Goal: Task Accomplishment & Management: Manage account settings

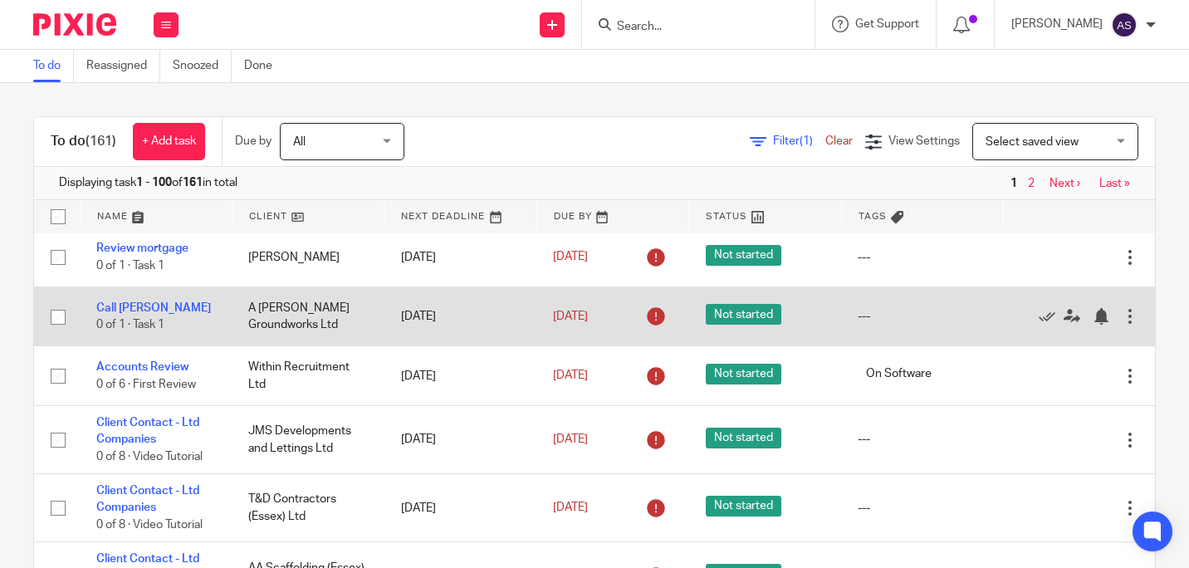
scroll to position [249, 0]
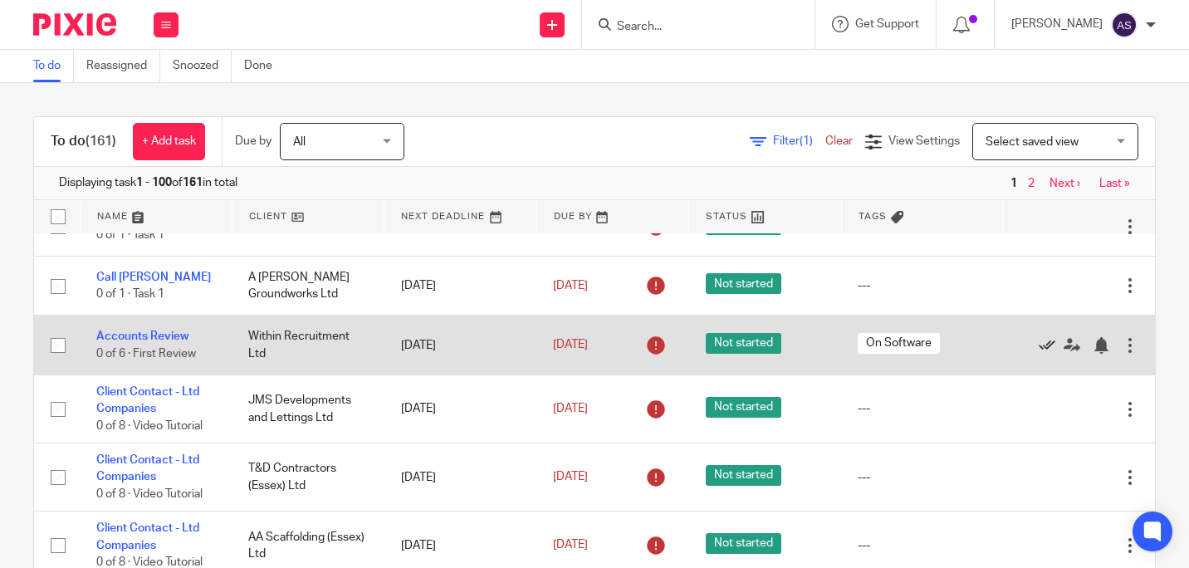
click at [1038, 354] on icon at bounding box center [1046, 345] width 17 height 17
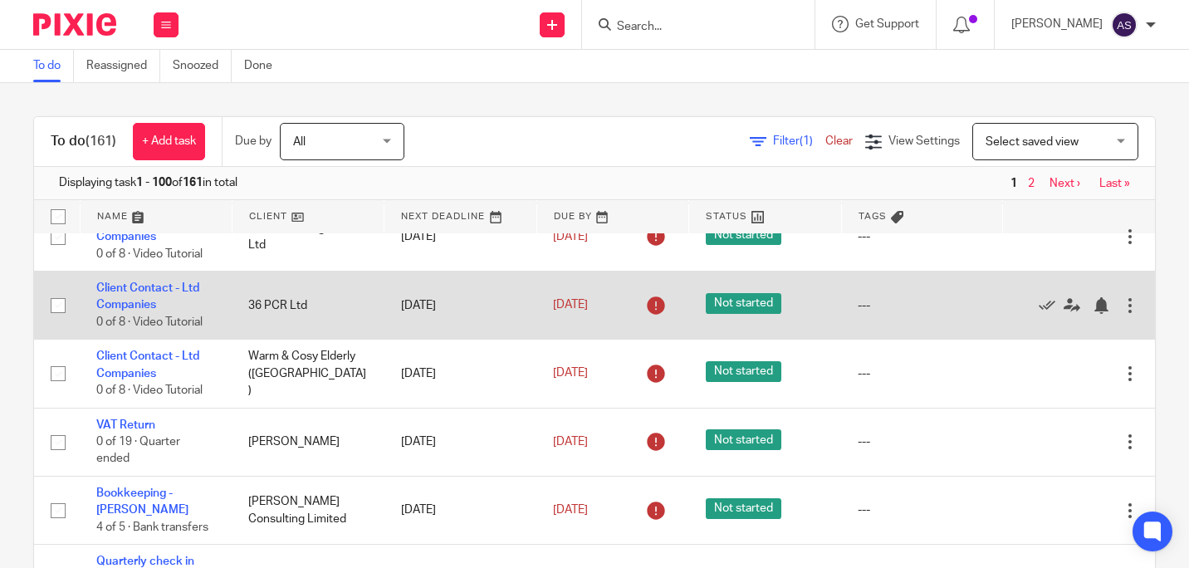
scroll to position [581, 0]
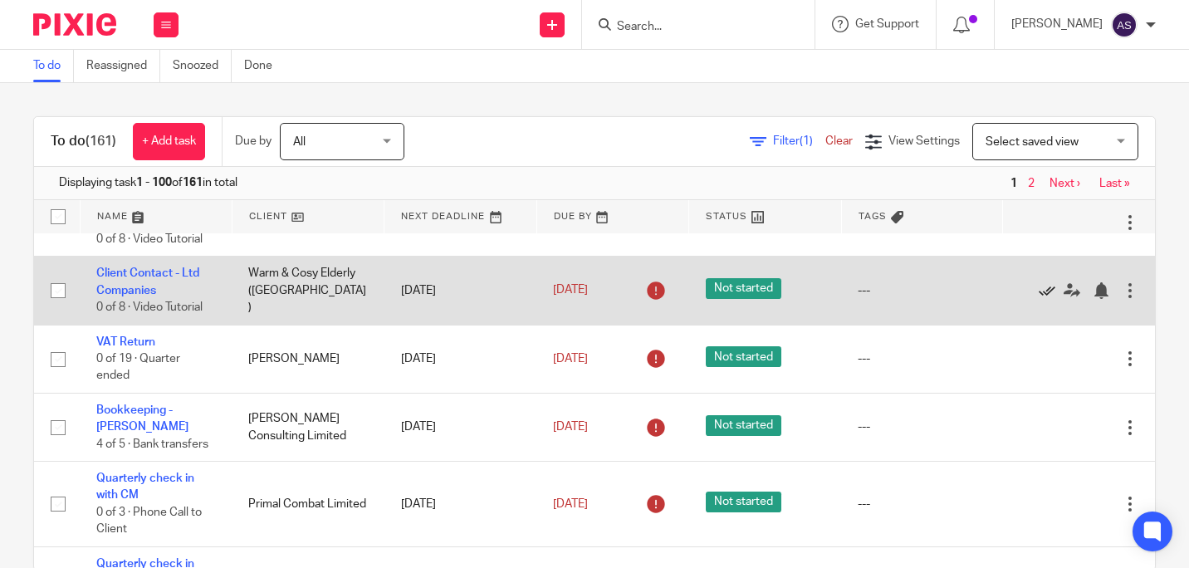
click at [1038, 299] on icon at bounding box center [1046, 290] width 17 height 17
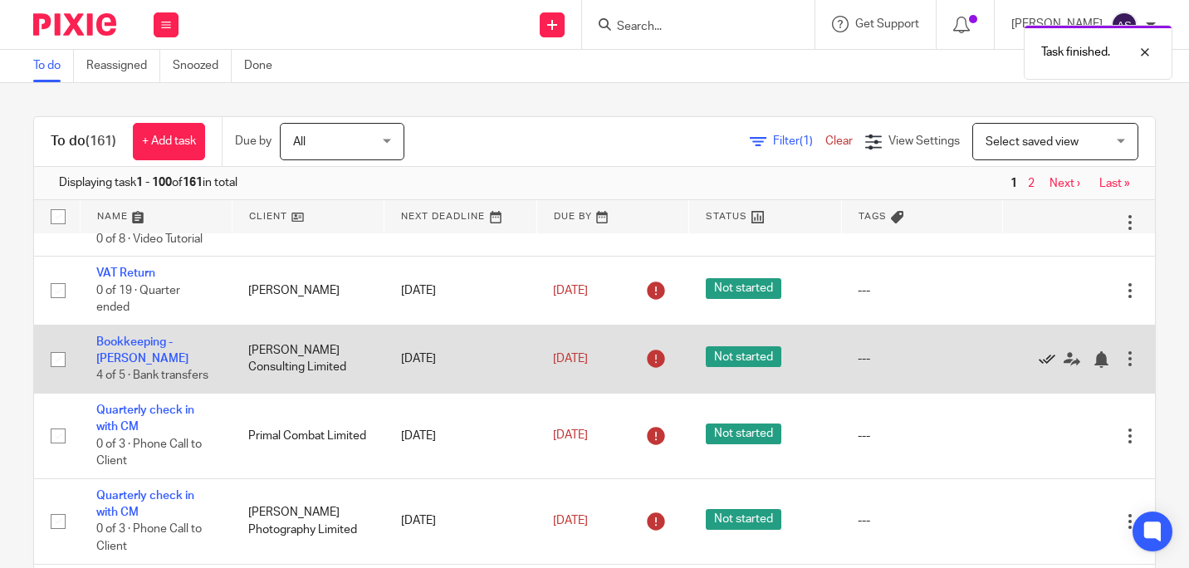
click at [1038, 368] on icon at bounding box center [1046, 359] width 17 height 17
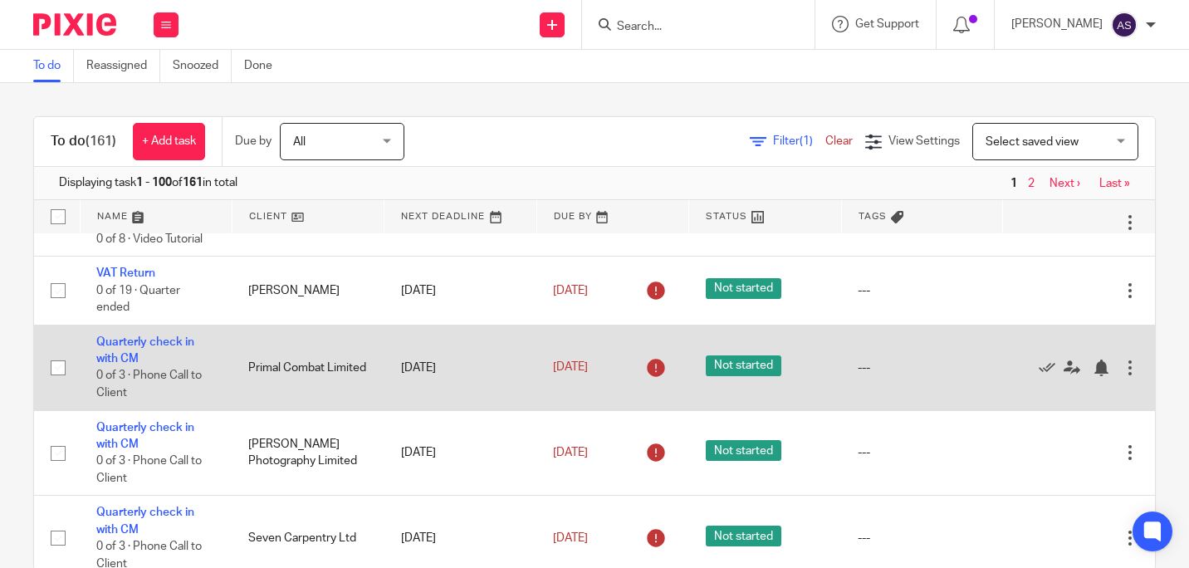
click at [51, 383] on input "checkbox" at bounding box center [58, 368] width 32 height 32
checkbox input "true"
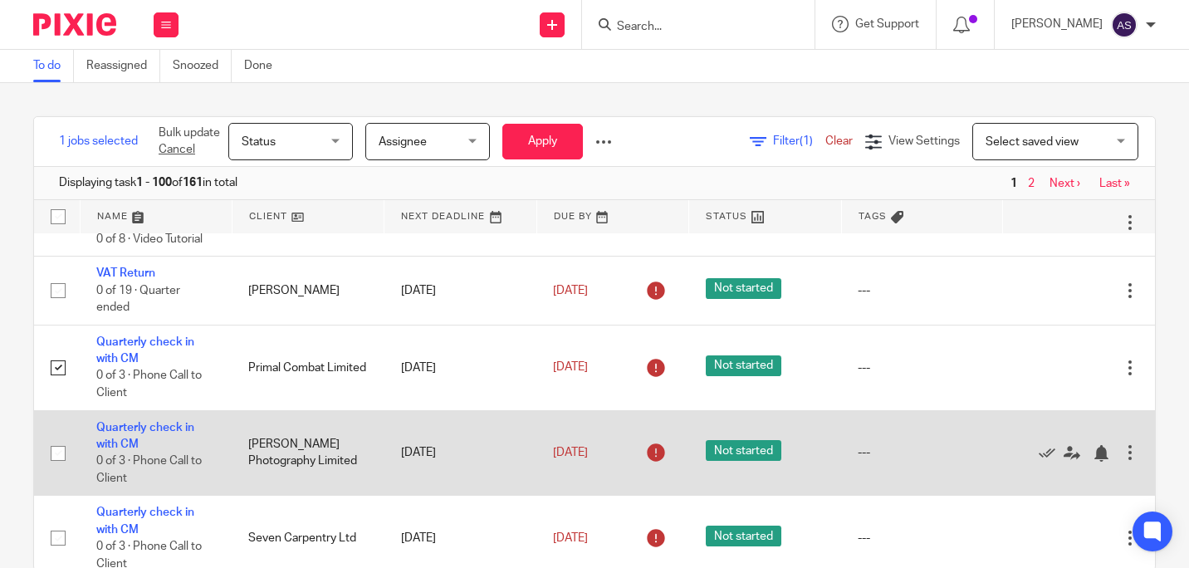
click at [50, 469] on input "checkbox" at bounding box center [58, 453] width 32 height 32
checkbox input "true"
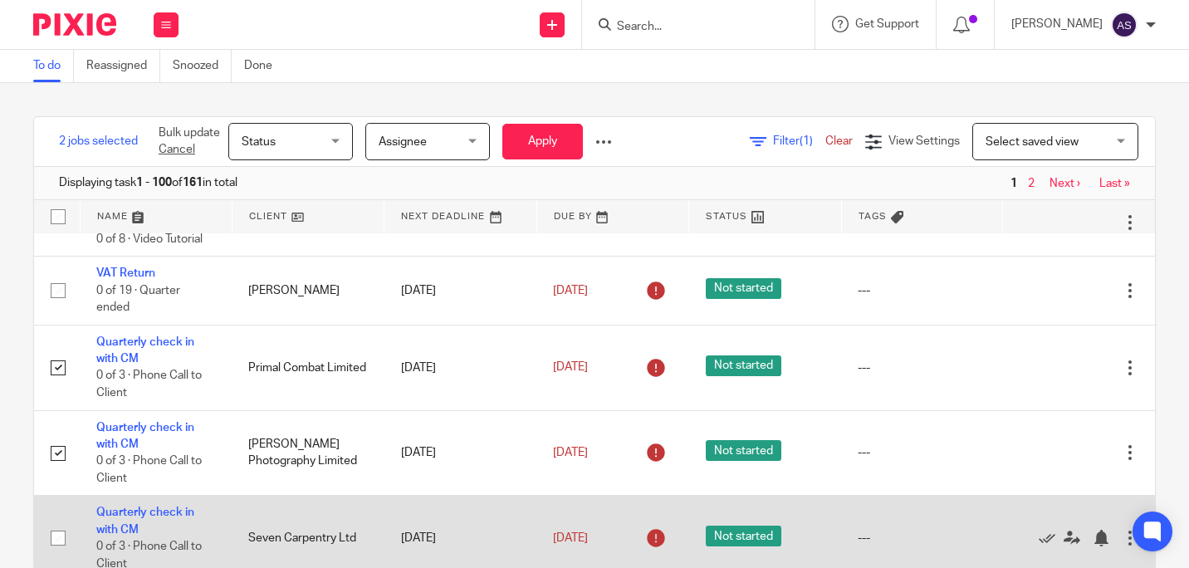
click at [61, 550] on input "checkbox" at bounding box center [58, 538] width 32 height 32
checkbox input "true"
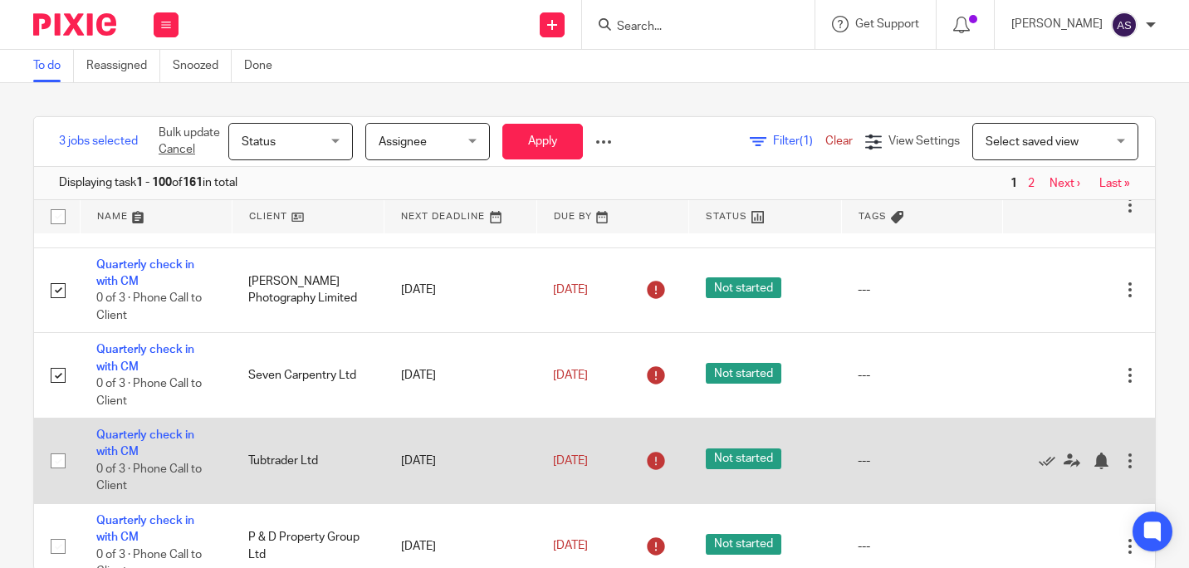
scroll to position [747, 0]
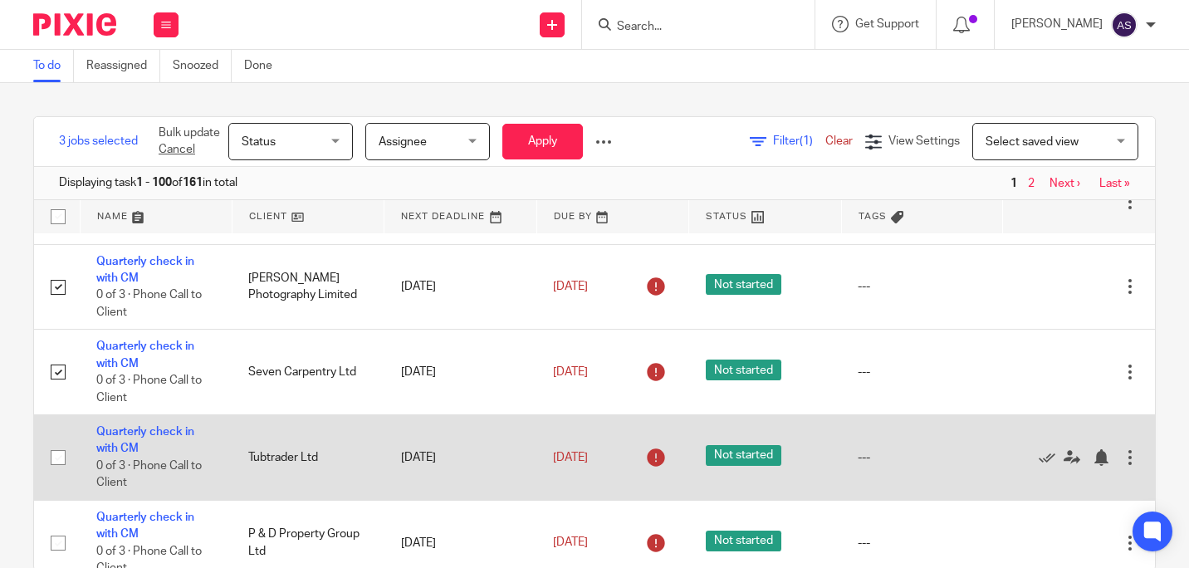
click at [54, 473] on input "checkbox" at bounding box center [58, 458] width 32 height 32
checkbox input "true"
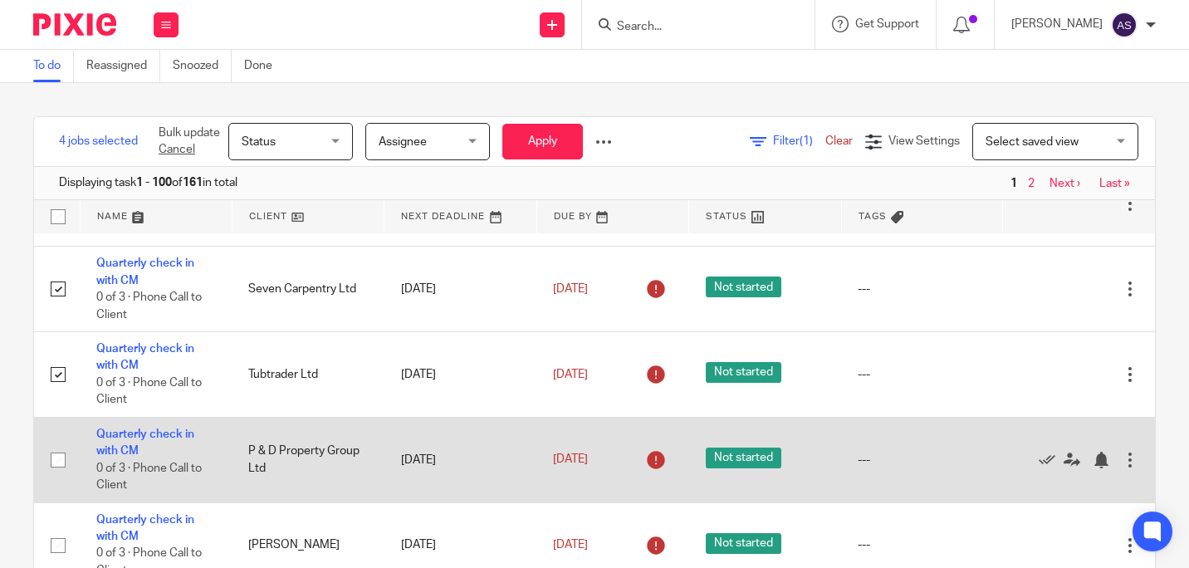
click at [62, 476] on input "checkbox" at bounding box center [58, 460] width 32 height 32
checkbox input "true"
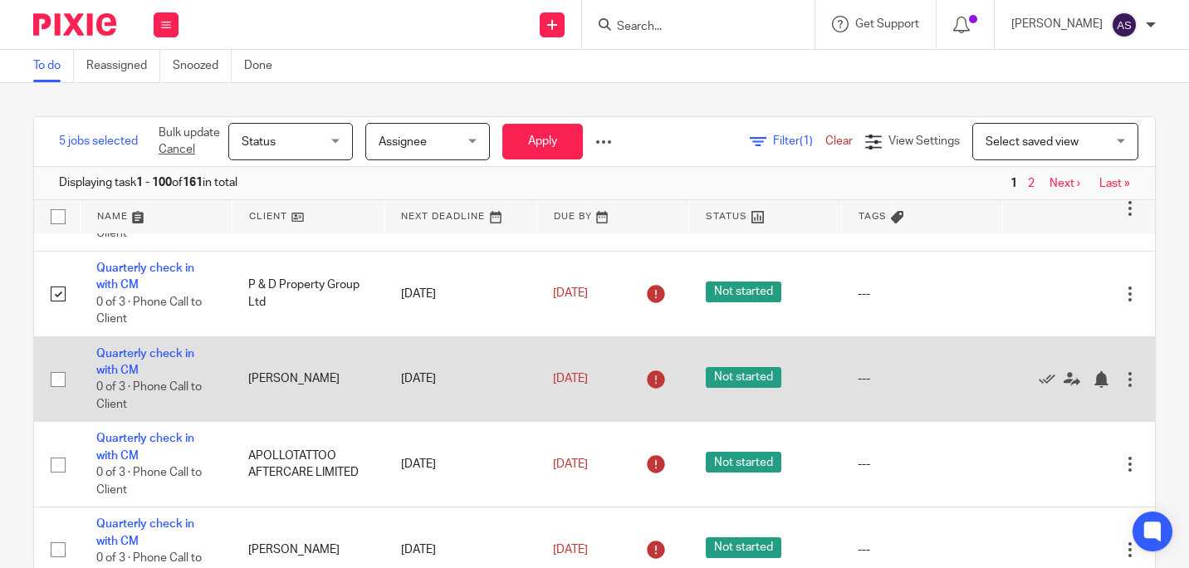
click at [63, 394] on input "checkbox" at bounding box center [58, 380] width 32 height 32
checkbox input "true"
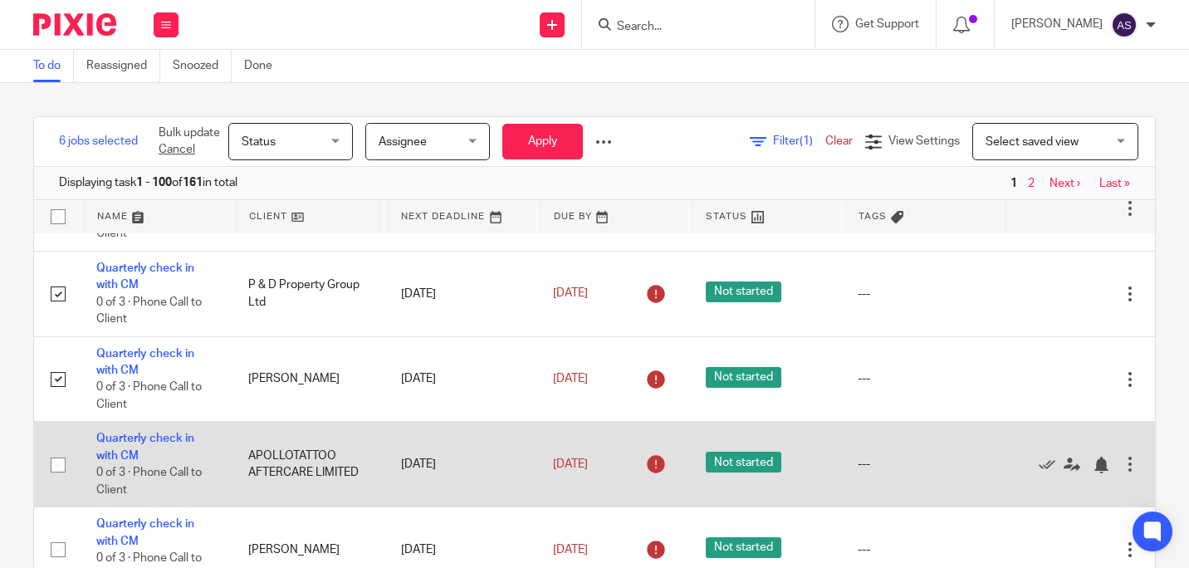
click at [65, 481] on input "checkbox" at bounding box center [58, 465] width 32 height 32
checkbox input "true"
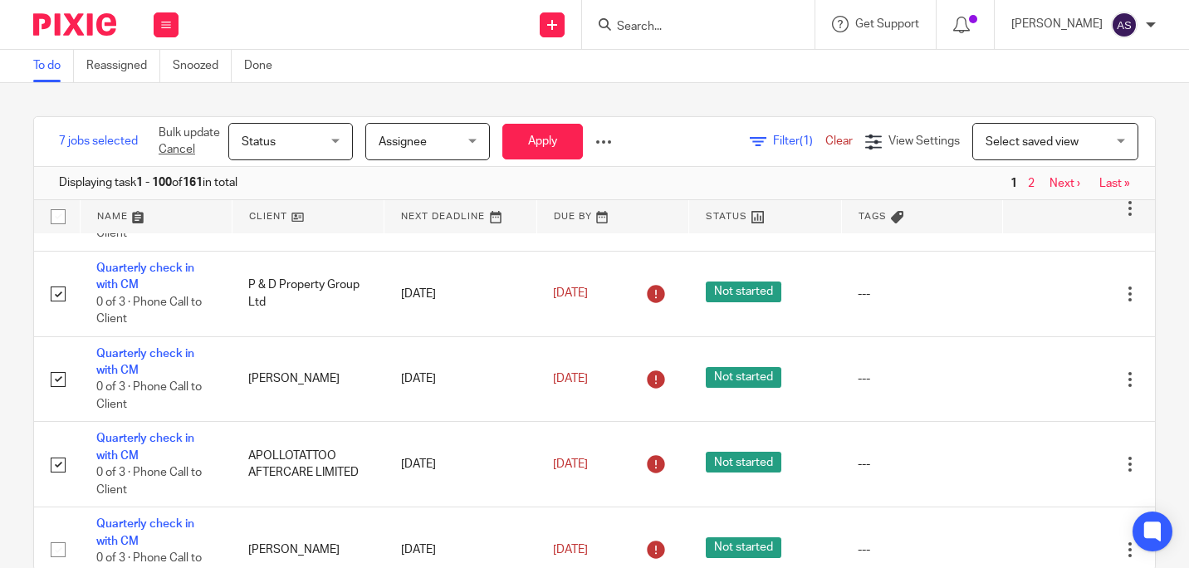
scroll to position [1162, 0]
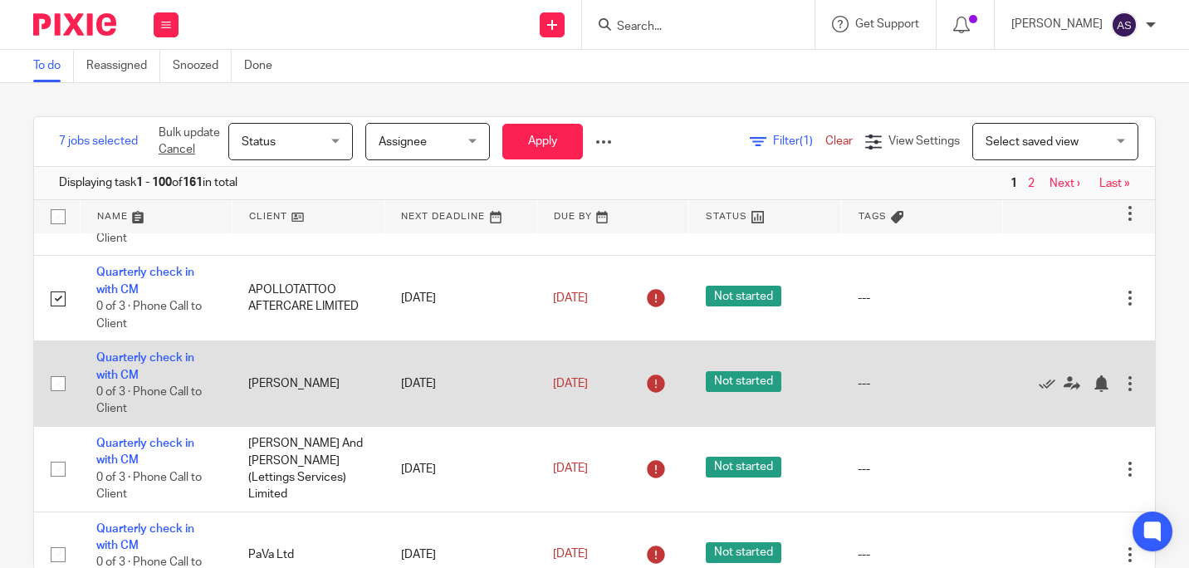
click at [58, 399] on input "checkbox" at bounding box center [58, 384] width 32 height 32
checkbox input "true"
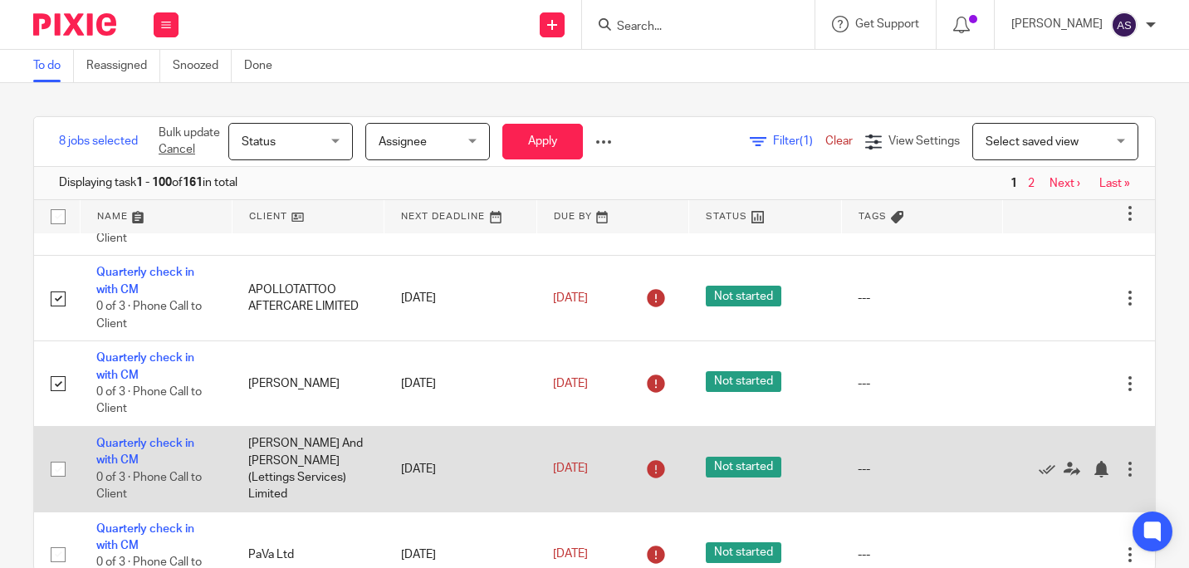
click at [55, 485] on input "checkbox" at bounding box center [58, 469] width 32 height 32
checkbox input "true"
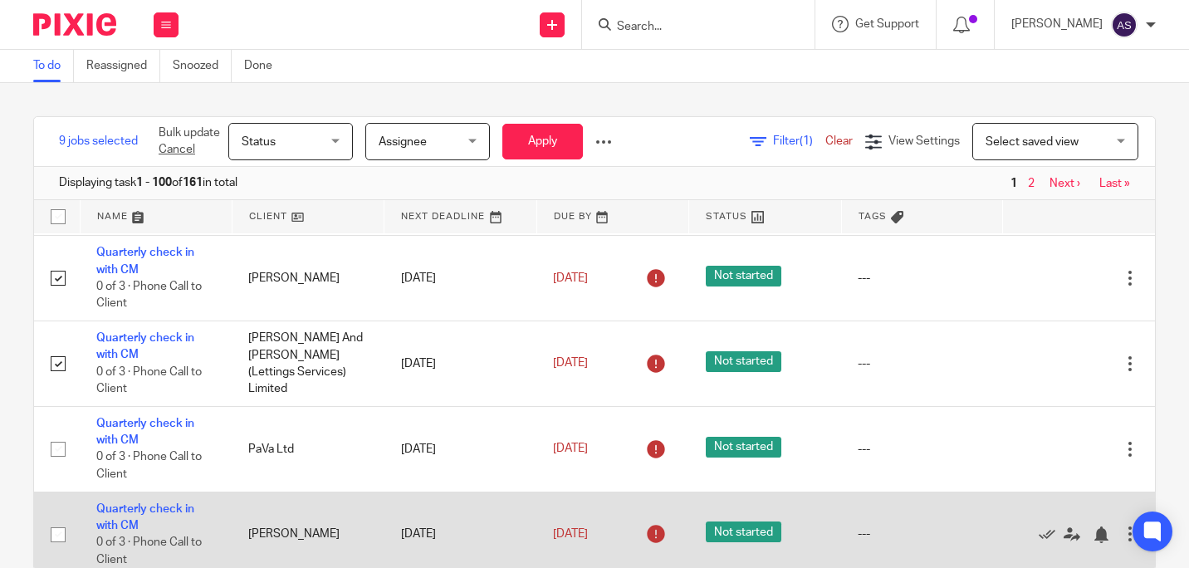
scroll to position [1328, 0]
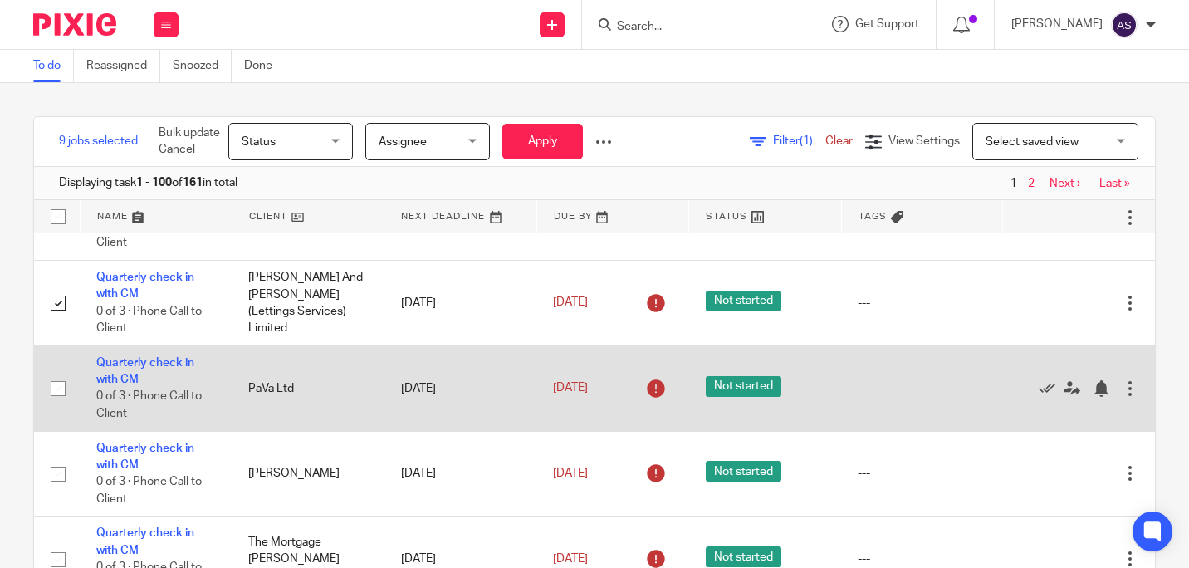
click at [57, 404] on input "checkbox" at bounding box center [58, 389] width 32 height 32
checkbox input "true"
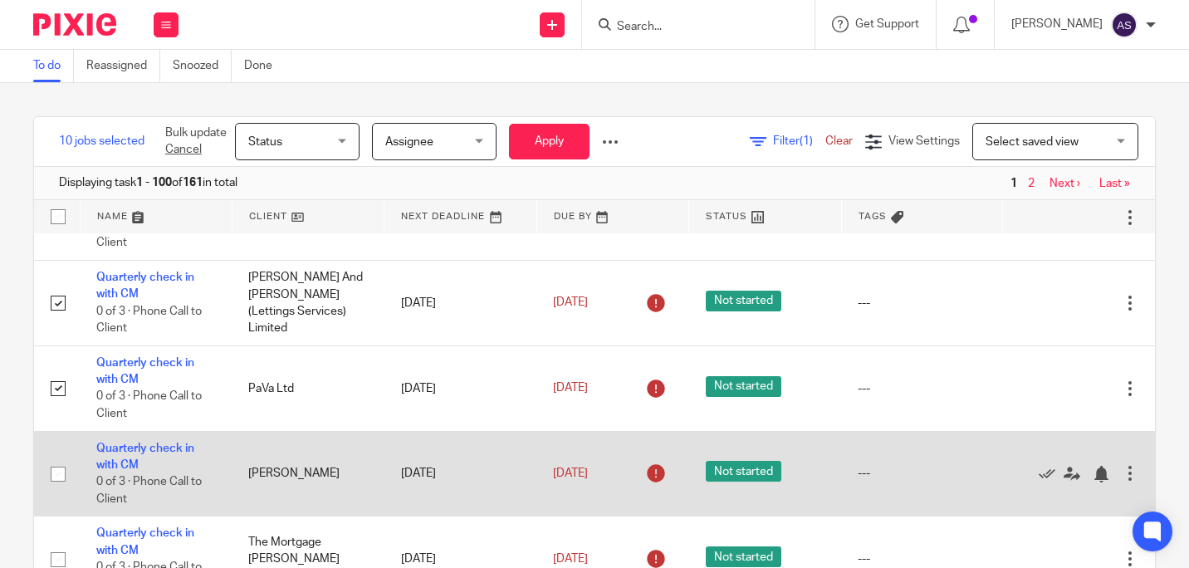
click at [55, 490] on input "checkbox" at bounding box center [58, 474] width 32 height 32
checkbox input "true"
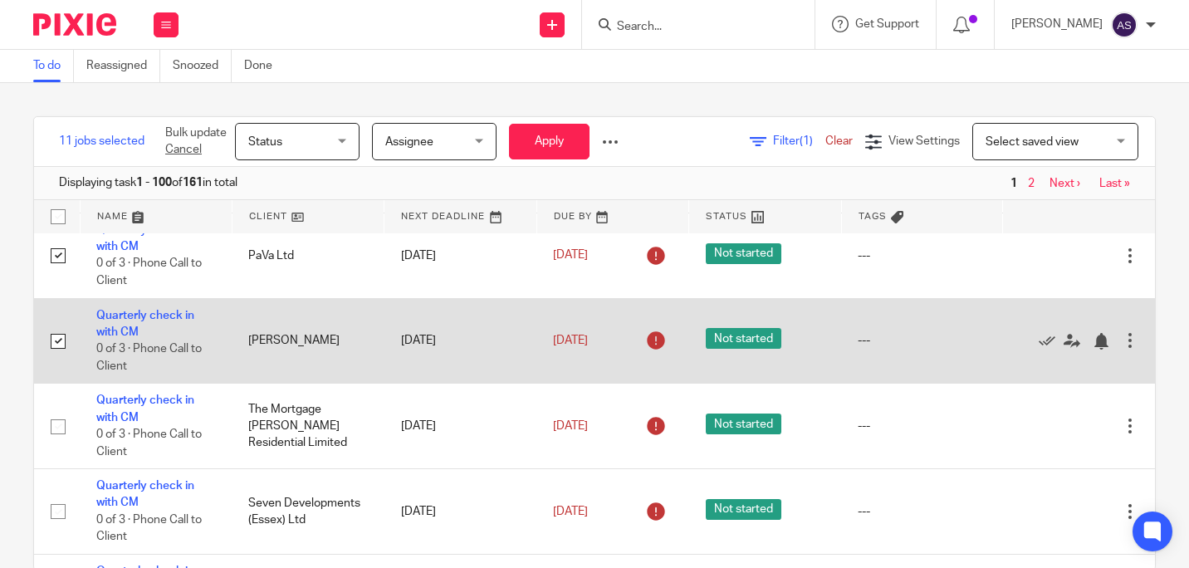
scroll to position [1494, 0]
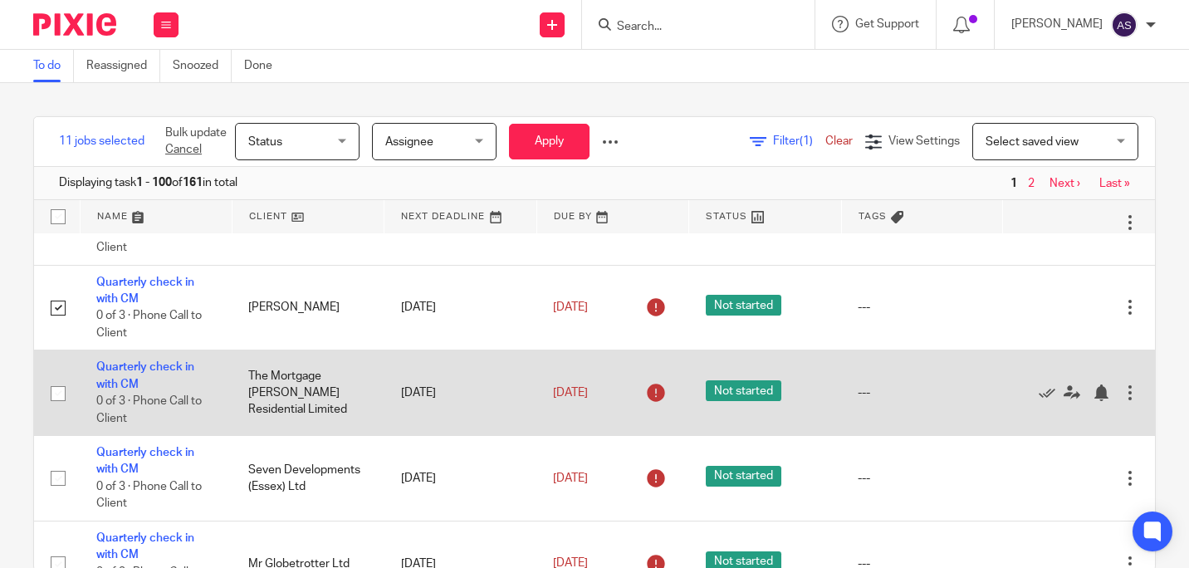
click at [65, 409] on input "checkbox" at bounding box center [58, 394] width 32 height 32
checkbox input "true"
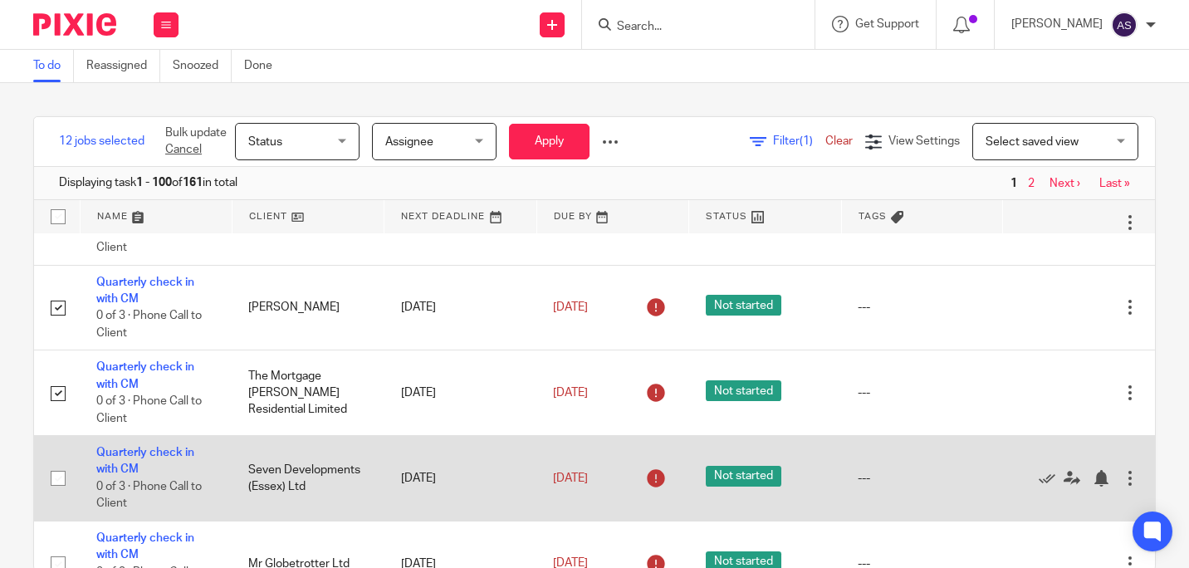
click at [51, 494] on input "checkbox" at bounding box center [58, 478] width 32 height 32
checkbox input "true"
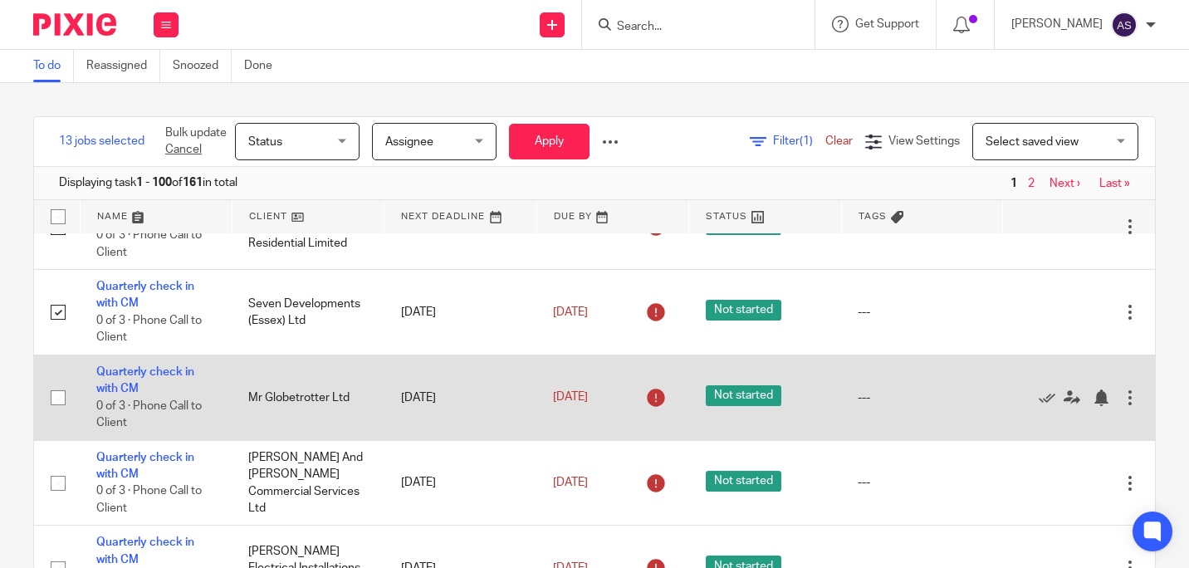
click at [65, 413] on input "checkbox" at bounding box center [58, 398] width 32 height 32
checkbox input "true"
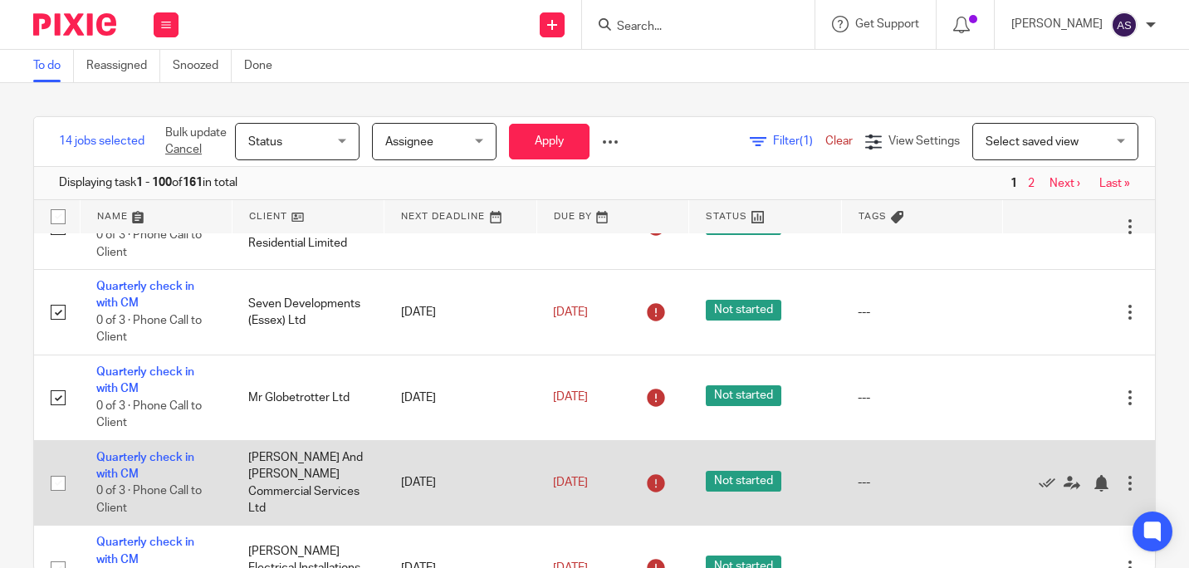
click at [47, 499] on input "checkbox" at bounding box center [58, 483] width 32 height 32
checkbox input "true"
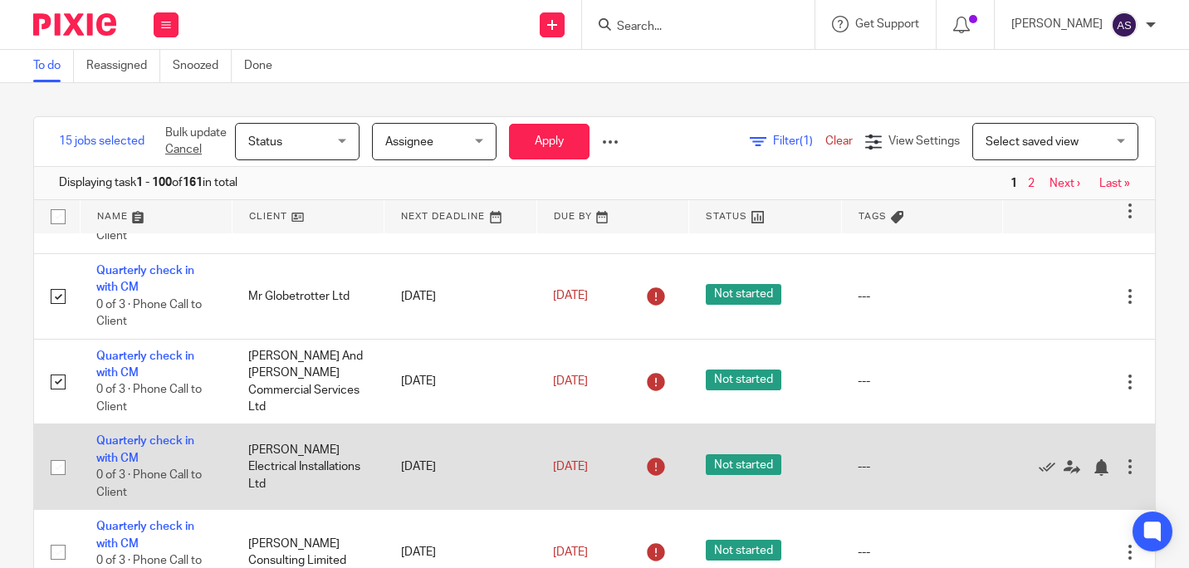
scroll to position [1826, 0]
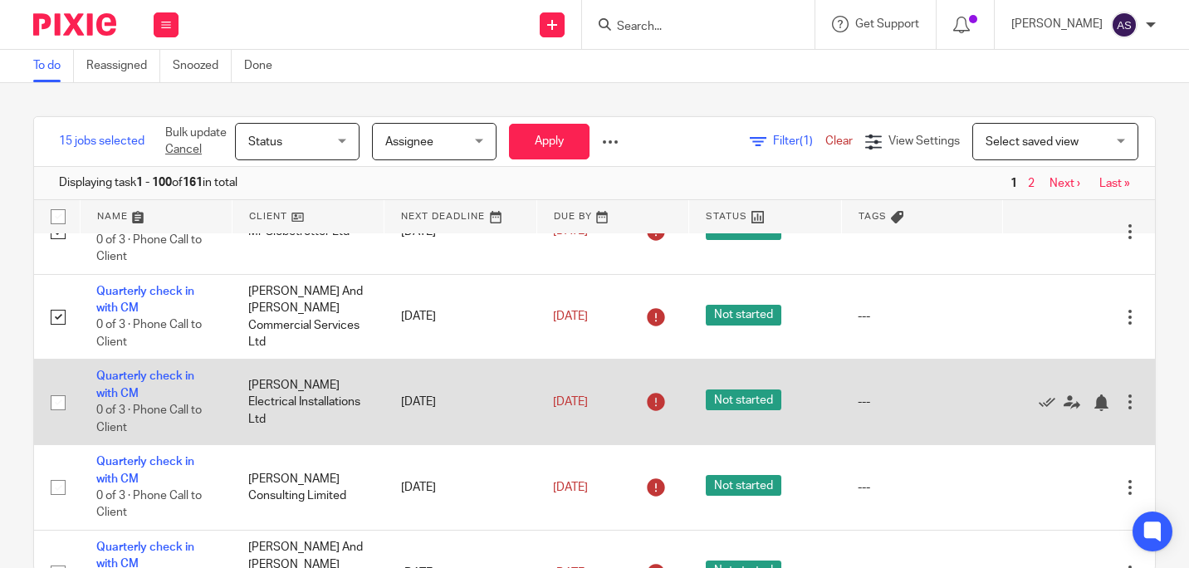
click at [58, 418] on input "checkbox" at bounding box center [58, 403] width 32 height 32
checkbox input "true"
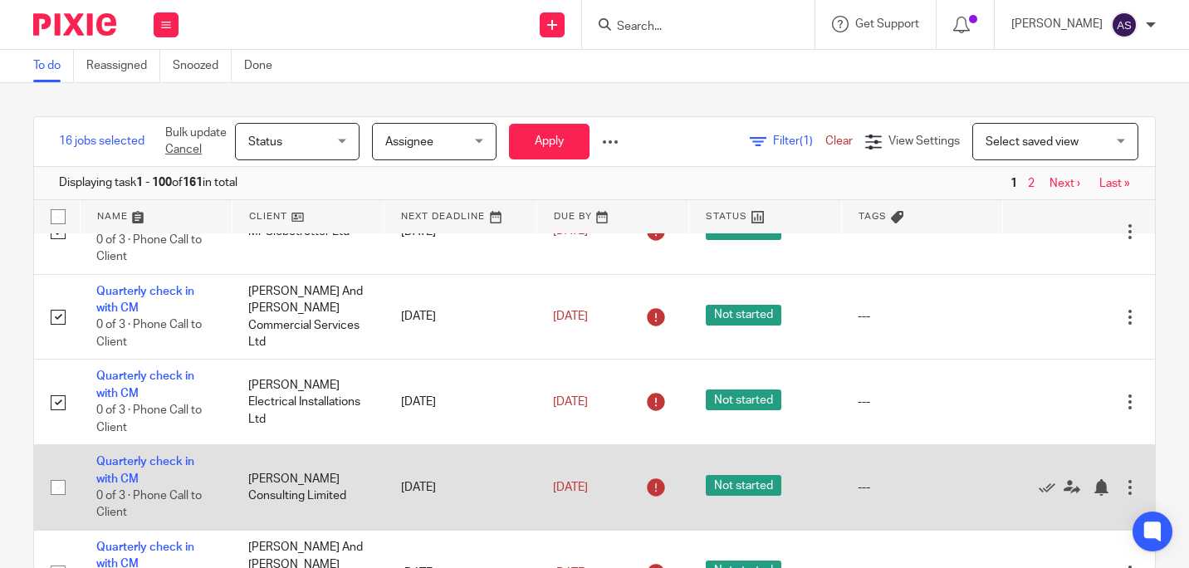
click at [58, 503] on input "checkbox" at bounding box center [58, 487] width 32 height 32
checkbox input "true"
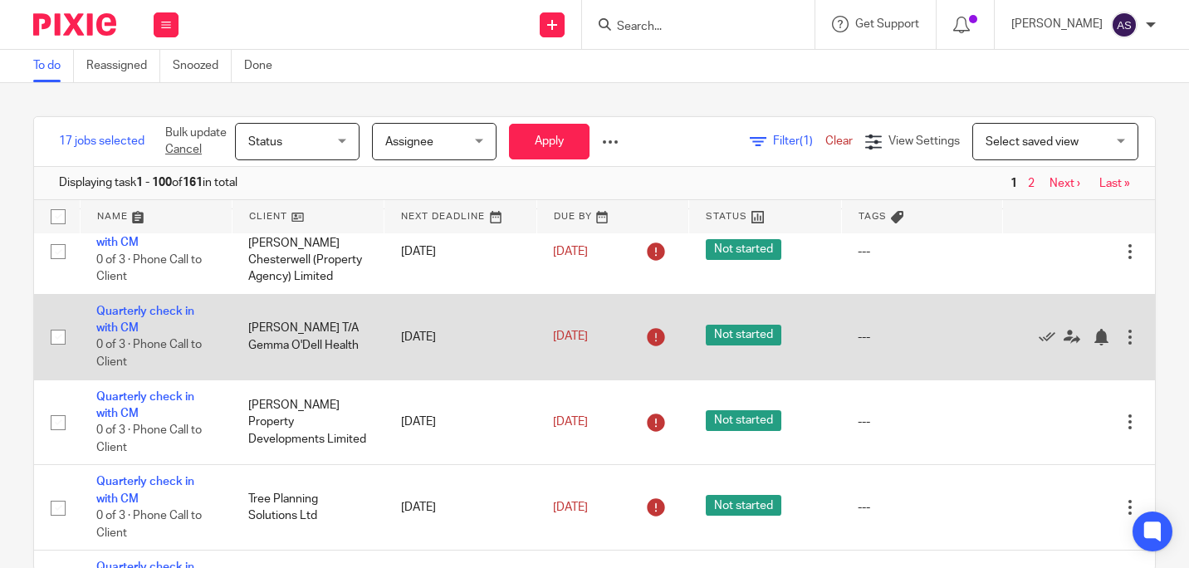
scroll to position [2158, 0]
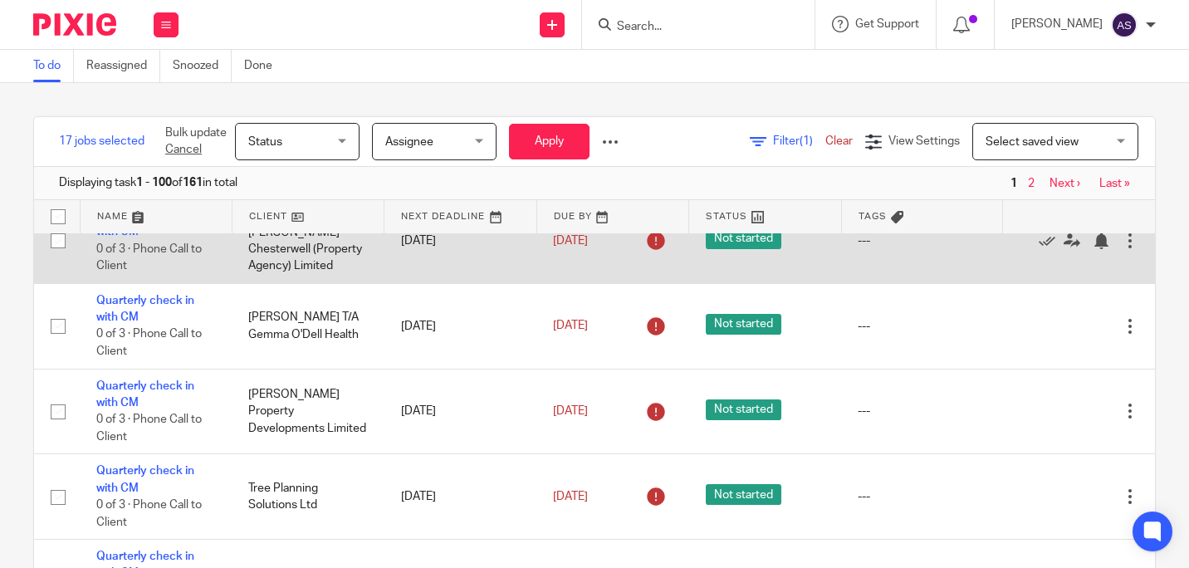
click at [56, 256] on input "checkbox" at bounding box center [58, 241] width 32 height 32
checkbox input "true"
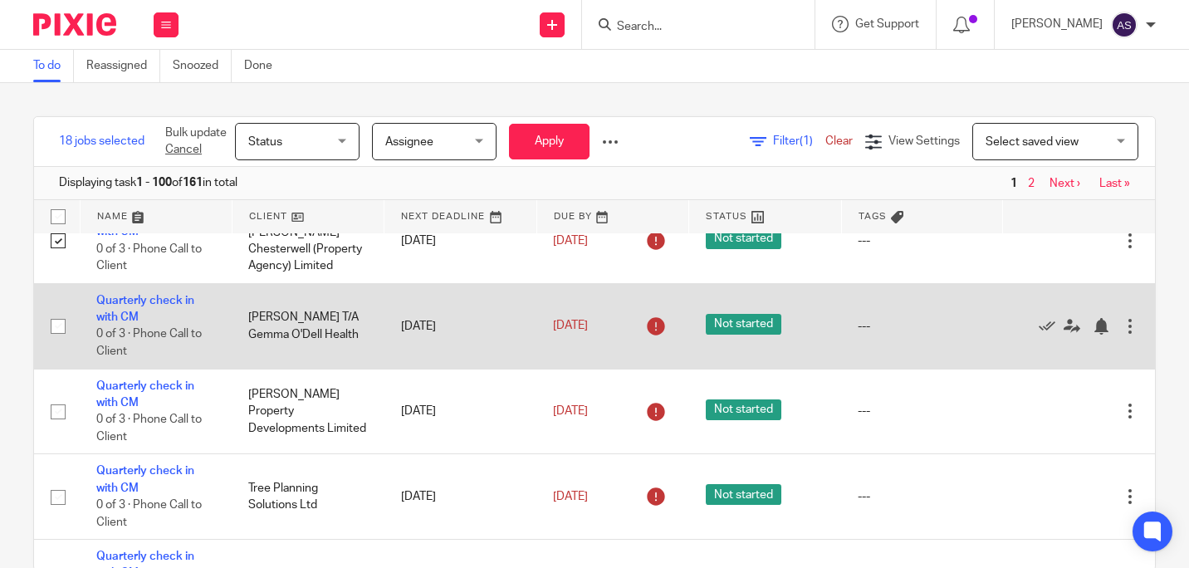
click at [61, 342] on input "checkbox" at bounding box center [58, 326] width 32 height 32
checkbox input "true"
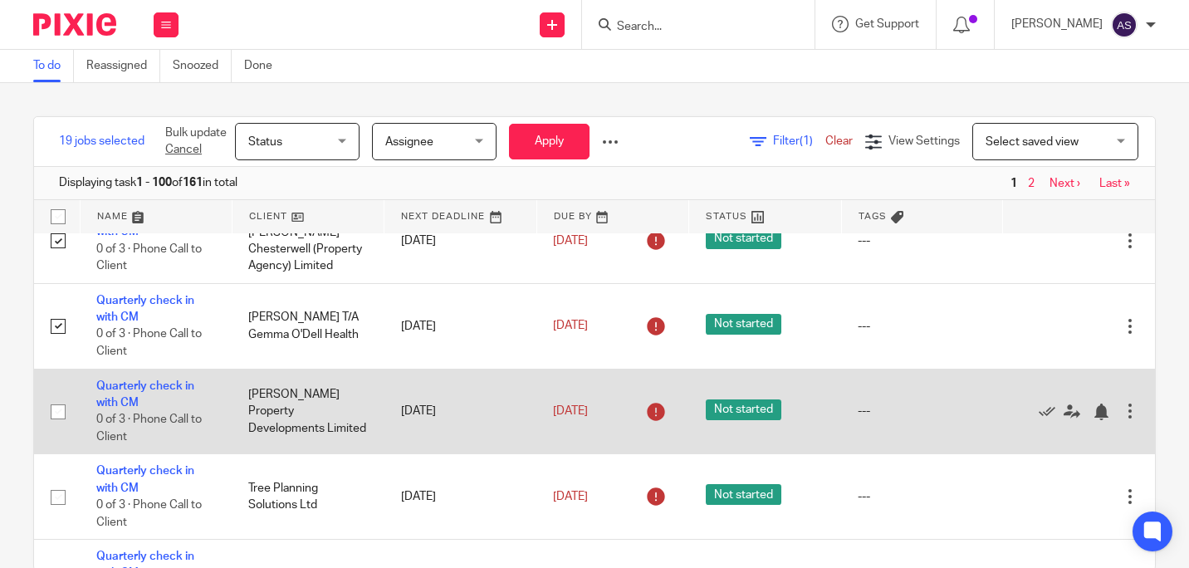
drag, startPoint x: 56, startPoint y: 432, endPoint x: 56, endPoint y: 465, distance: 32.4
click at [56, 427] on input "checkbox" at bounding box center [58, 412] width 32 height 32
checkbox input "true"
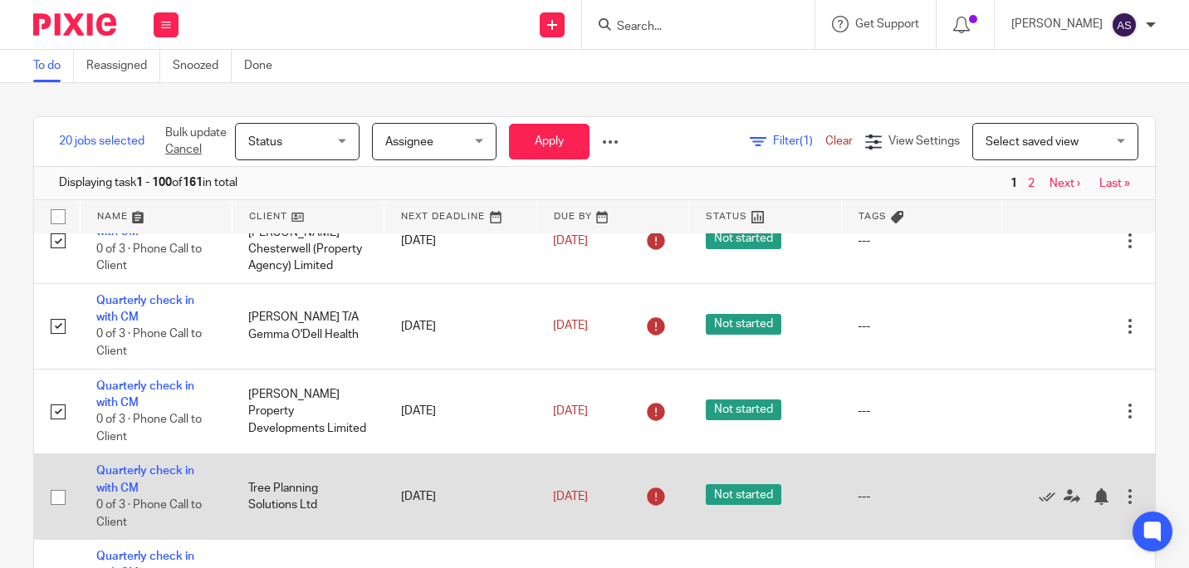
click at [56, 513] on input "checkbox" at bounding box center [58, 497] width 32 height 32
checkbox input "true"
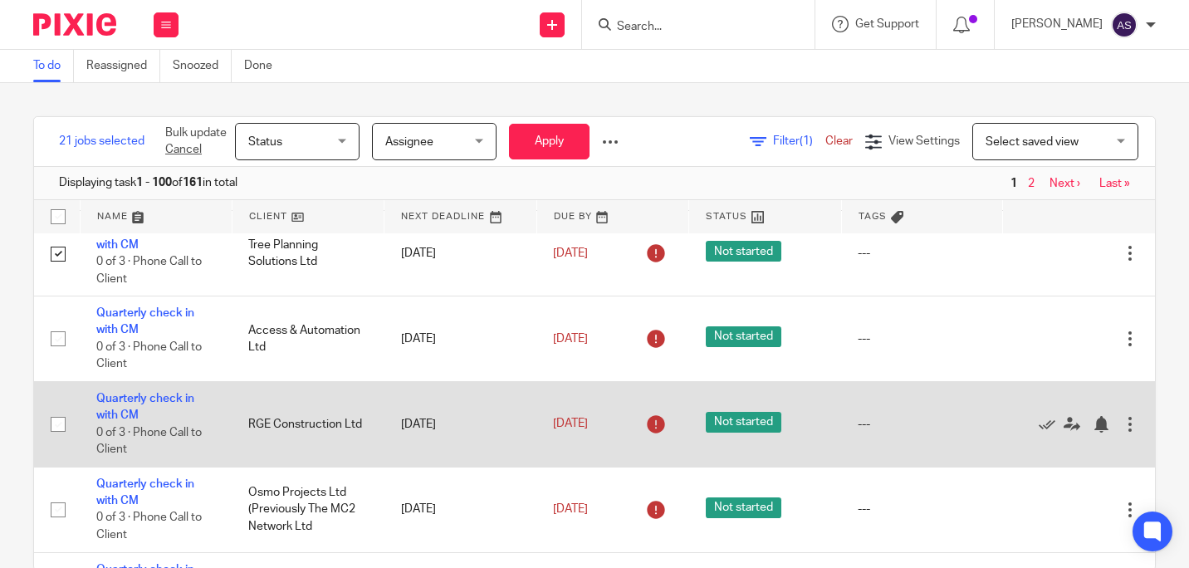
scroll to position [2407, 0]
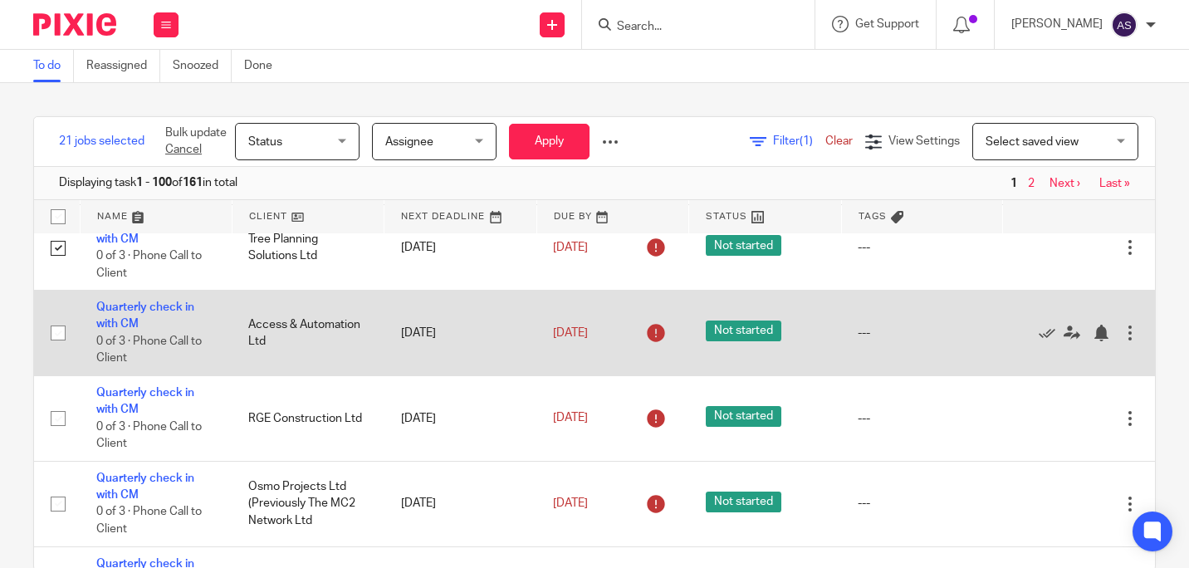
click at [56, 349] on input "checkbox" at bounding box center [58, 333] width 32 height 32
checkbox input "true"
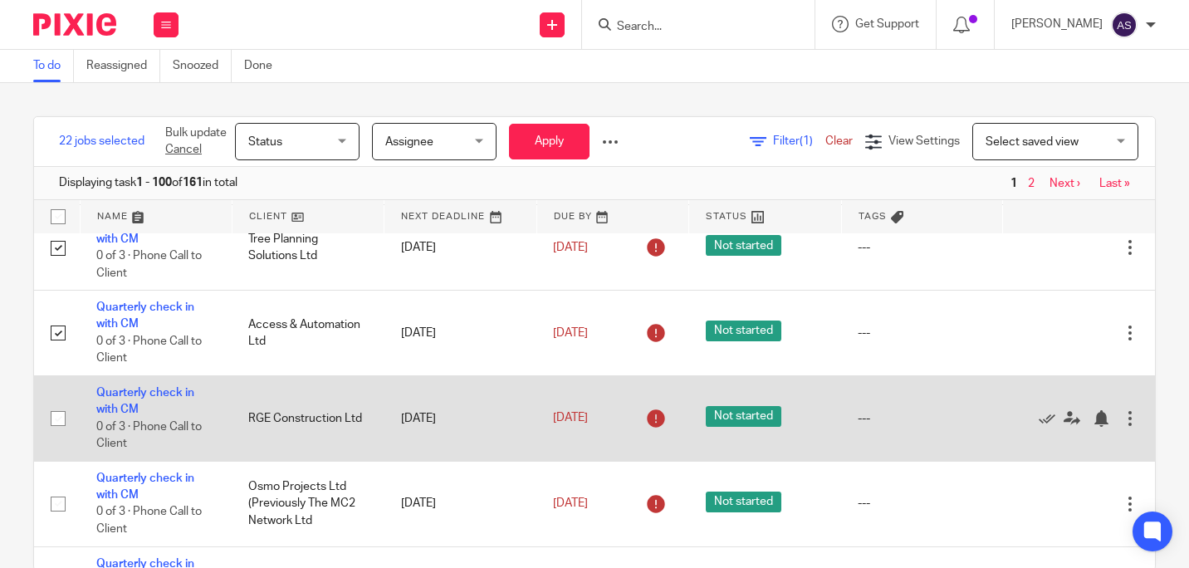
click at [55, 434] on input "checkbox" at bounding box center [58, 419] width 32 height 32
checkbox input "true"
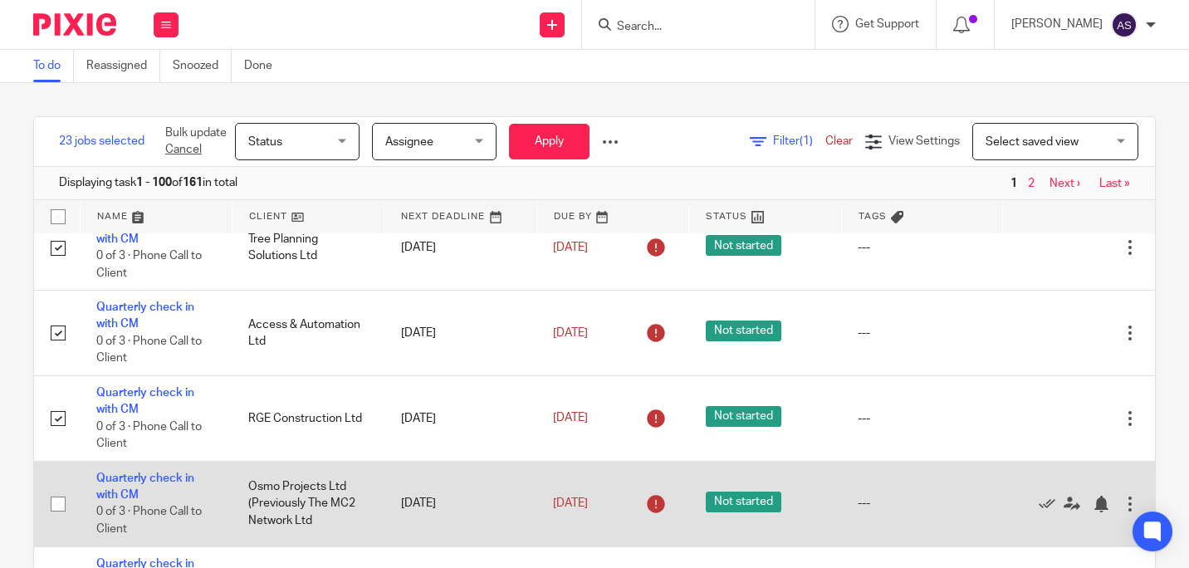
click at [53, 520] on input "checkbox" at bounding box center [58, 504] width 32 height 32
checkbox input "true"
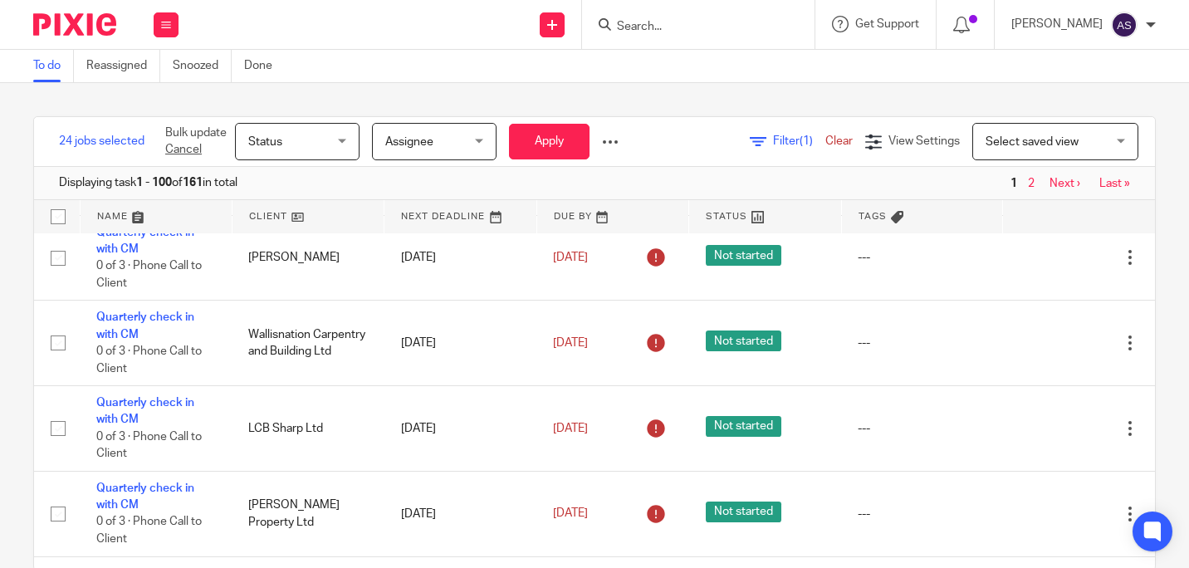
scroll to position [2739, 0]
click at [349, 144] on div "Status Status" at bounding box center [297, 141] width 124 height 37
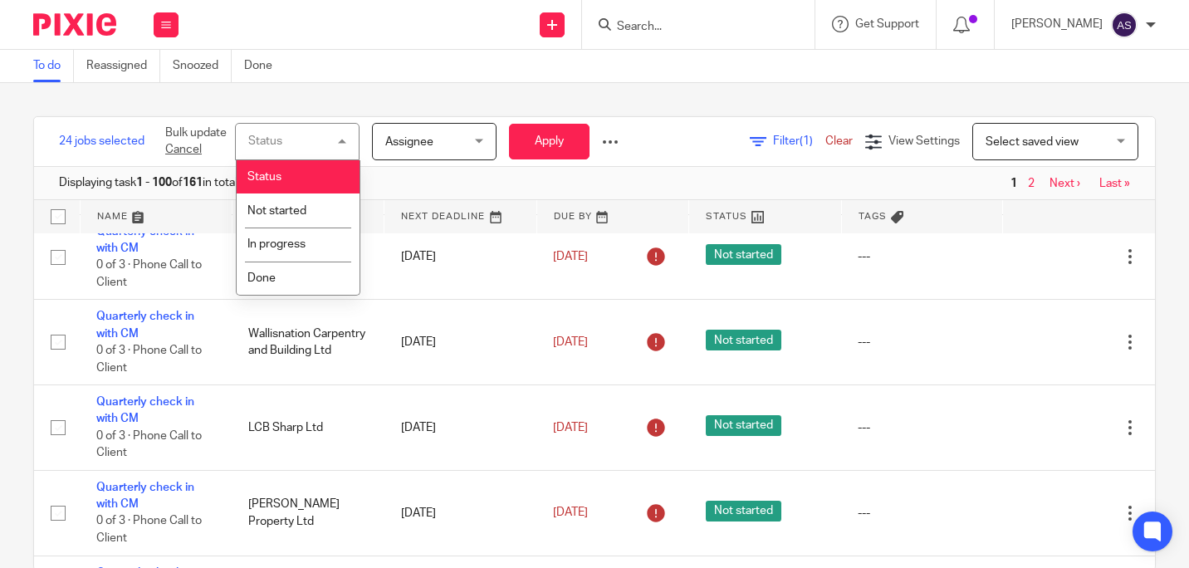
click at [341, 138] on div "Status Status" at bounding box center [297, 141] width 124 height 37
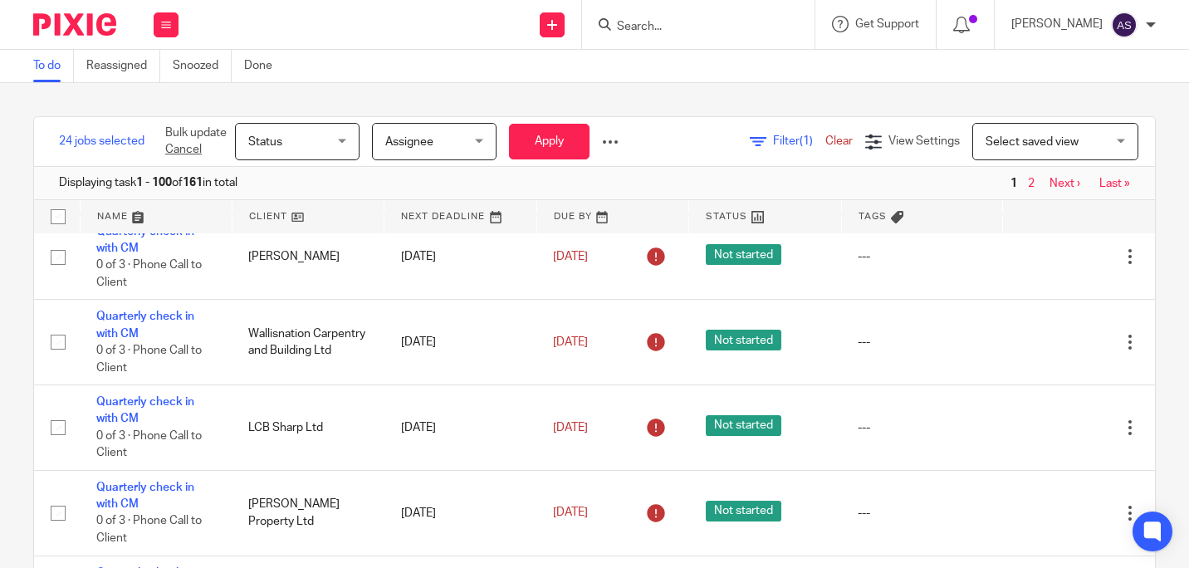
click at [607, 141] on div at bounding box center [610, 142] width 17 height 17
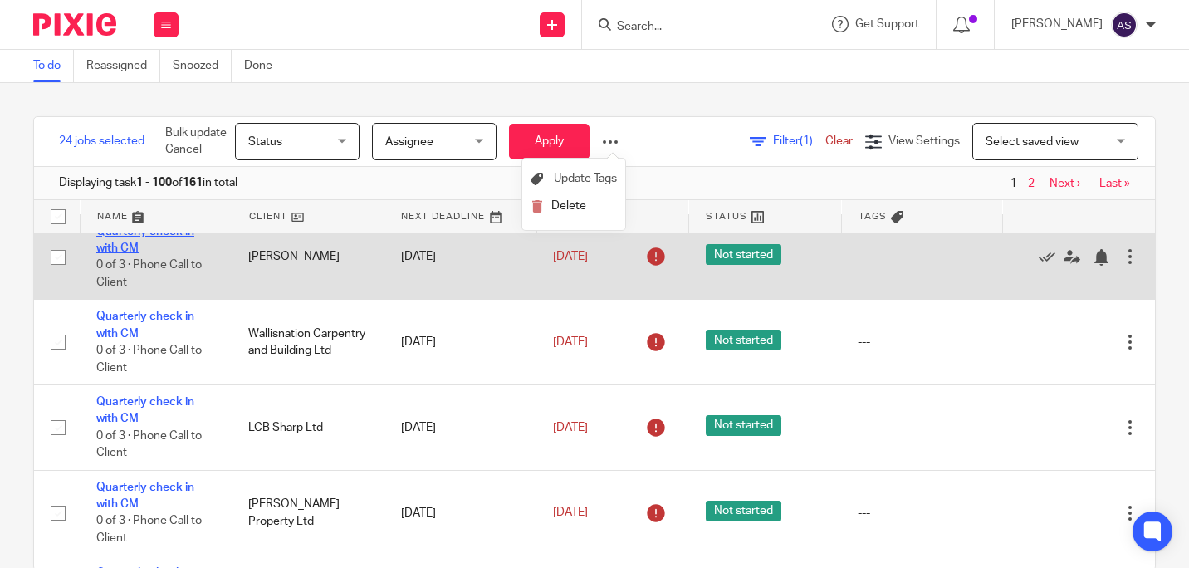
scroll to position [2656, 0]
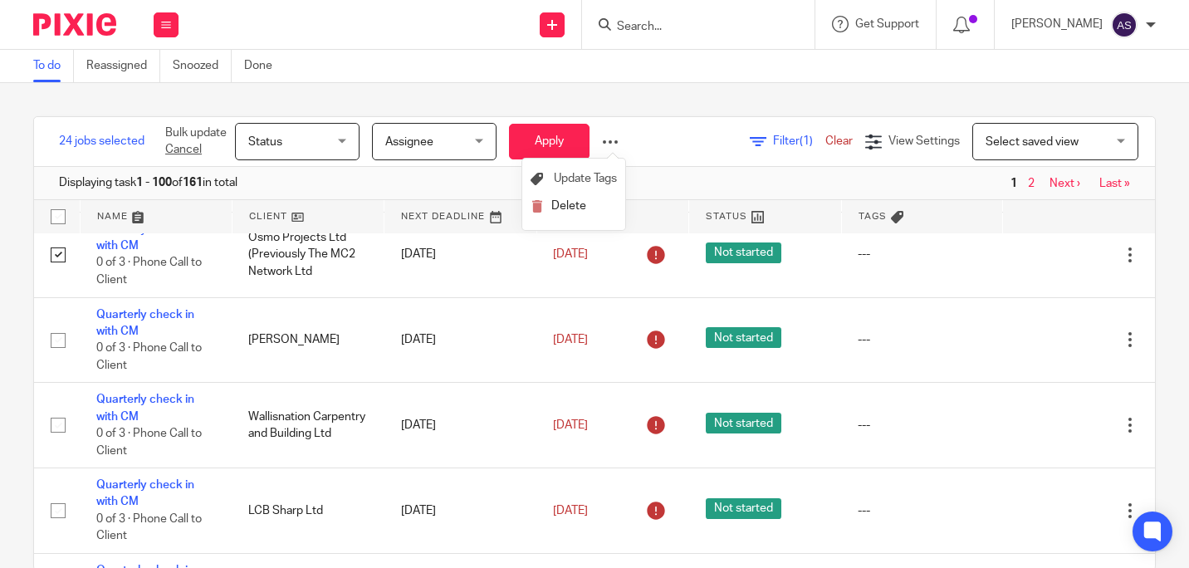
click at [298, 140] on span "Status" at bounding box center [292, 141] width 88 height 35
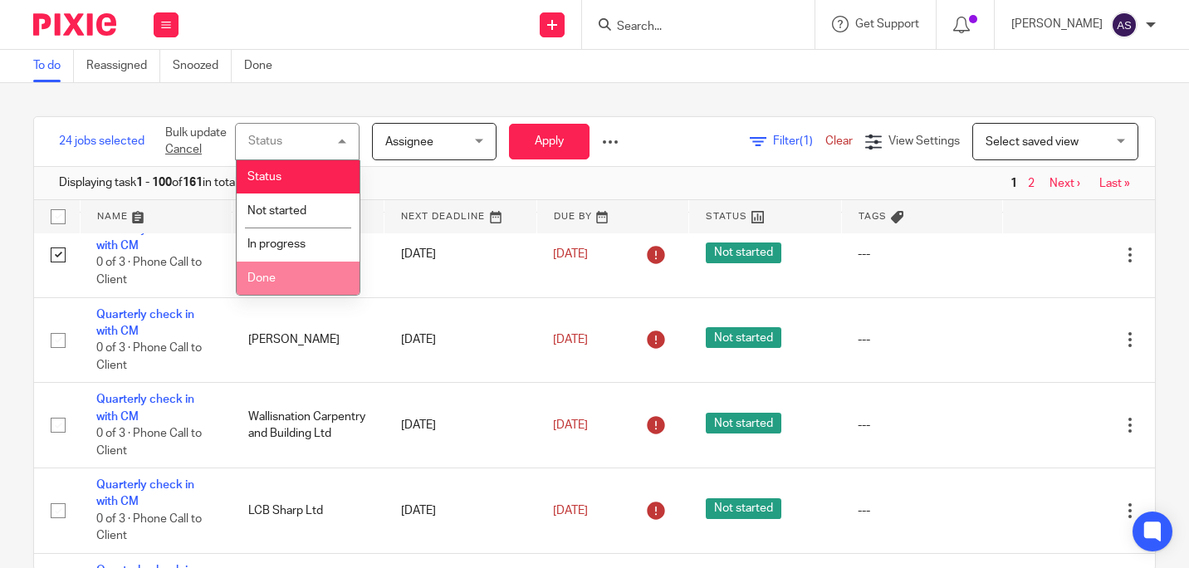
click at [297, 276] on li "Done" at bounding box center [298, 278] width 123 height 34
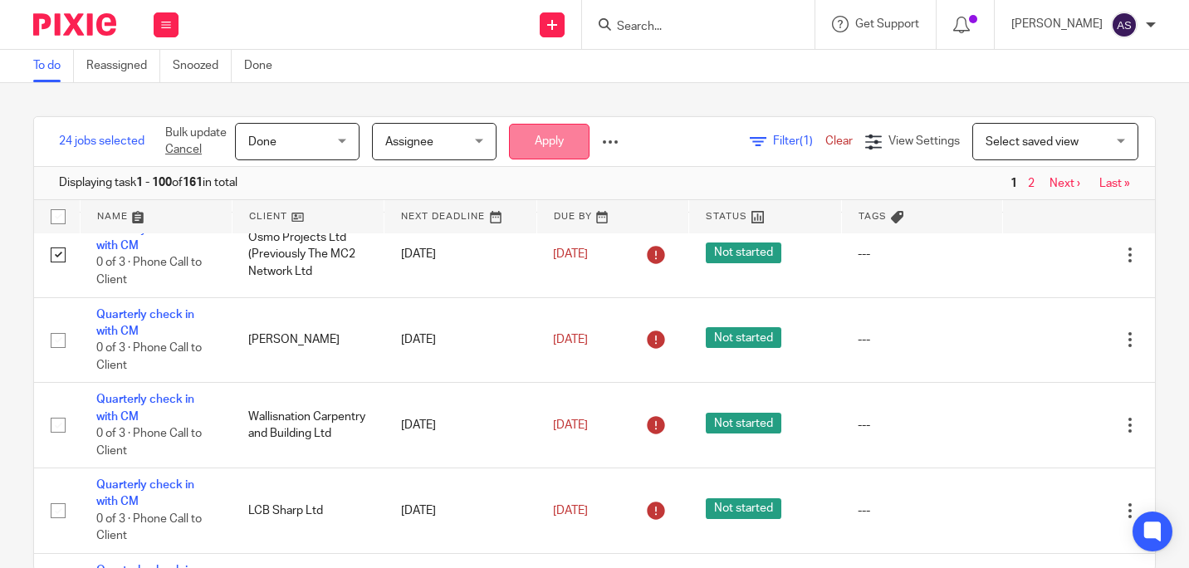
click at [539, 143] on button "Apply" at bounding box center [549, 142] width 81 height 36
click at [621, 140] on div "Bulk update Cancel Done Done Status Not started In progress Done 3 Assignee [GE…" at bounding box center [392, 141] width 478 height 49
click at [615, 142] on div at bounding box center [610, 142] width 17 height 17
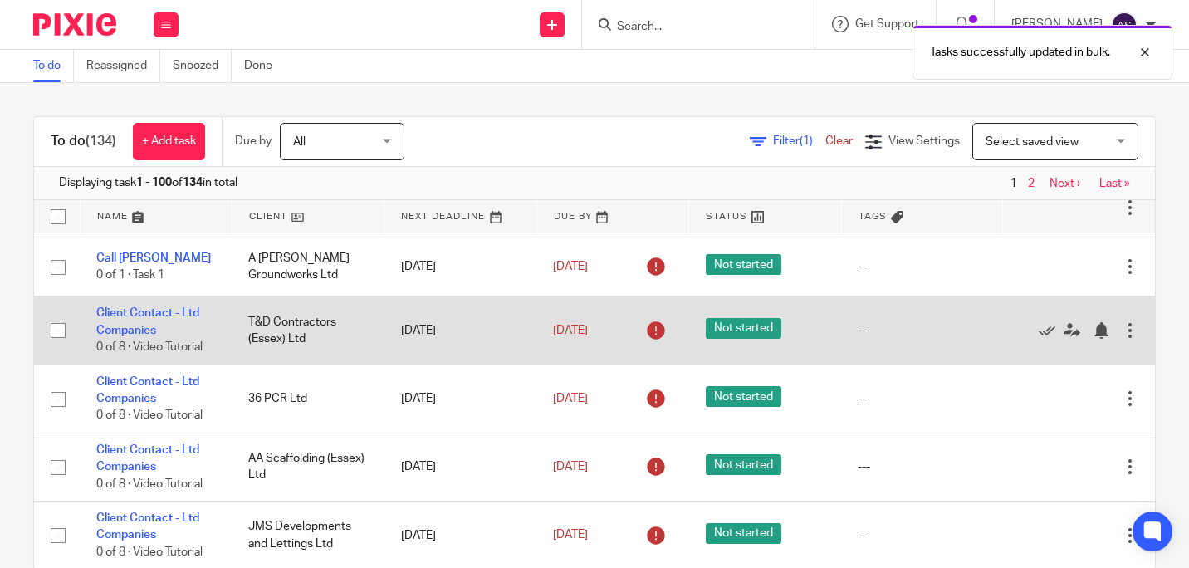
scroll to position [332, 0]
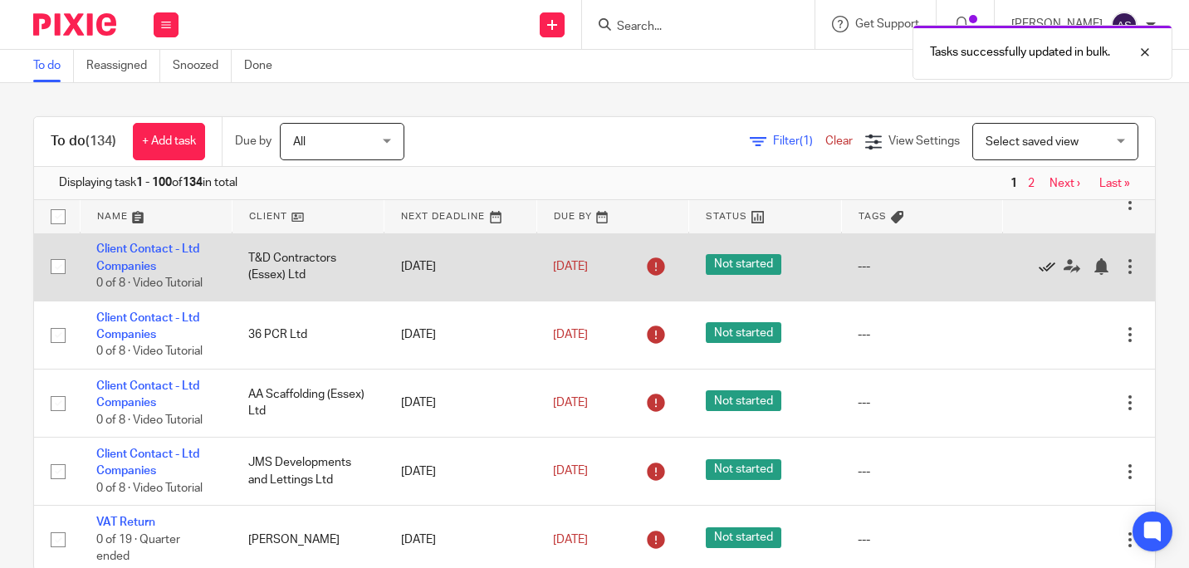
click at [1038, 275] on icon at bounding box center [1046, 266] width 17 height 17
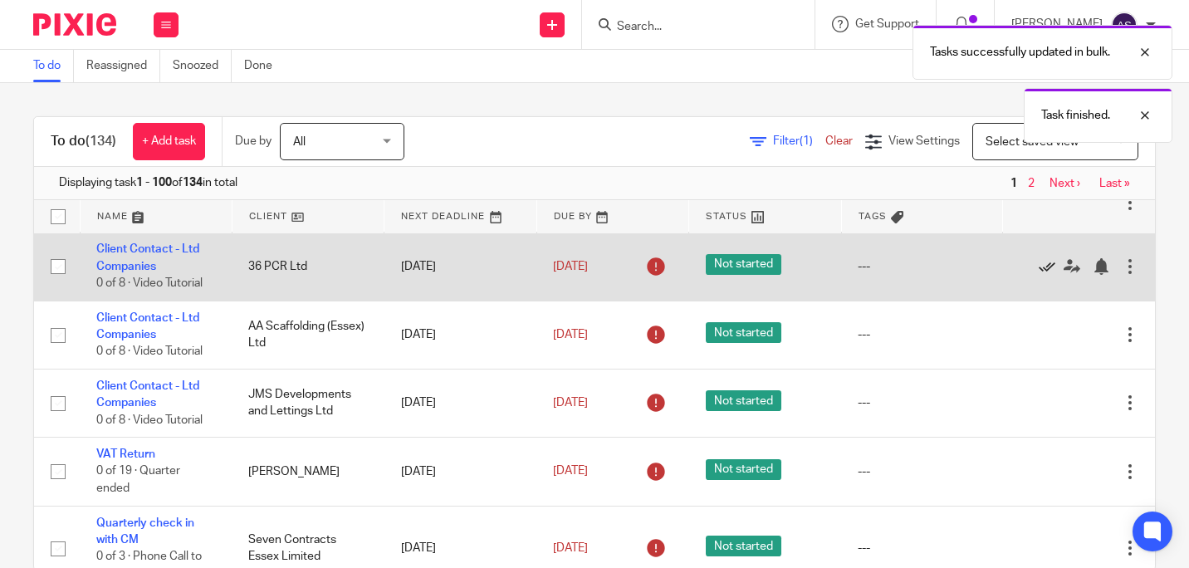
click at [1038, 275] on link at bounding box center [1050, 266] width 25 height 17
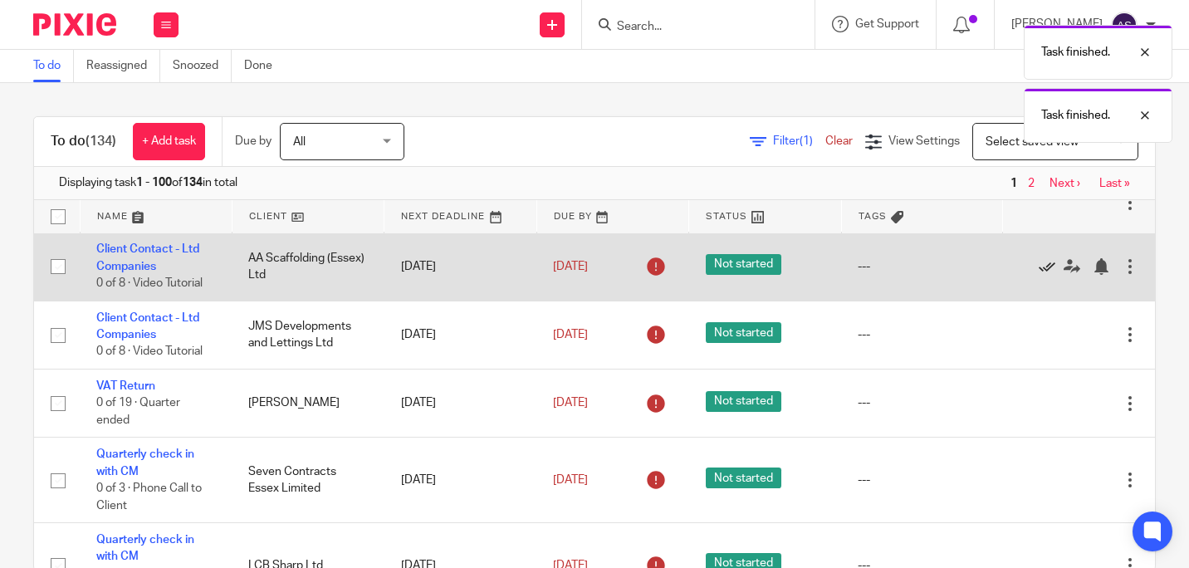
click at [1038, 275] on icon at bounding box center [1046, 266] width 17 height 17
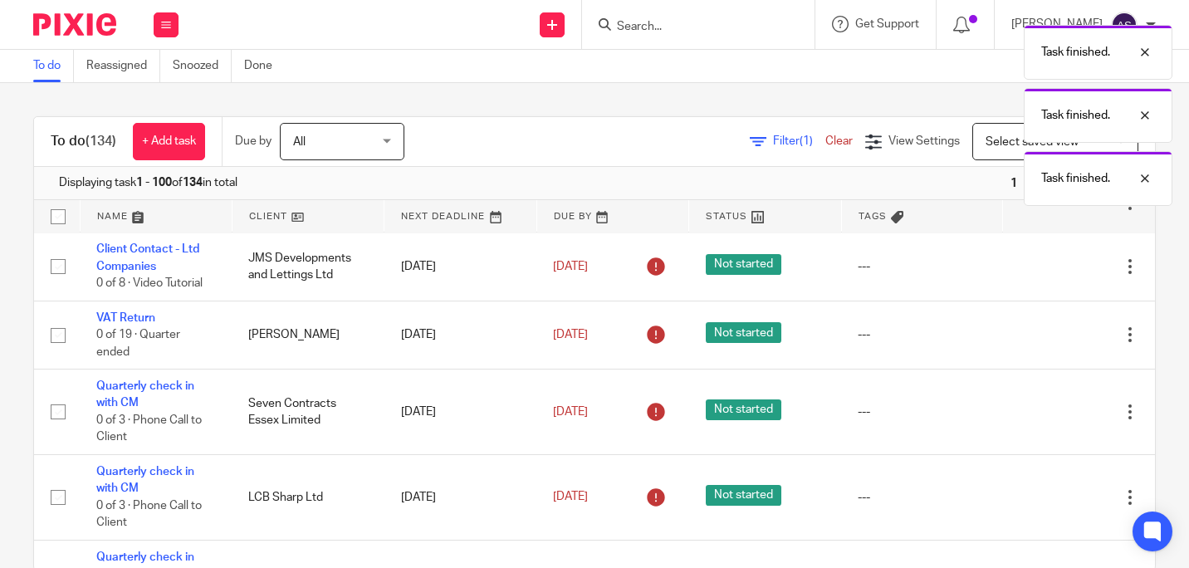
click at [1038, 275] on icon at bounding box center [1046, 266] width 17 height 17
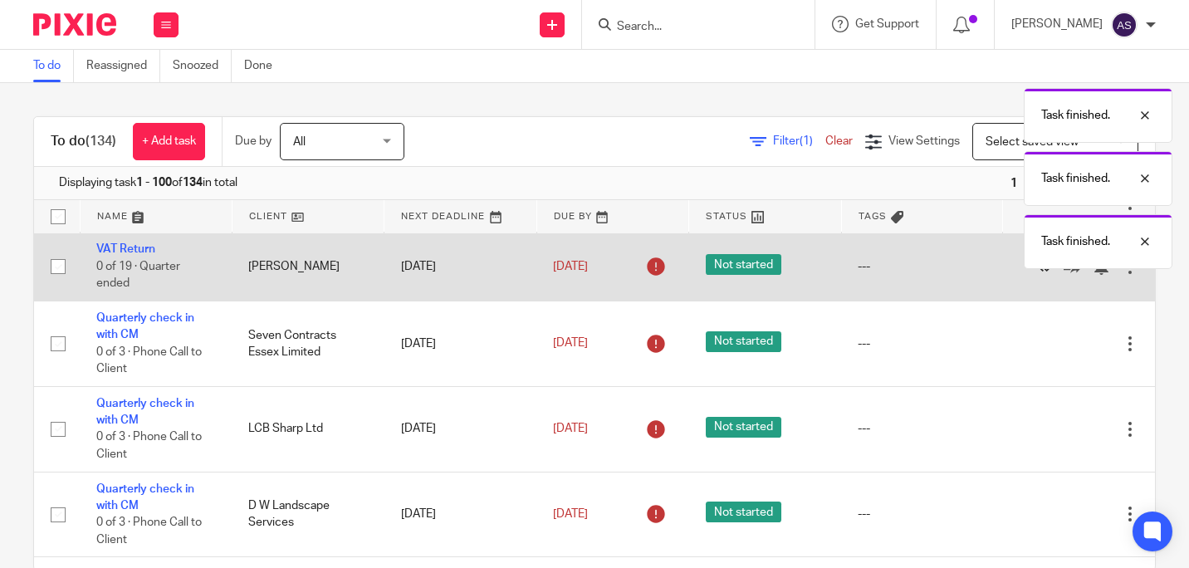
click at [1038, 275] on icon at bounding box center [1046, 266] width 17 height 17
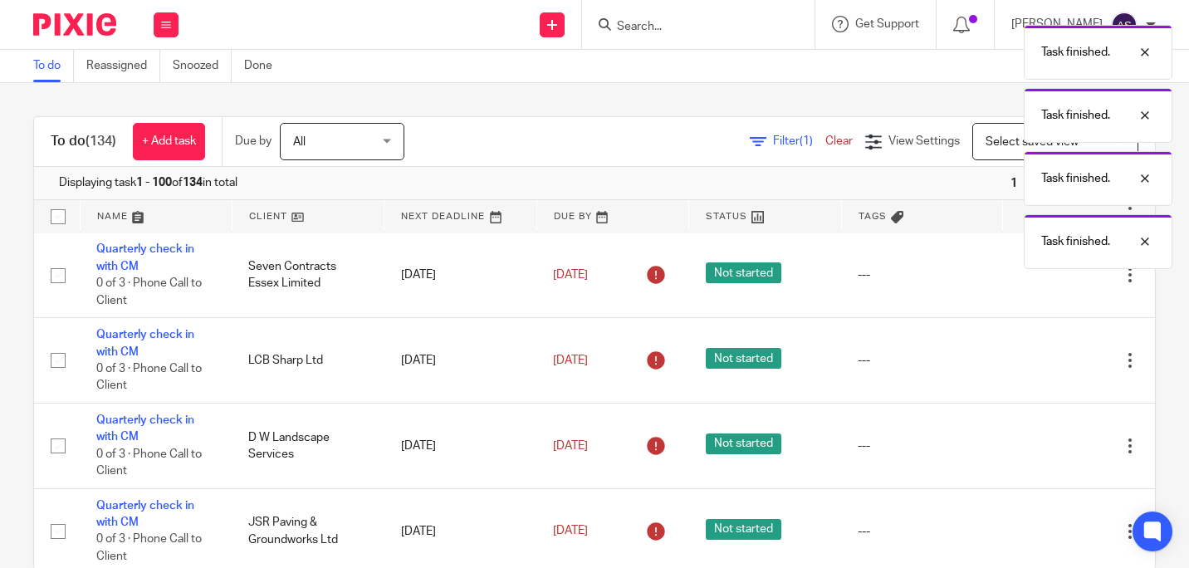
click at [1019, 284] on div "Edit task Delete" at bounding box center [1078, 274] width 119 height 41
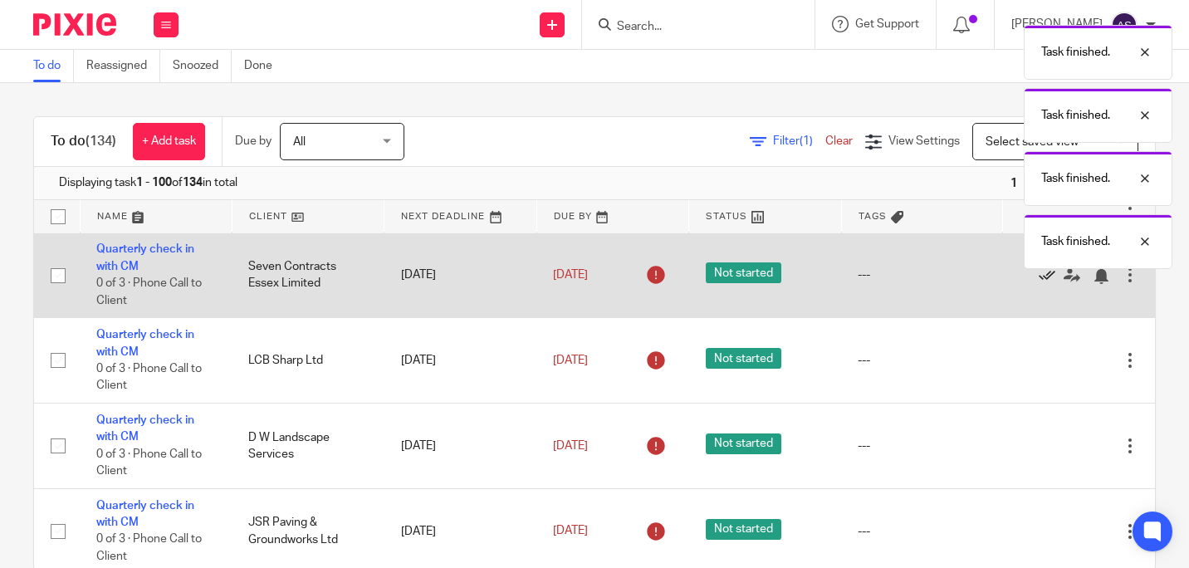
click at [1038, 284] on icon at bounding box center [1046, 275] width 17 height 17
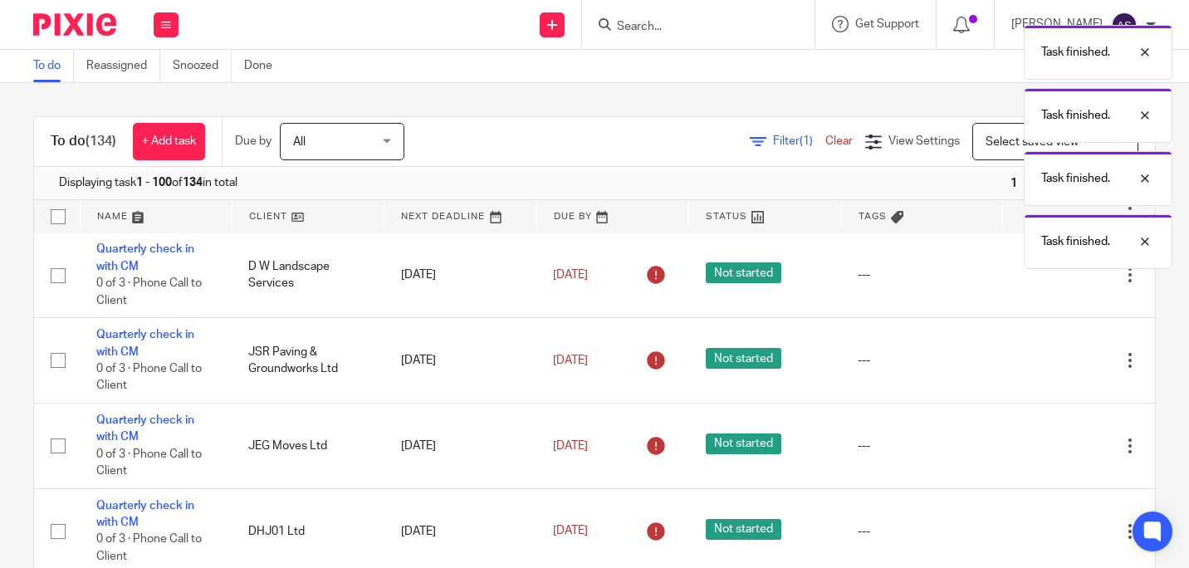
click at [1038, 284] on icon at bounding box center [1046, 275] width 17 height 17
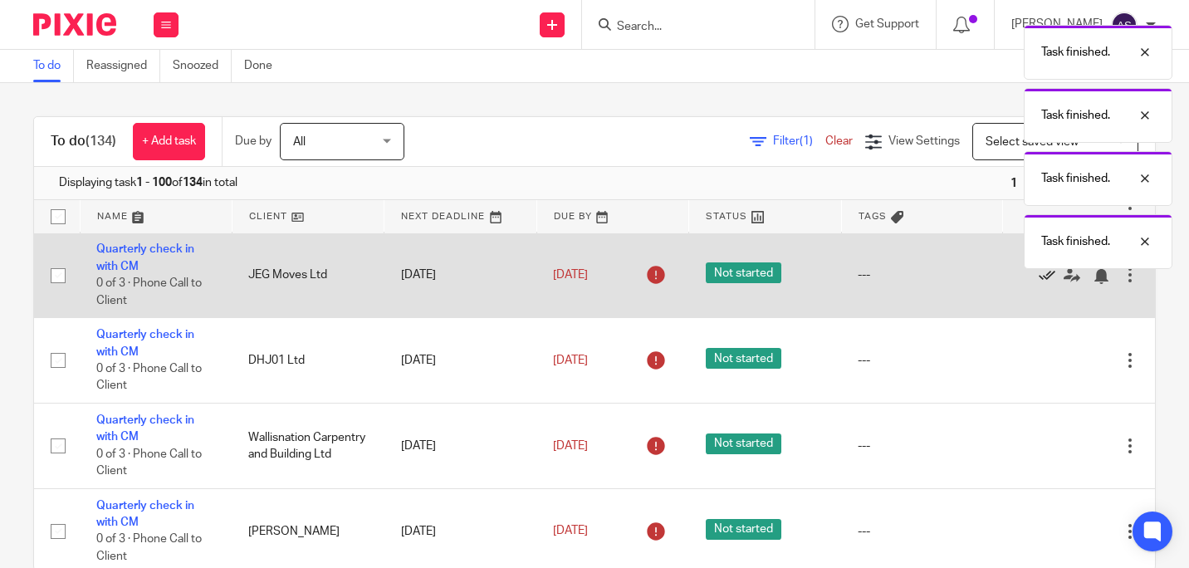
click at [1013, 293] on body "Work Email Clients Team Reports Settings Work Email Clients Team Reports Settin…" at bounding box center [594, 284] width 1189 height 568
click at [1038, 284] on icon at bounding box center [1046, 275] width 17 height 17
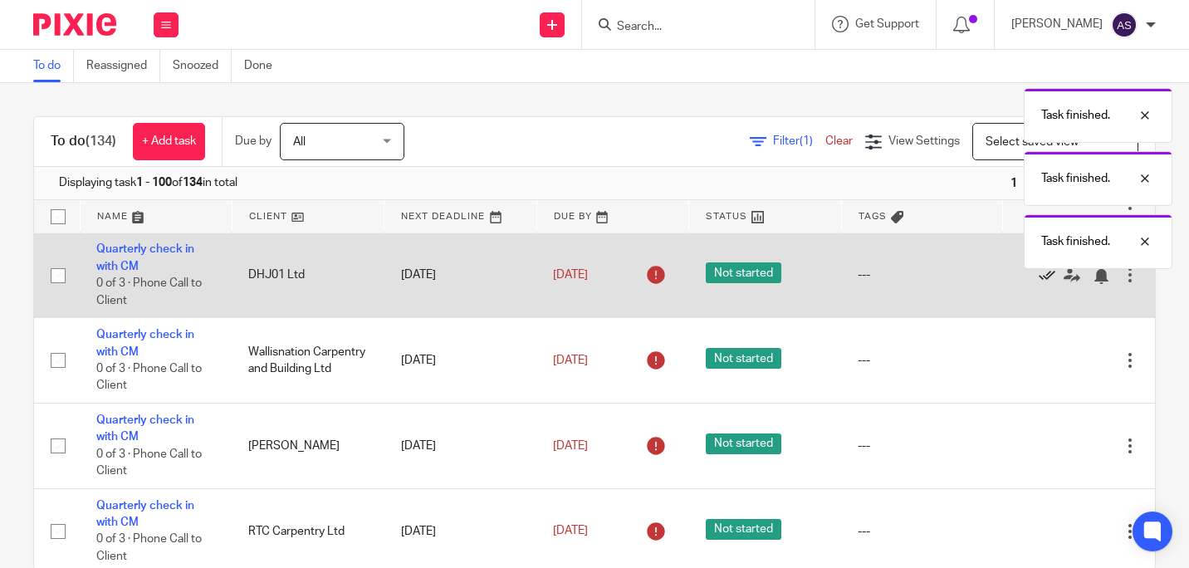
click at [1038, 284] on icon at bounding box center [1046, 275] width 17 height 17
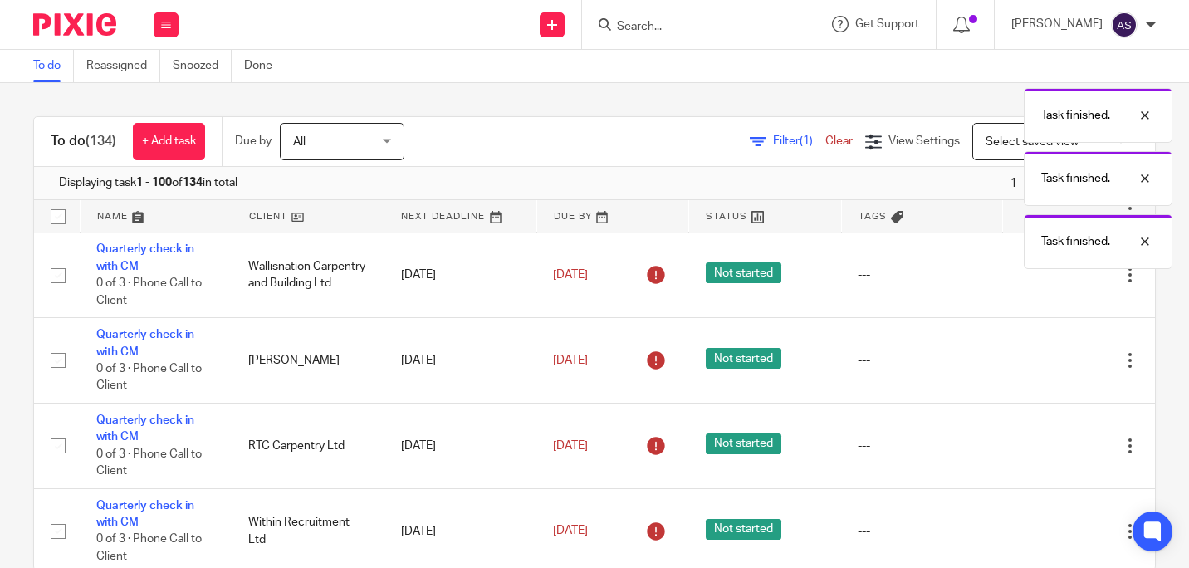
click at [1038, 284] on icon at bounding box center [1046, 275] width 17 height 17
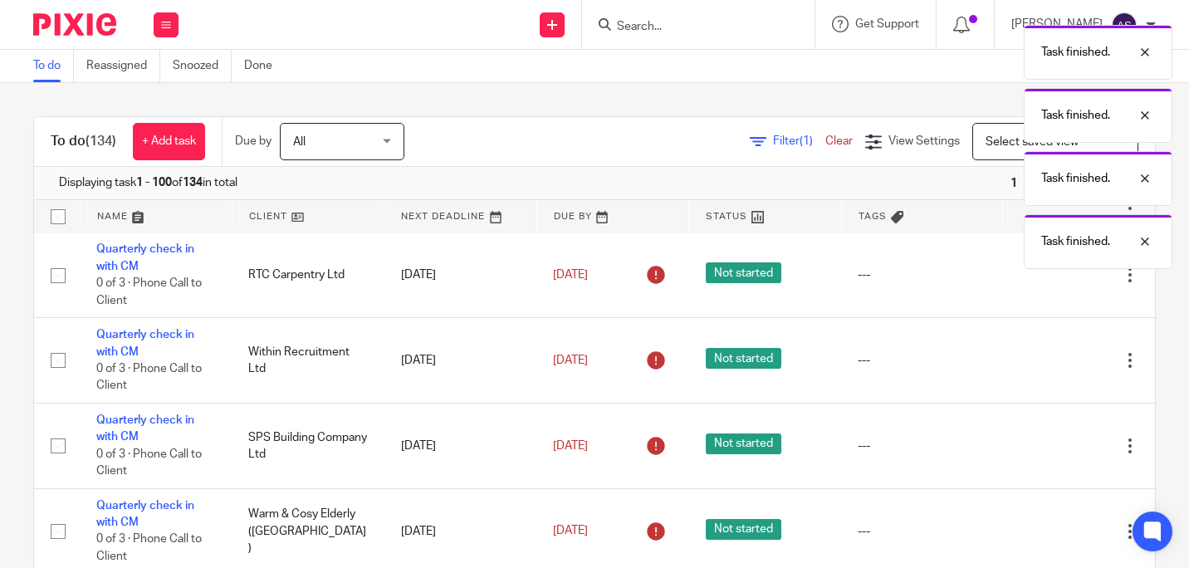
click at [1038, 284] on icon at bounding box center [1046, 275] width 17 height 17
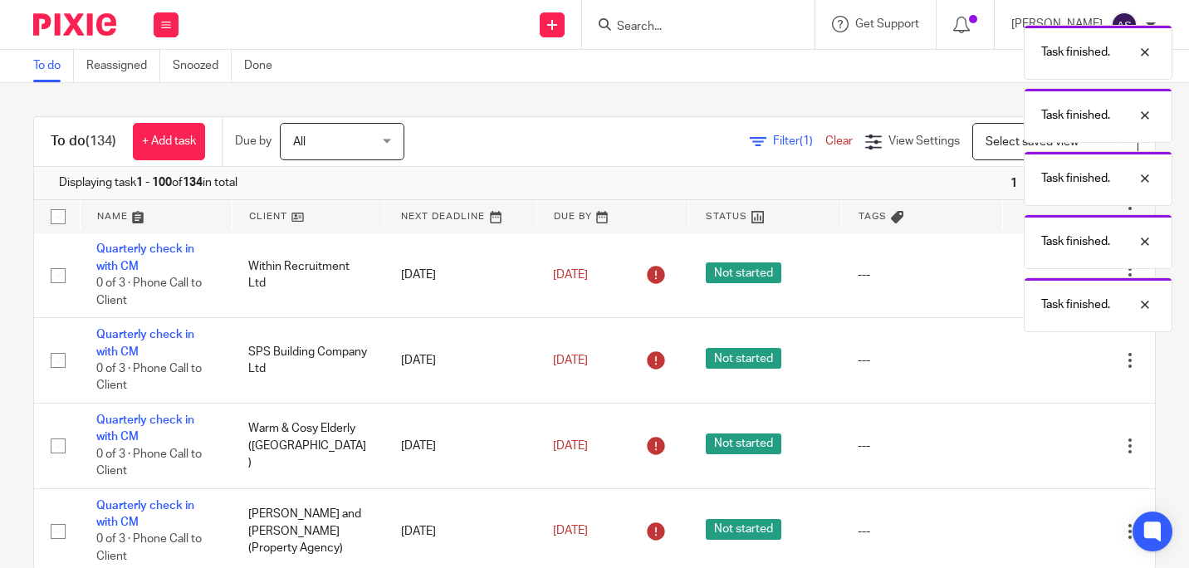
click at [1010, 292] on div "Task finished. Task finished. Task finished. Task finished. Task finished." at bounding box center [883, 174] width 578 height 315
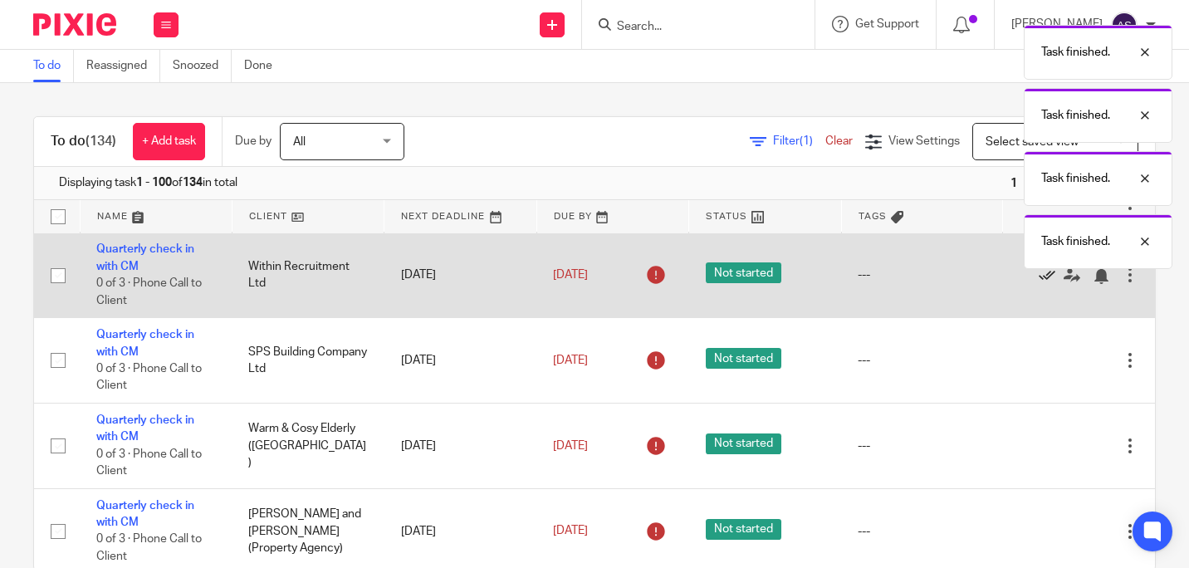
click at [1038, 284] on icon at bounding box center [1046, 275] width 17 height 17
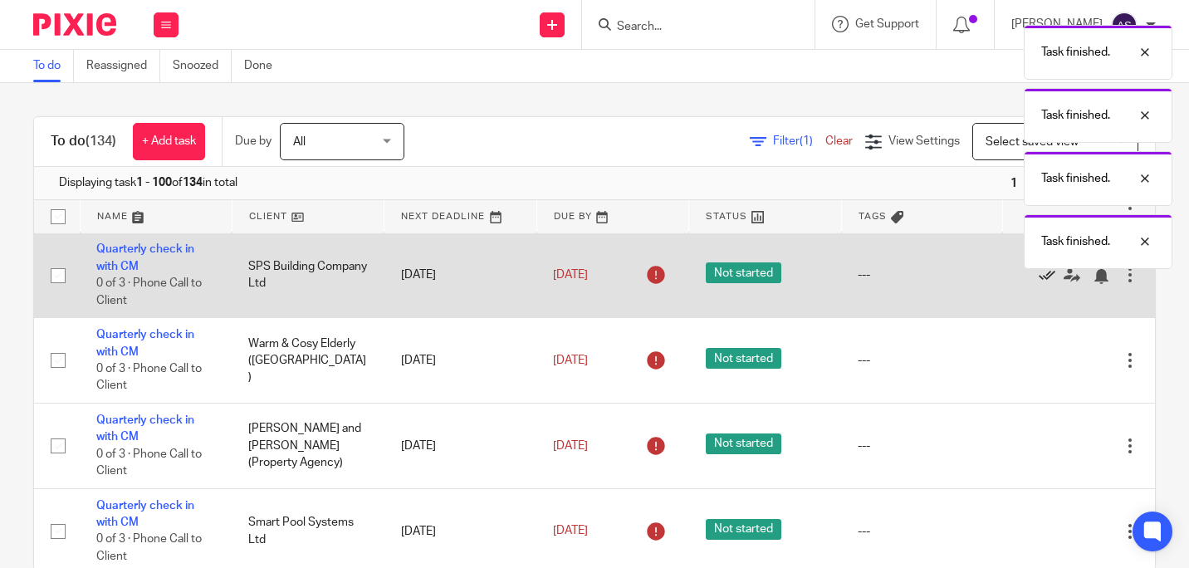
click at [1038, 284] on icon at bounding box center [1046, 275] width 17 height 17
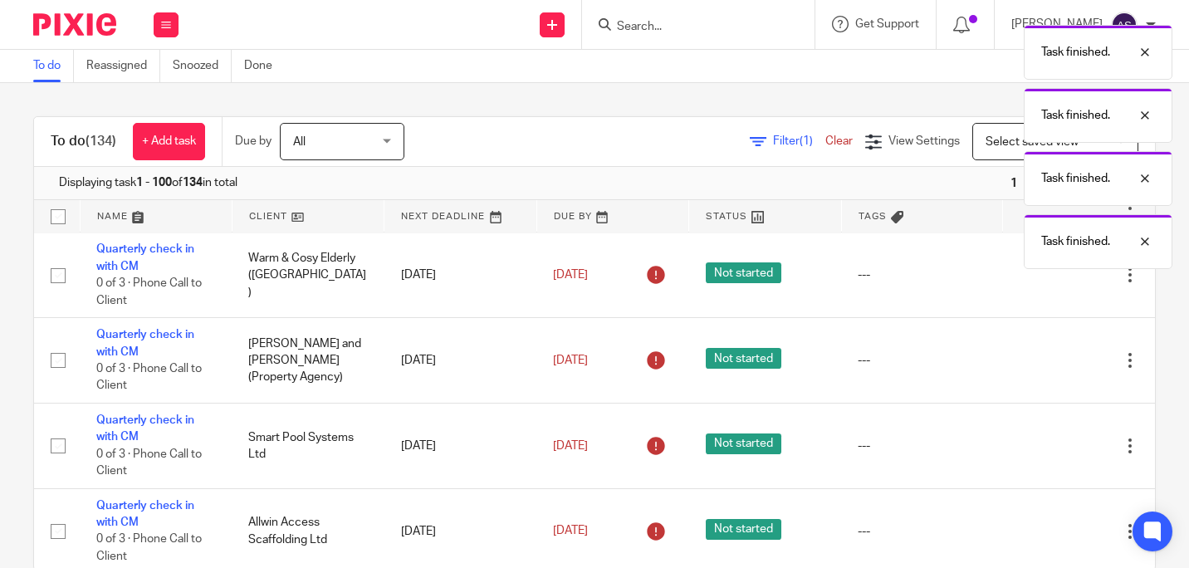
click at [1038, 284] on icon at bounding box center [1046, 275] width 17 height 17
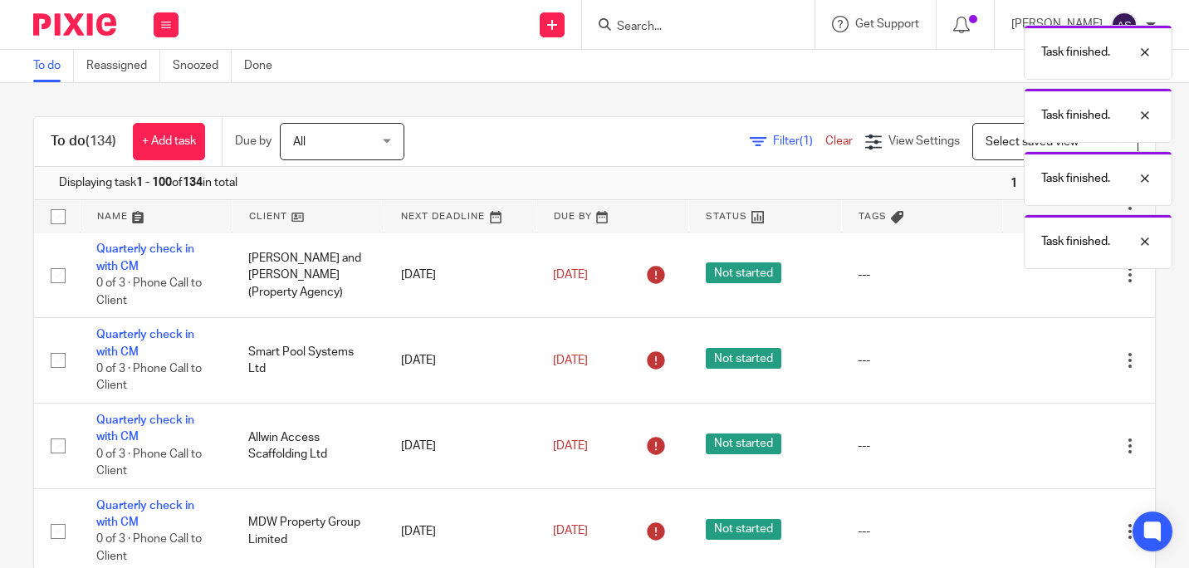
click at [1038, 284] on icon at bounding box center [1046, 275] width 17 height 17
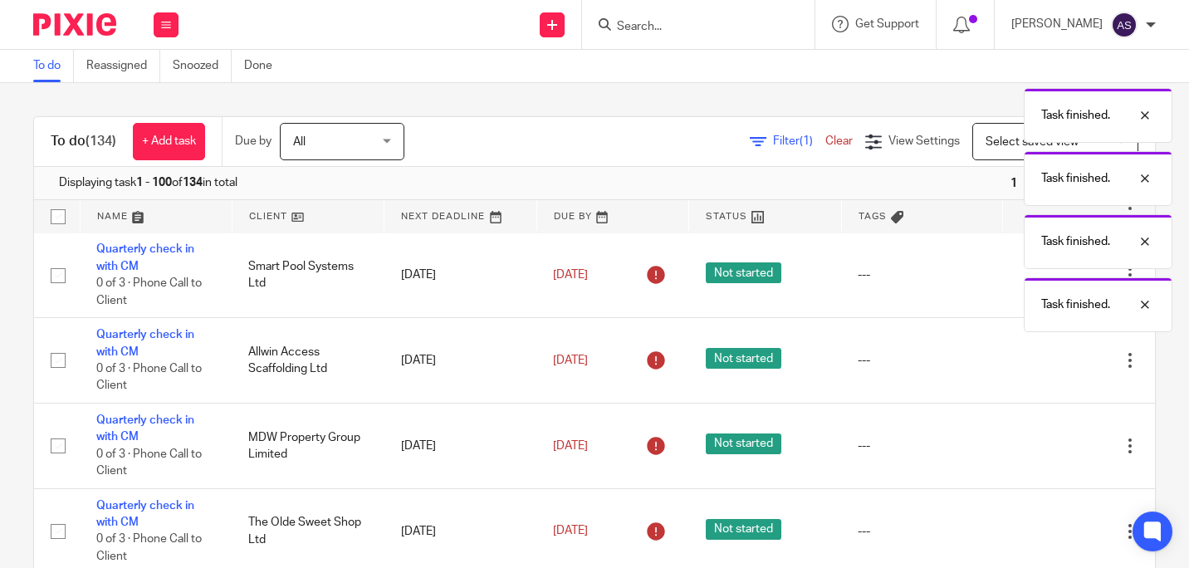
click at [1013, 296] on div "Task finished. Task finished. Task finished. Task finished. Task finished." at bounding box center [883, 174] width 578 height 315
click at [1038, 284] on icon at bounding box center [1046, 275] width 17 height 17
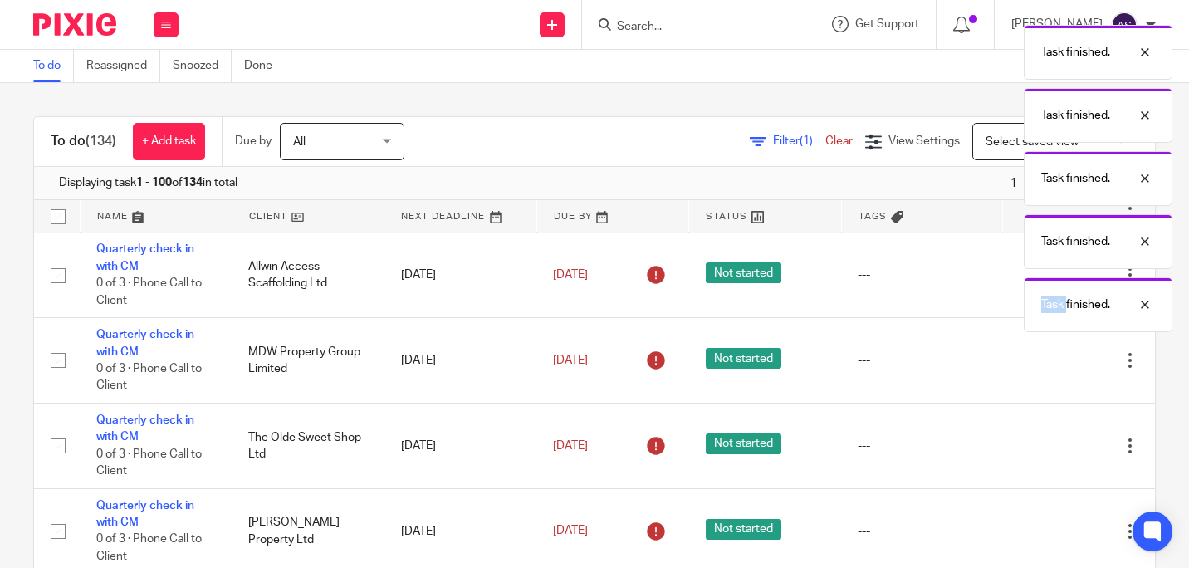
click at [1013, 296] on div "Task finished. Task finished. Task finished. Task finished. Task finished." at bounding box center [883, 174] width 578 height 315
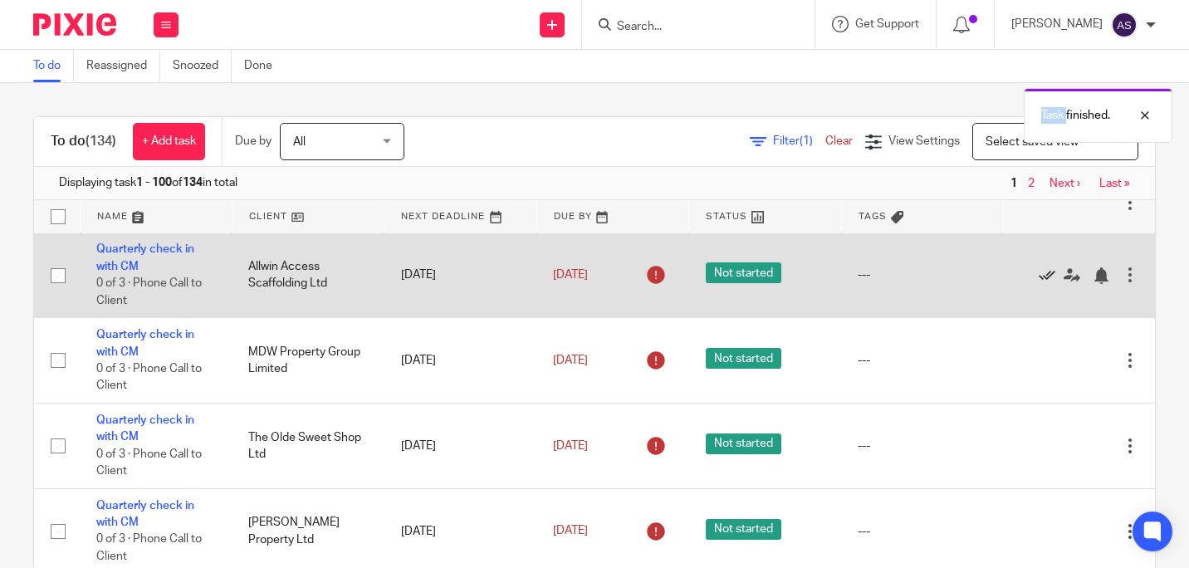
click at [1038, 284] on icon at bounding box center [1046, 275] width 17 height 17
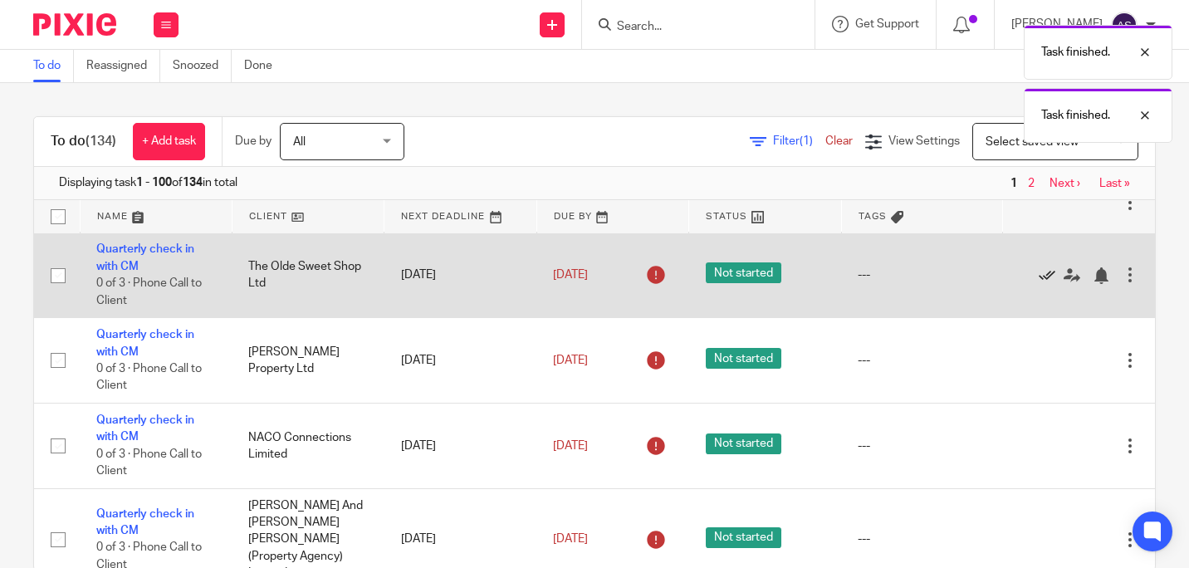
click at [1038, 284] on icon at bounding box center [1046, 275] width 17 height 17
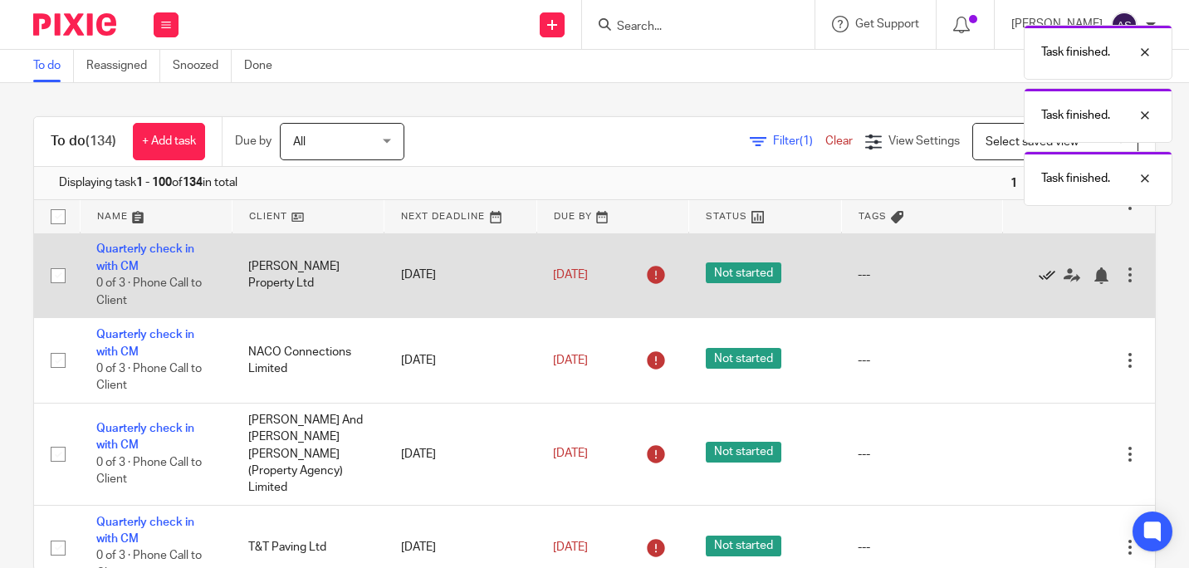
click at [1038, 284] on icon at bounding box center [1046, 275] width 17 height 17
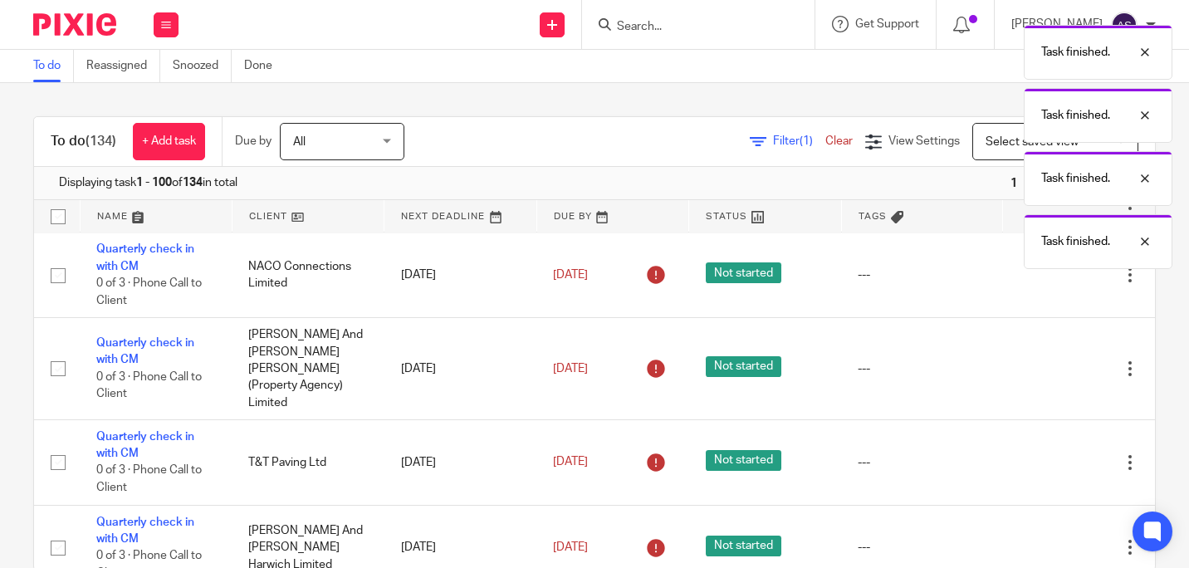
click at [1038, 284] on icon at bounding box center [1046, 275] width 17 height 17
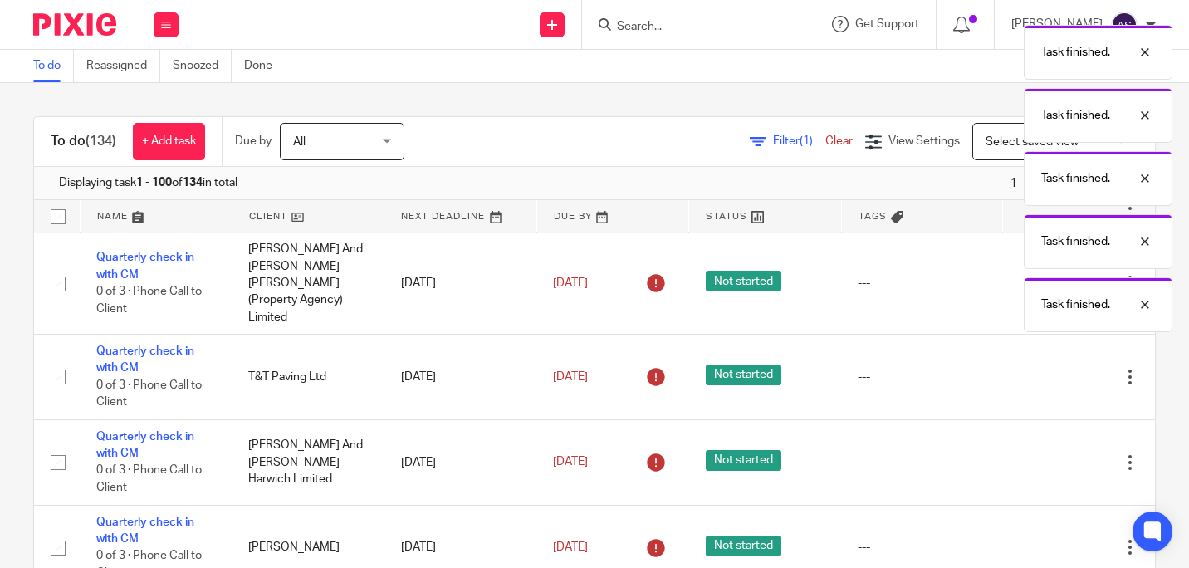
click at [1003, 299] on div "Task finished. Task finished. Task finished. Task finished. Task finished." at bounding box center [883, 174] width 578 height 315
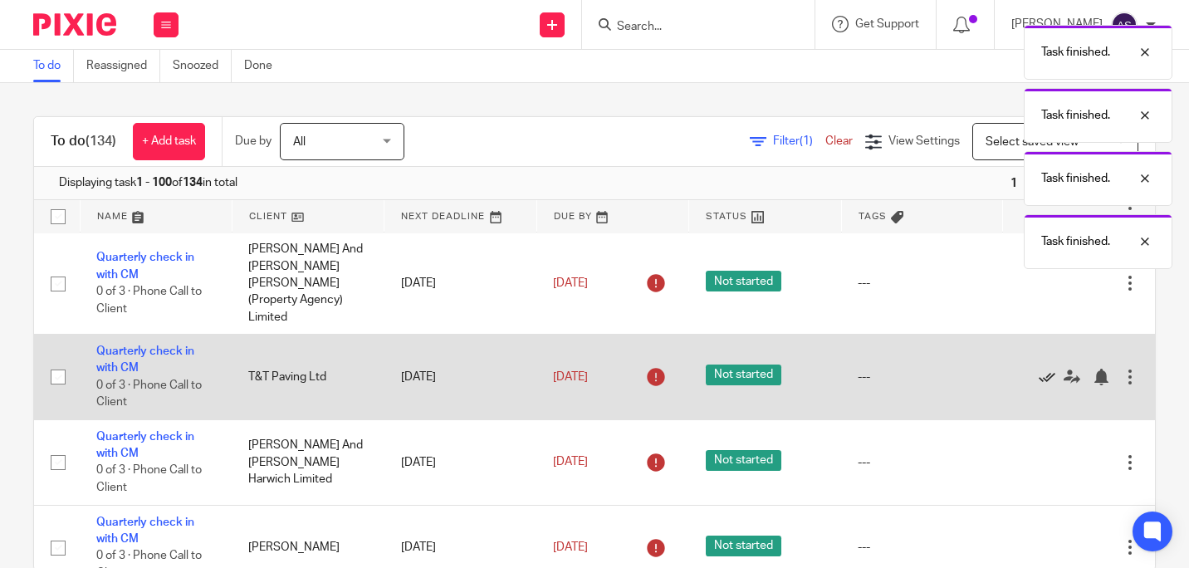
click at [1038, 383] on icon at bounding box center [1046, 377] width 17 height 17
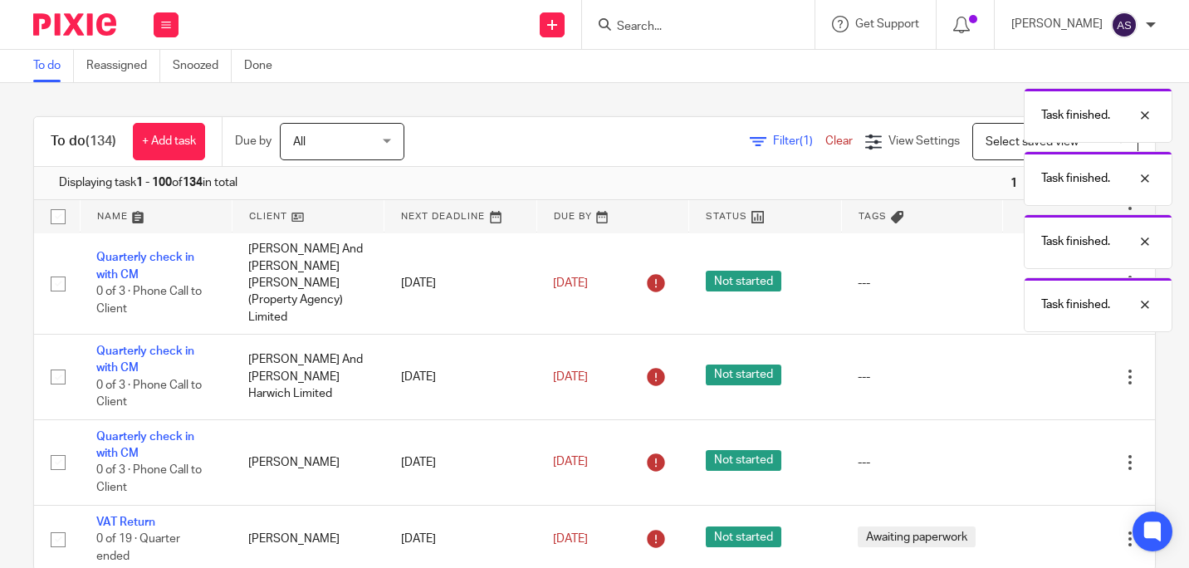
click at [1038, 383] on icon at bounding box center [1046, 377] width 17 height 17
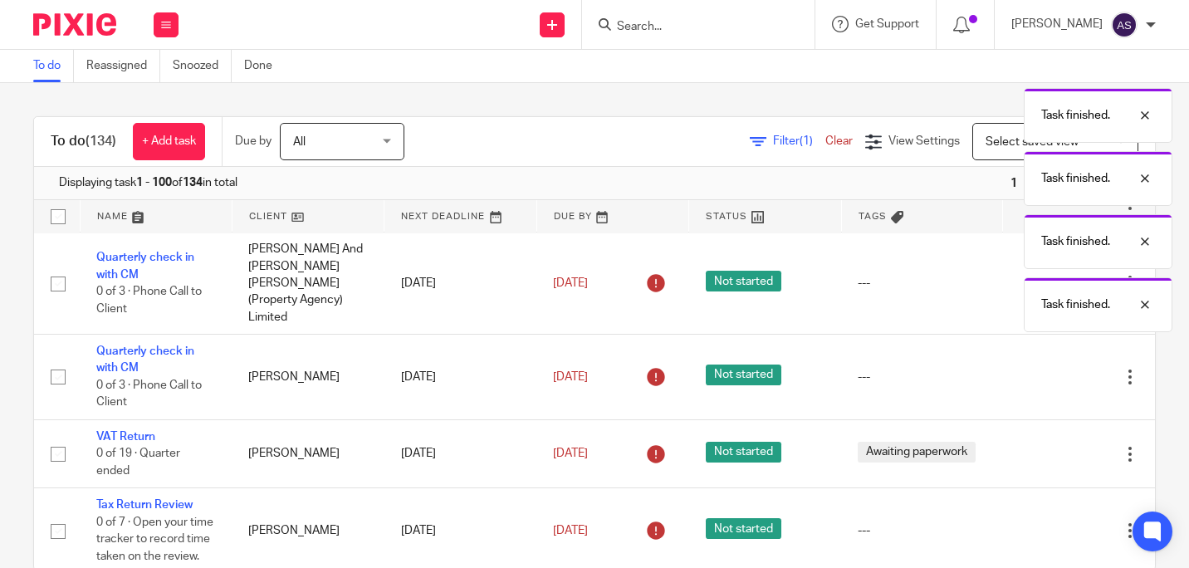
click at [1038, 383] on icon at bounding box center [1046, 377] width 17 height 17
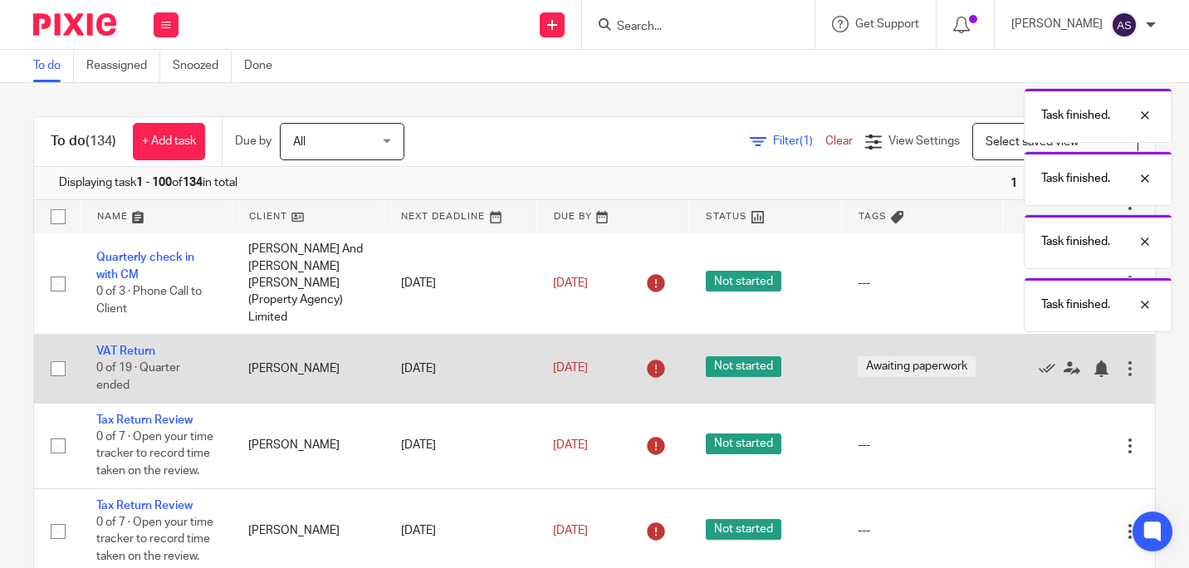
click at [1019, 383] on div "Edit task Delete" at bounding box center [1078, 368] width 119 height 41
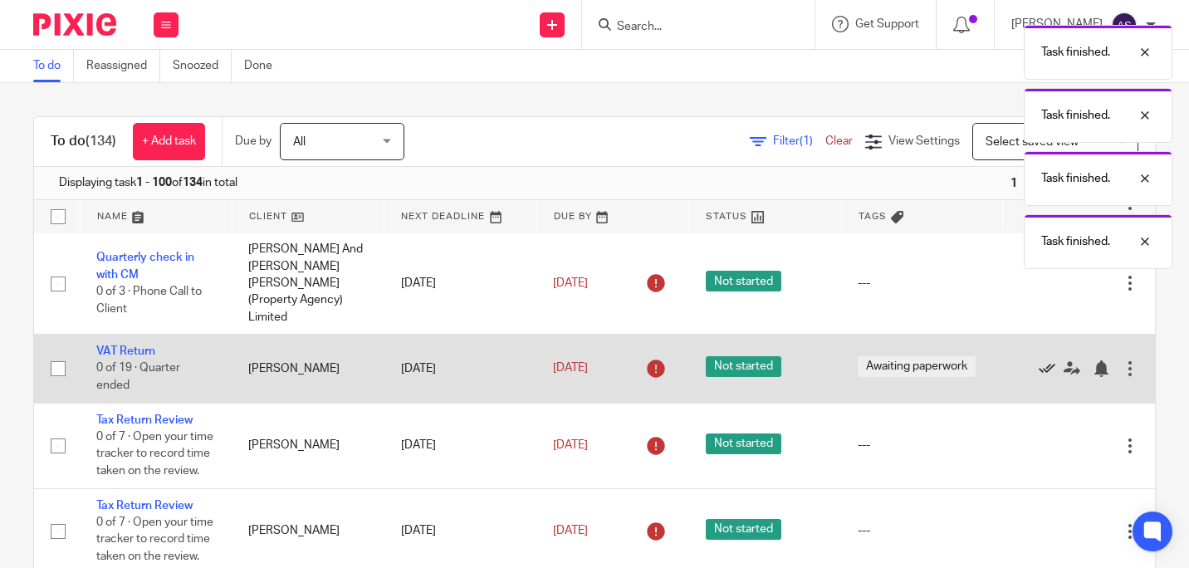
click at [1038, 377] on icon at bounding box center [1046, 368] width 17 height 17
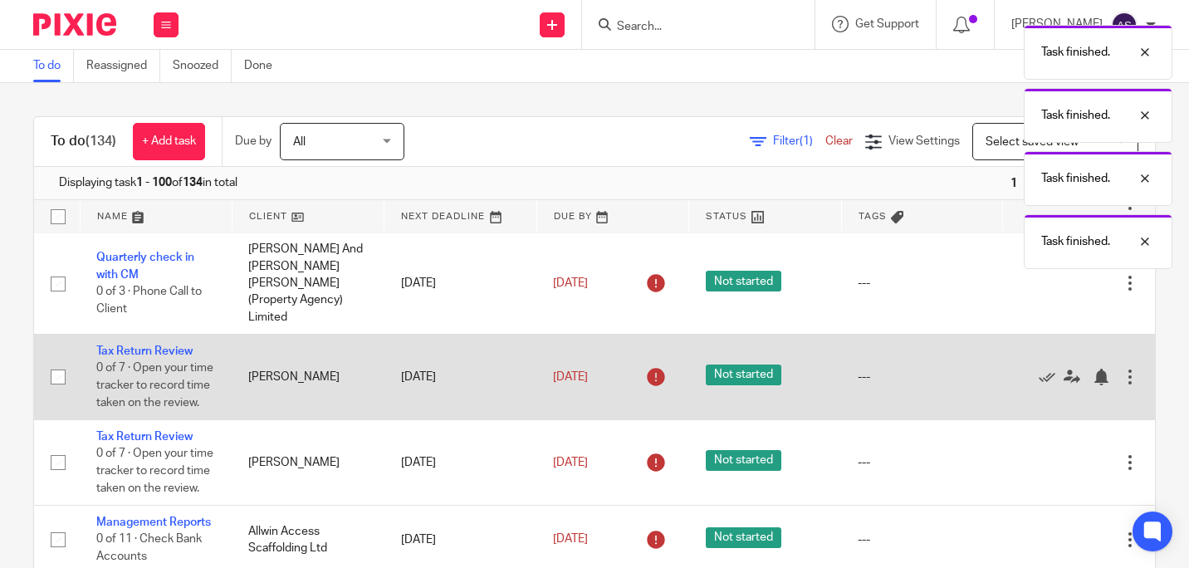
scroll to position [249, 0]
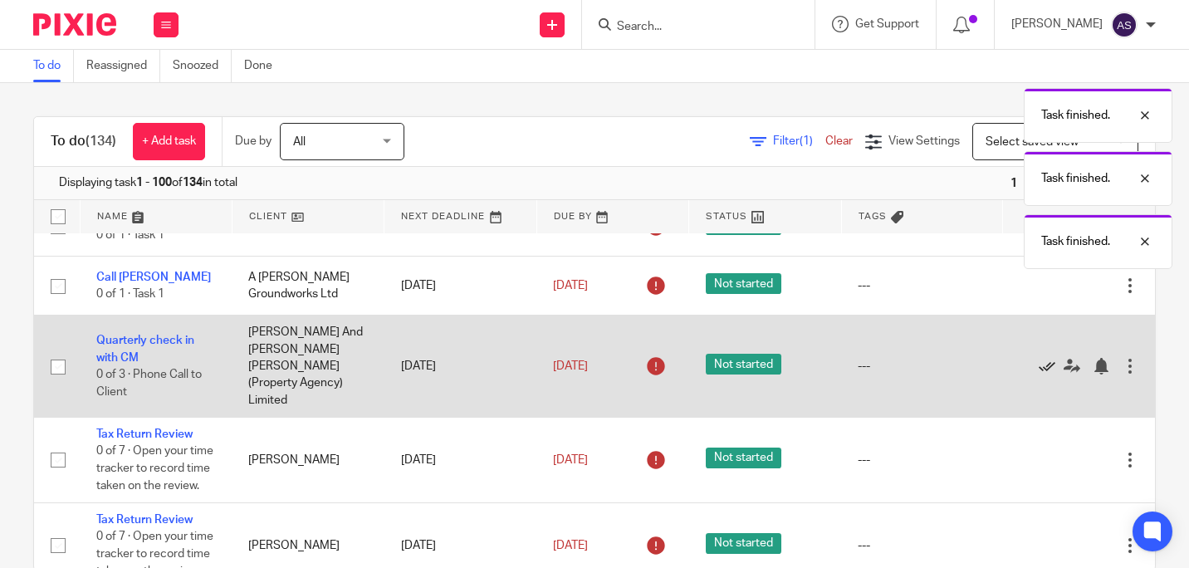
click at [1038, 374] on icon at bounding box center [1046, 366] width 17 height 17
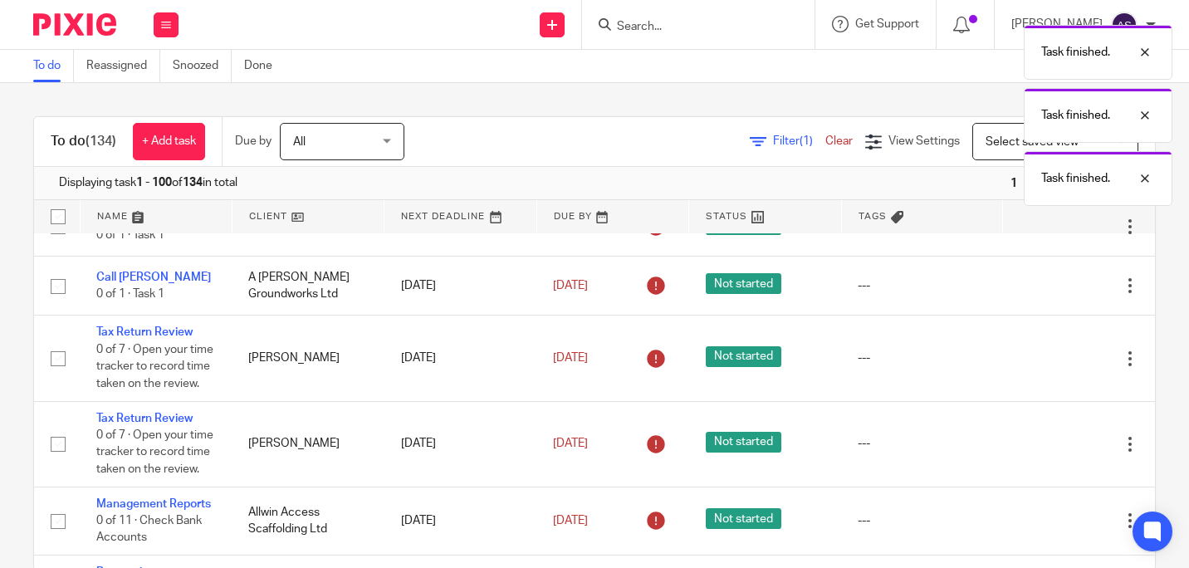
click at [1038, 367] on icon at bounding box center [1046, 358] width 17 height 17
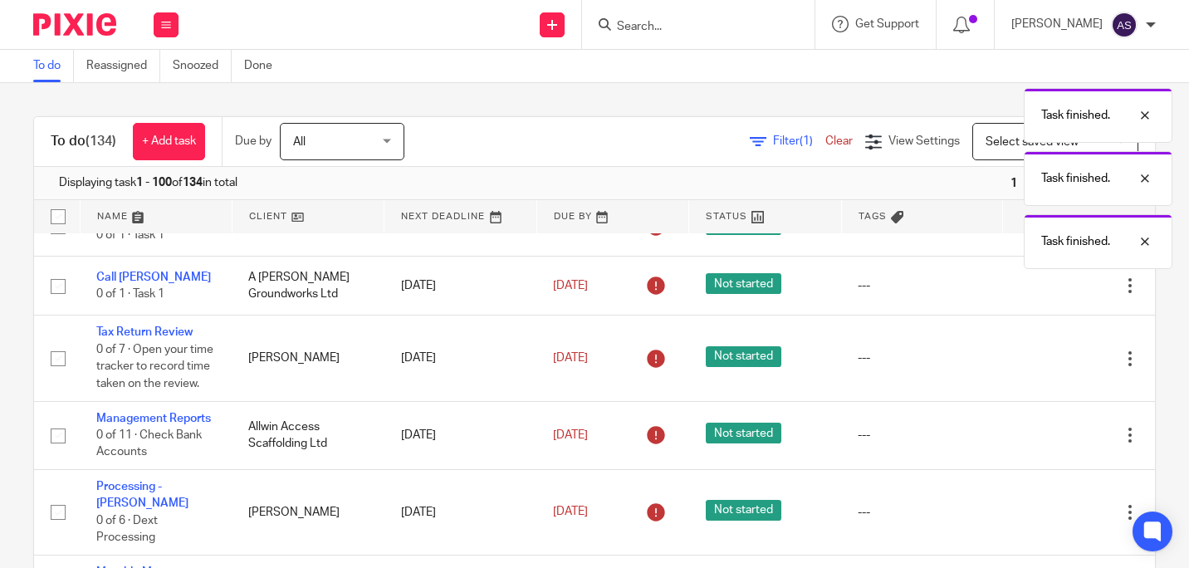
click at [1038, 367] on icon at bounding box center [1046, 358] width 17 height 17
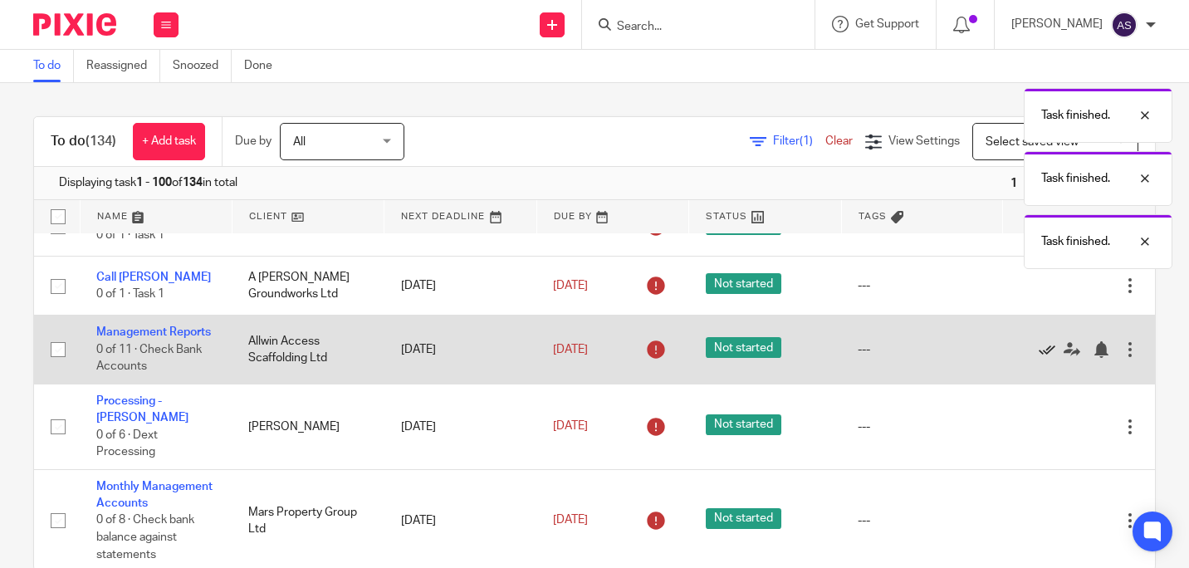
click at [1038, 358] on icon at bounding box center [1046, 349] width 17 height 17
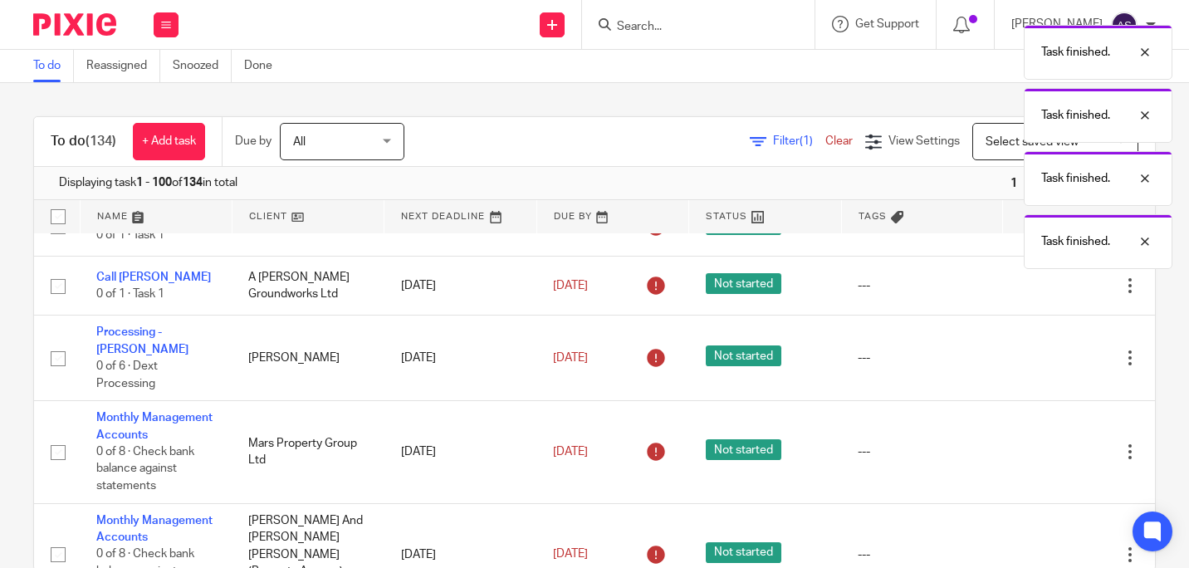
click at [1019, 378] on div "Edit task Delete" at bounding box center [1078, 357] width 119 height 41
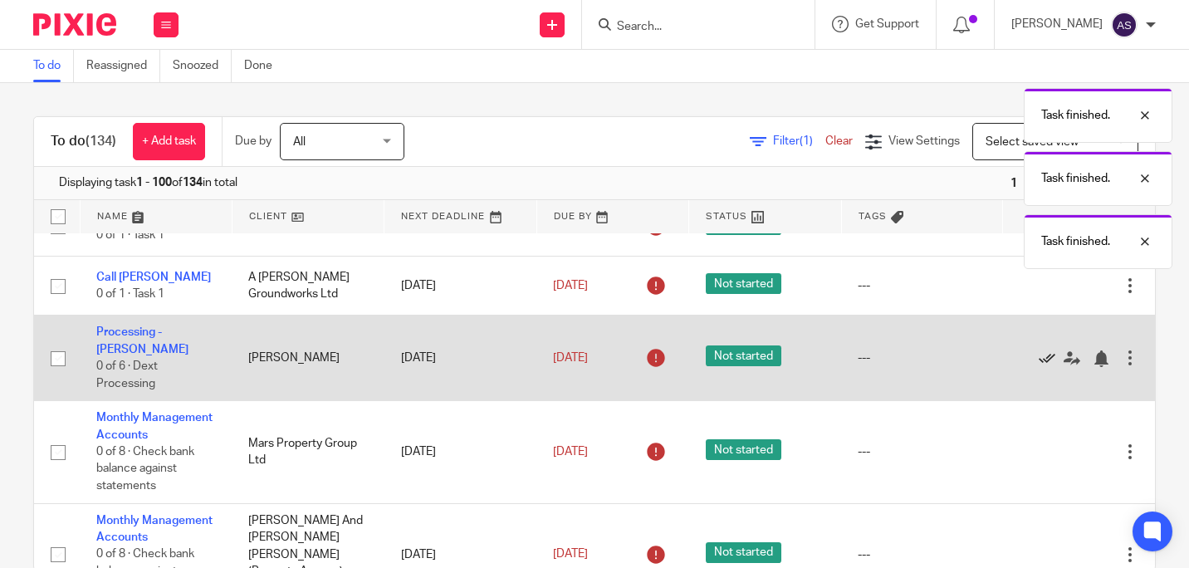
click at [1038, 367] on icon at bounding box center [1046, 358] width 17 height 17
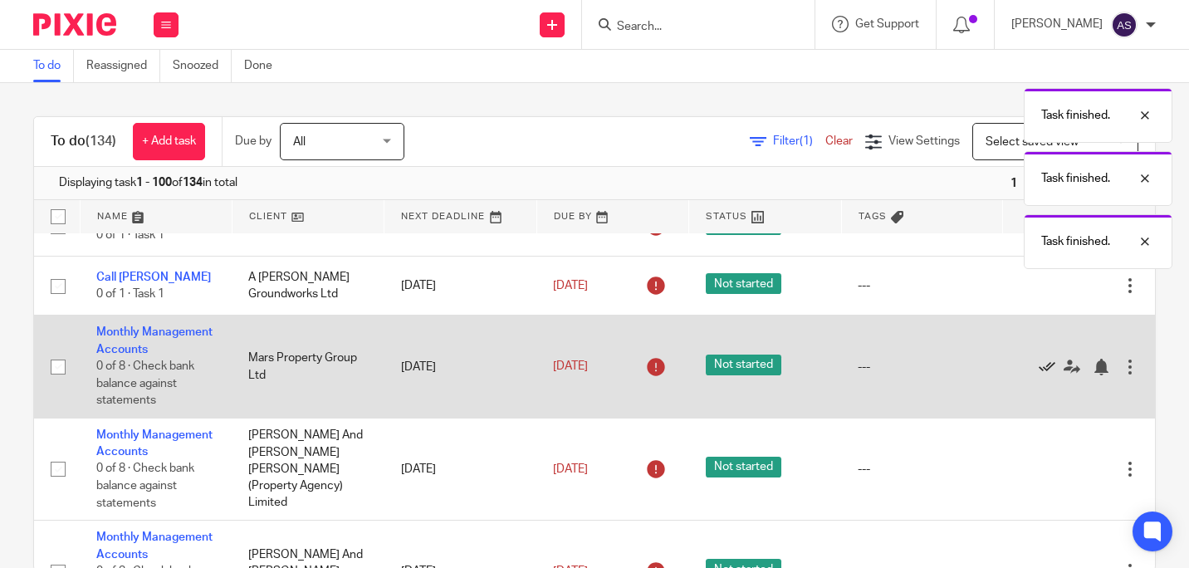
click at [1038, 375] on icon at bounding box center [1046, 367] width 17 height 17
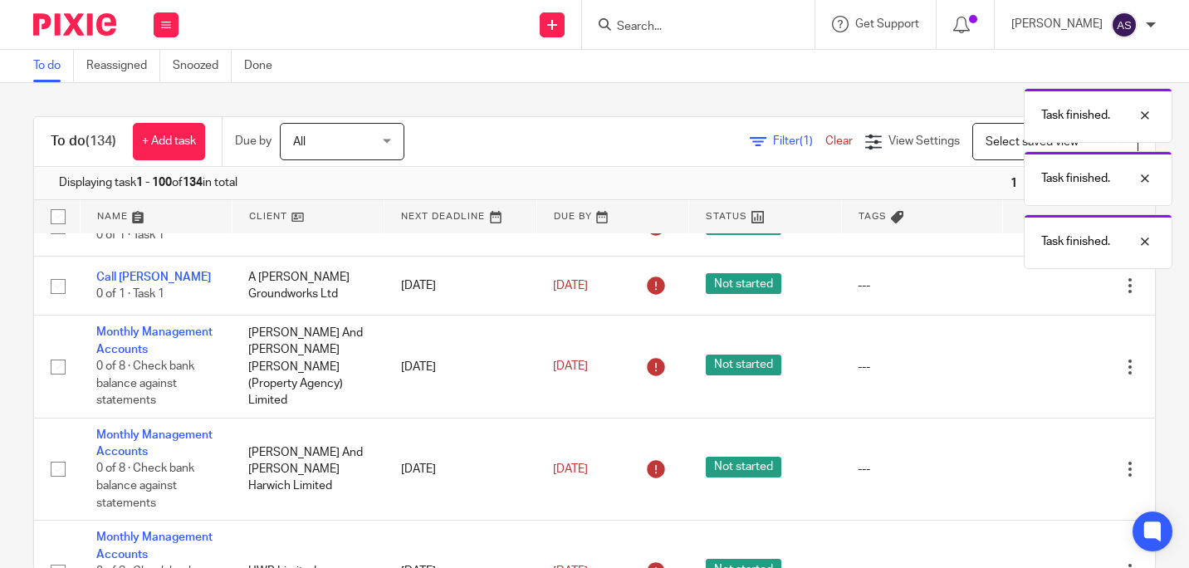
click at [1038, 375] on icon at bounding box center [1046, 367] width 17 height 17
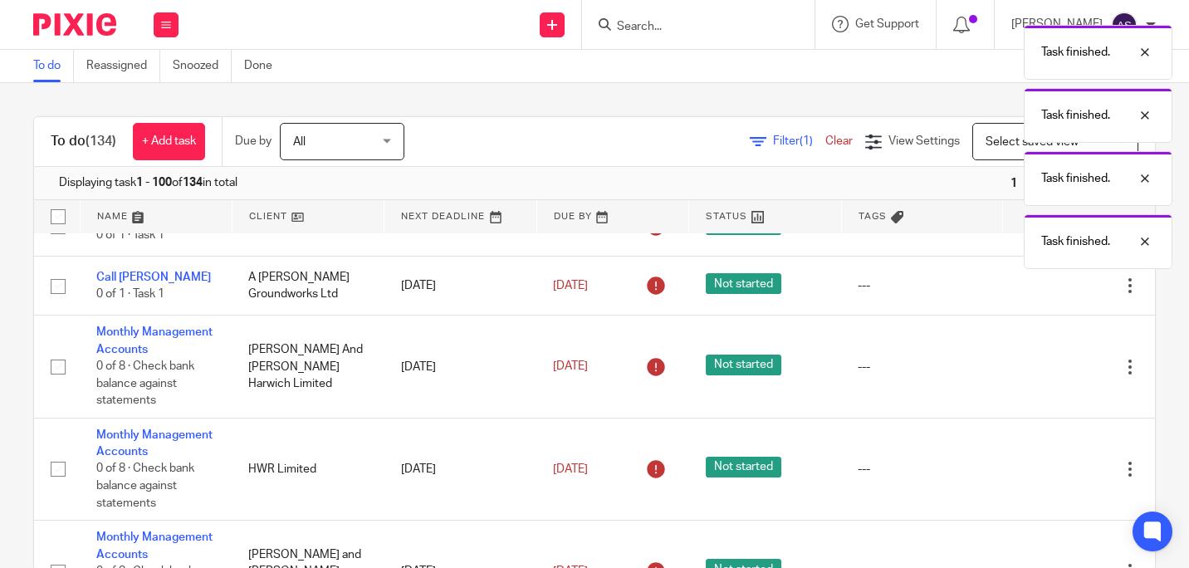
click at [1038, 375] on icon at bounding box center [1046, 367] width 17 height 17
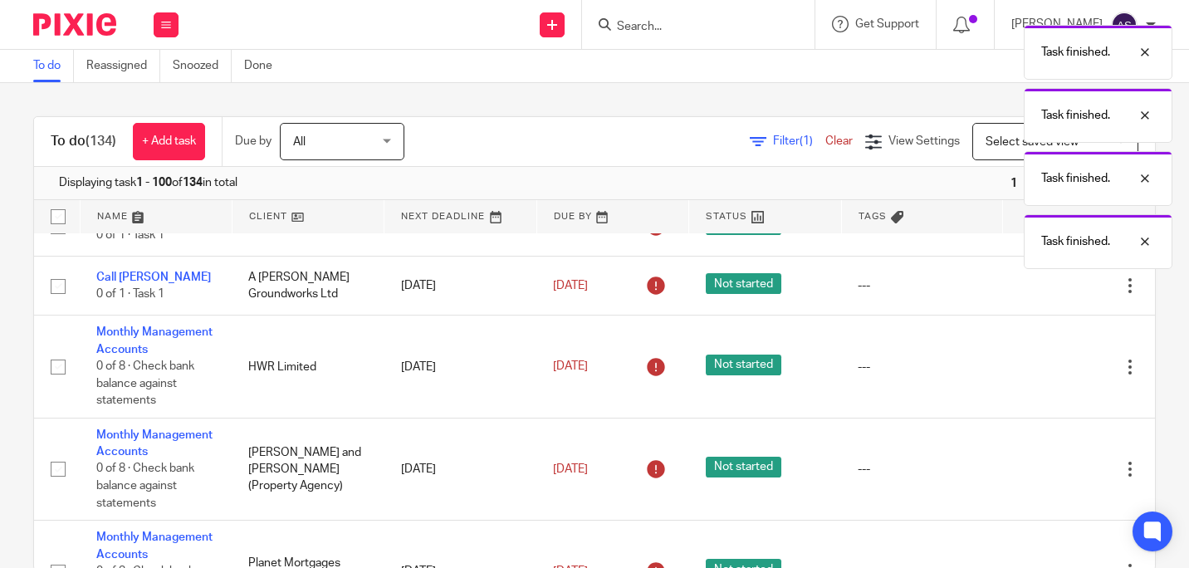
click at [1038, 375] on icon at bounding box center [1046, 367] width 17 height 17
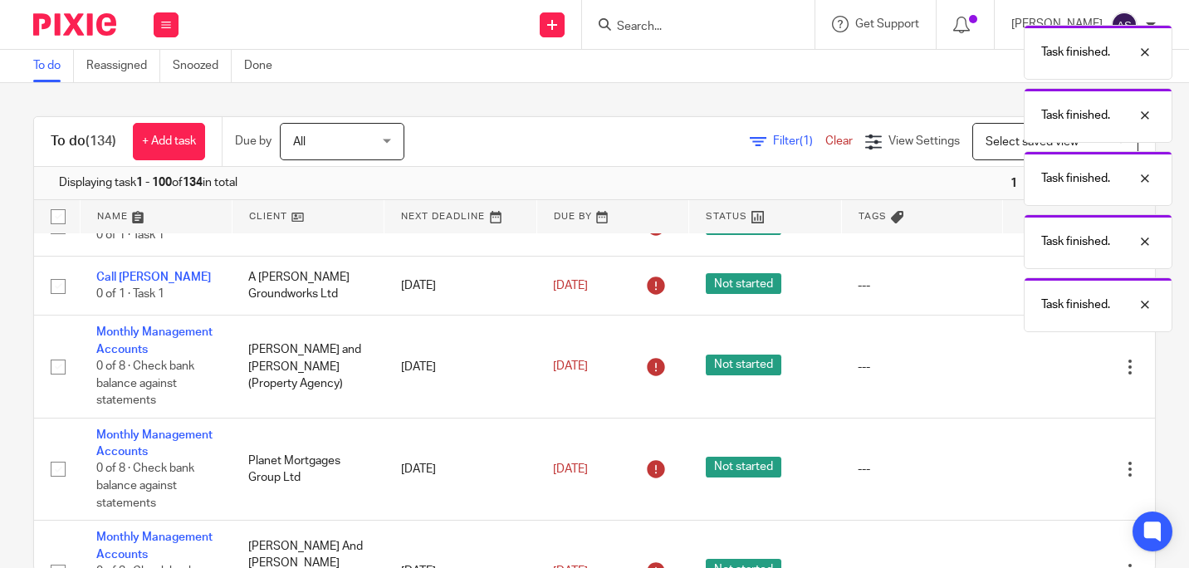
click at [1038, 375] on icon at bounding box center [1046, 367] width 17 height 17
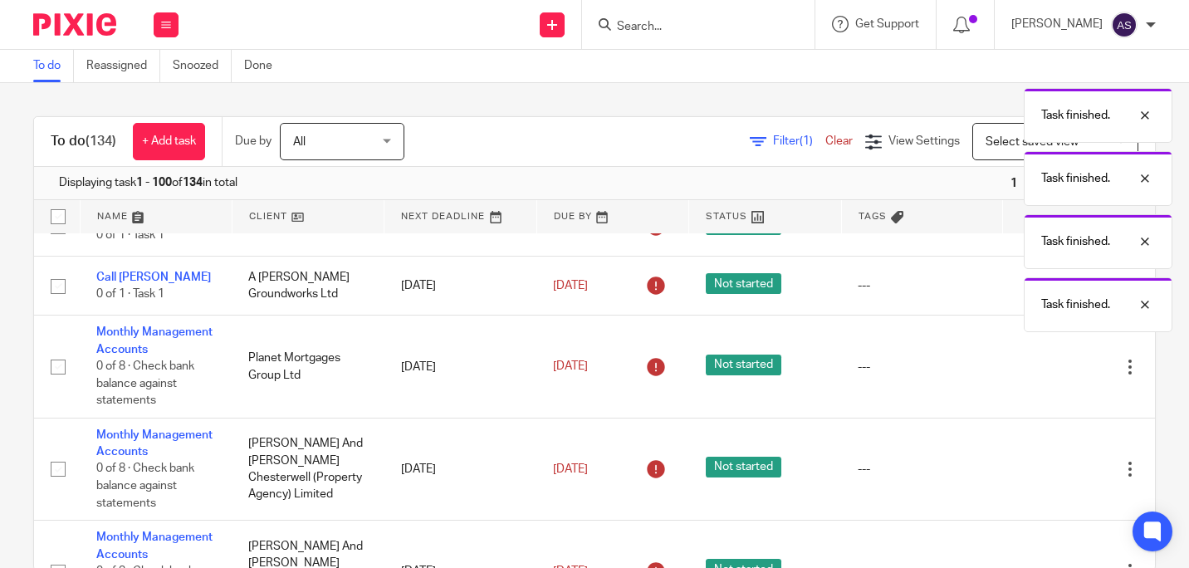
click at [1038, 375] on icon at bounding box center [1046, 367] width 17 height 17
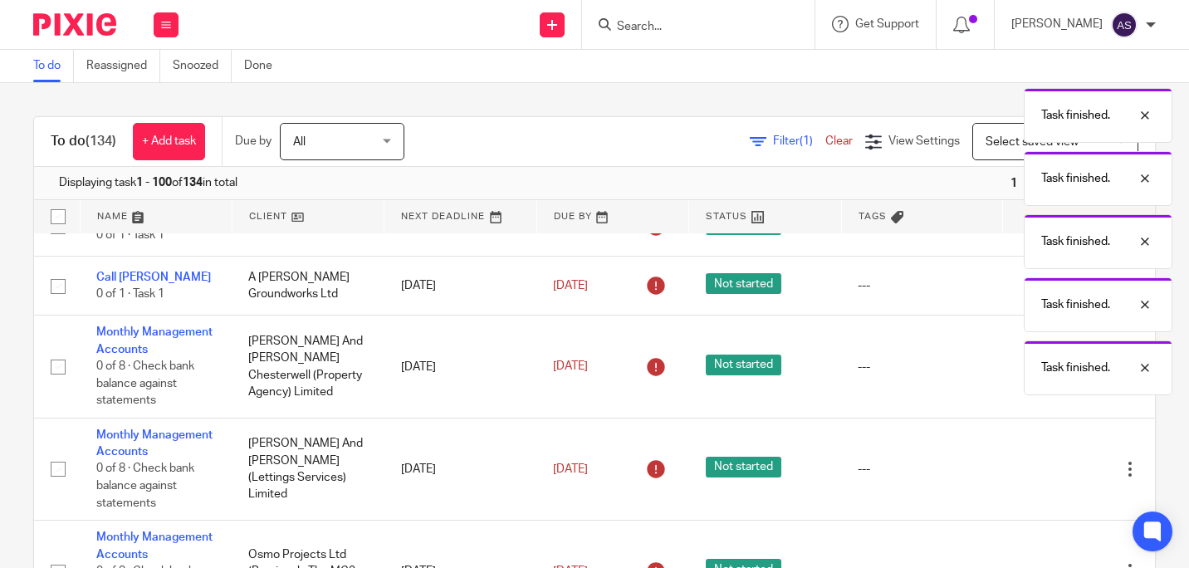
click at [1038, 375] on icon at bounding box center [1046, 367] width 17 height 17
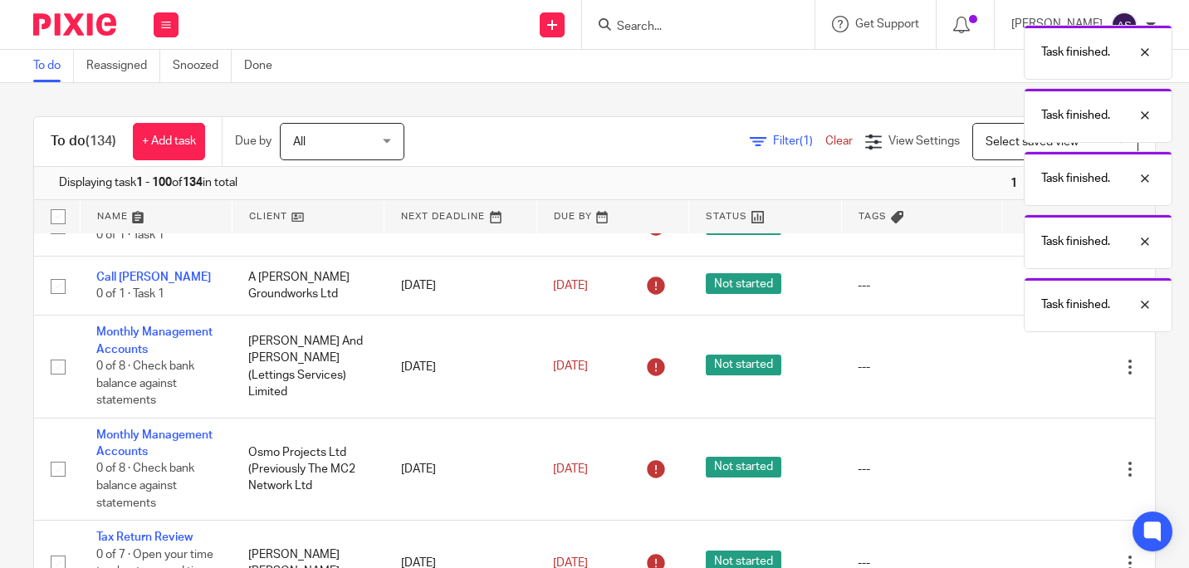
click at [1038, 375] on icon at bounding box center [1046, 367] width 17 height 17
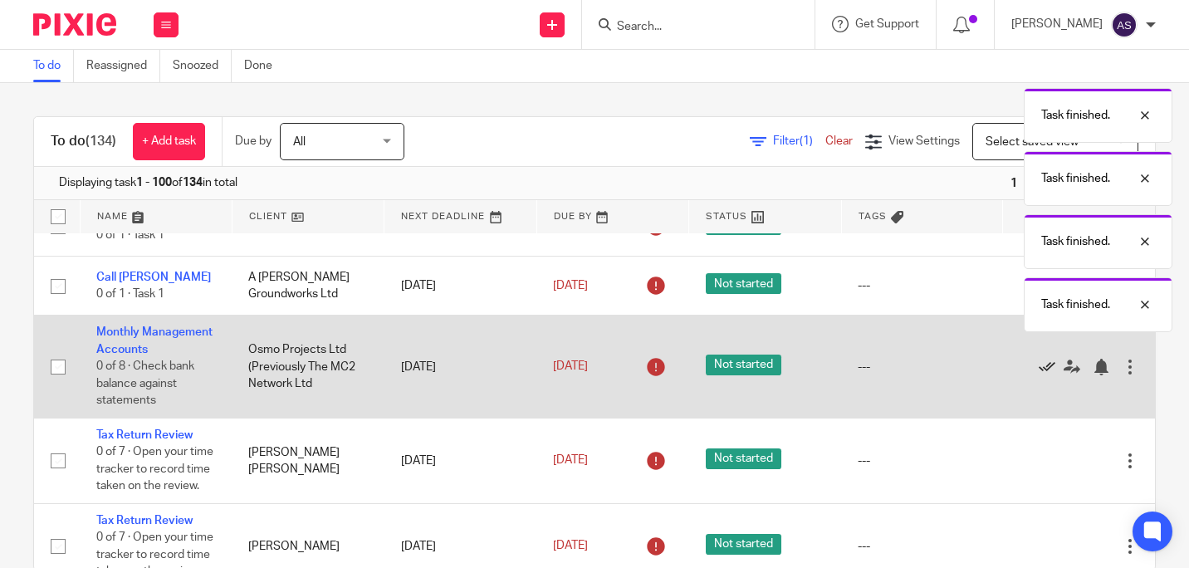
click at [1038, 375] on icon at bounding box center [1046, 367] width 17 height 17
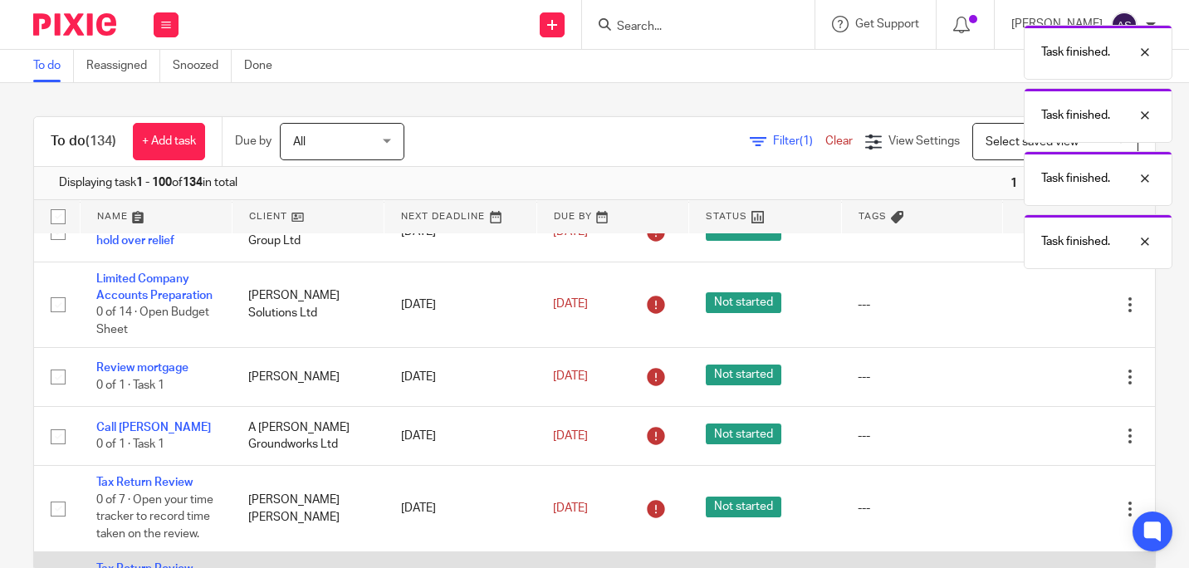
scroll to position [332, 0]
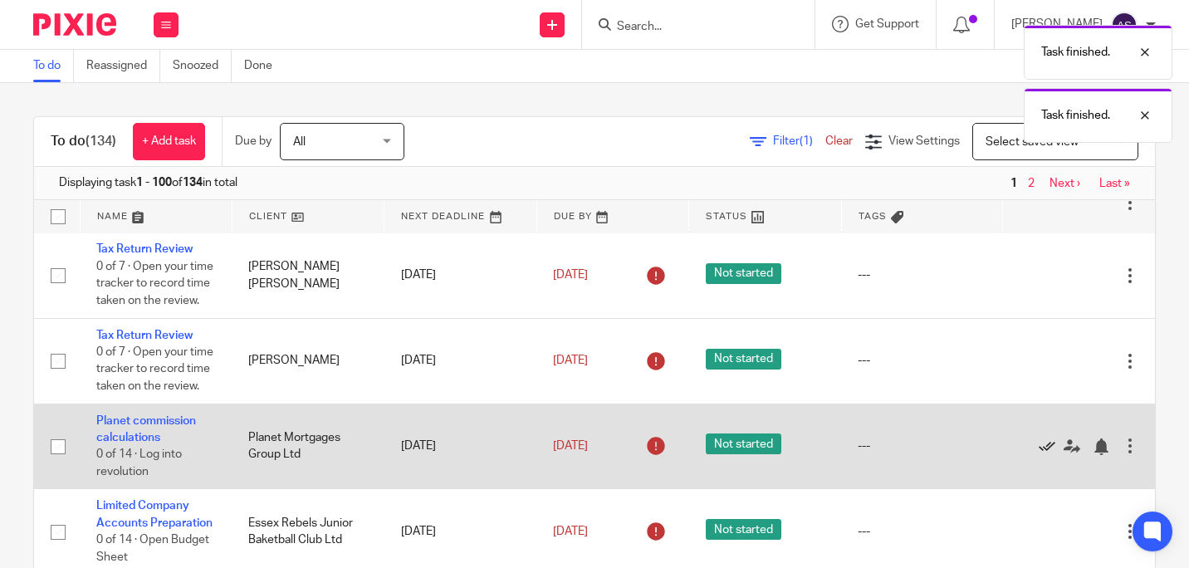
click at [1038, 455] on icon at bounding box center [1046, 446] width 17 height 17
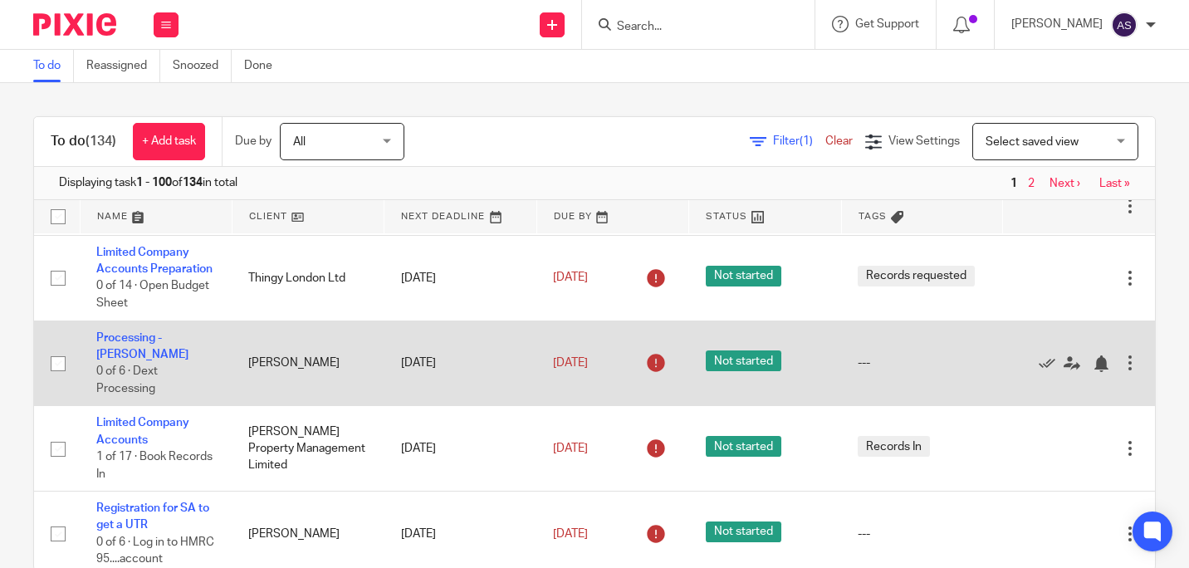
scroll to position [664, 0]
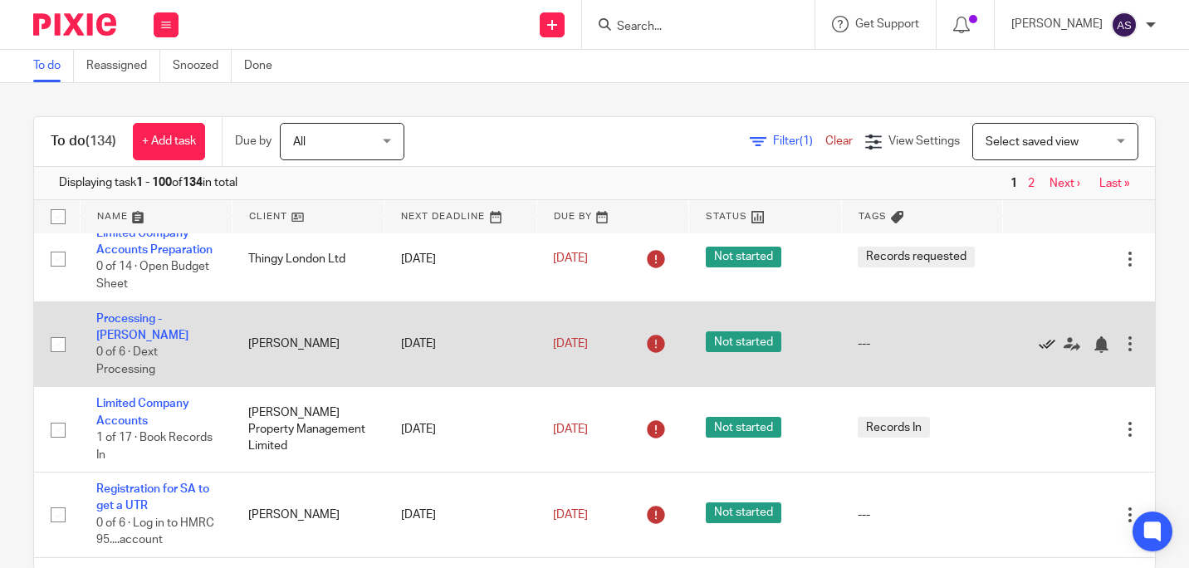
click at [1038, 353] on icon at bounding box center [1046, 344] width 17 height 17
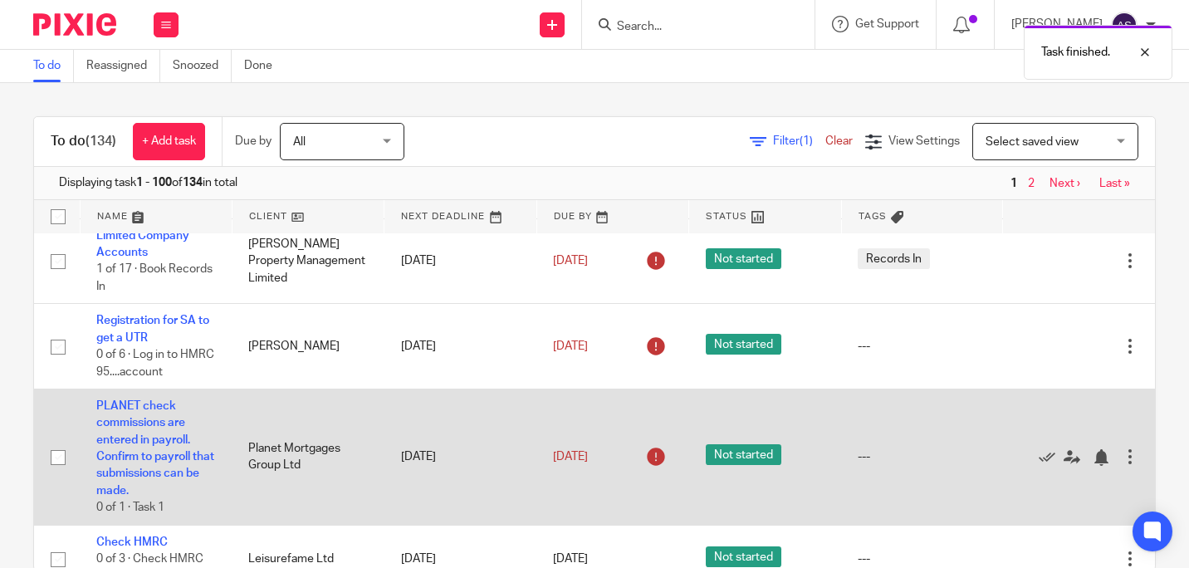
scroll to position [830, 0]
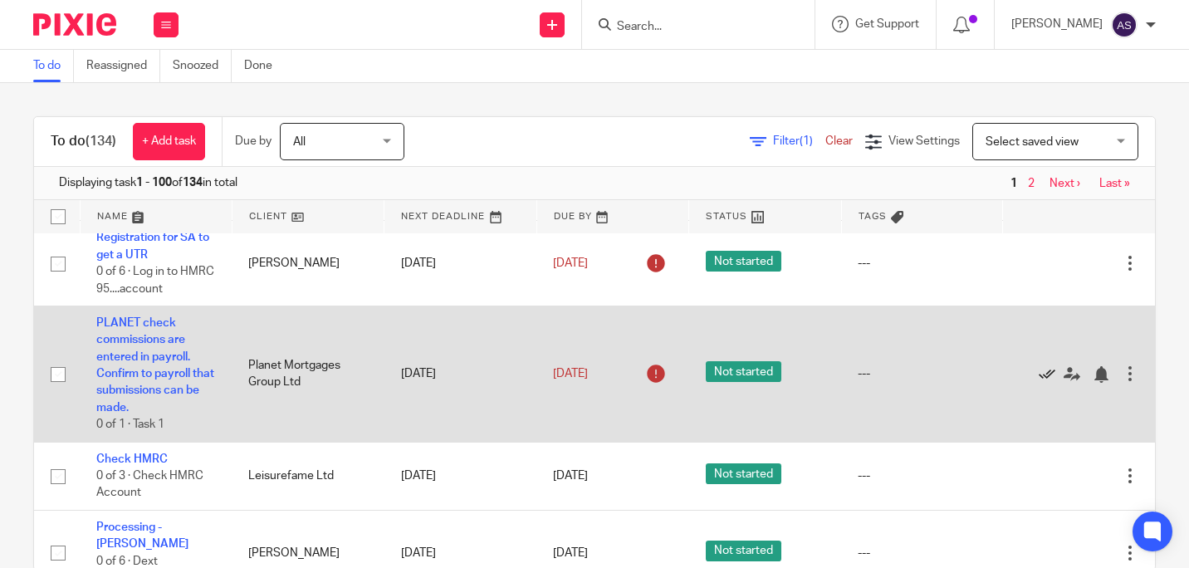
click at [1038, 383] on icon at bounding box center [1046, 374] width 17 height 17
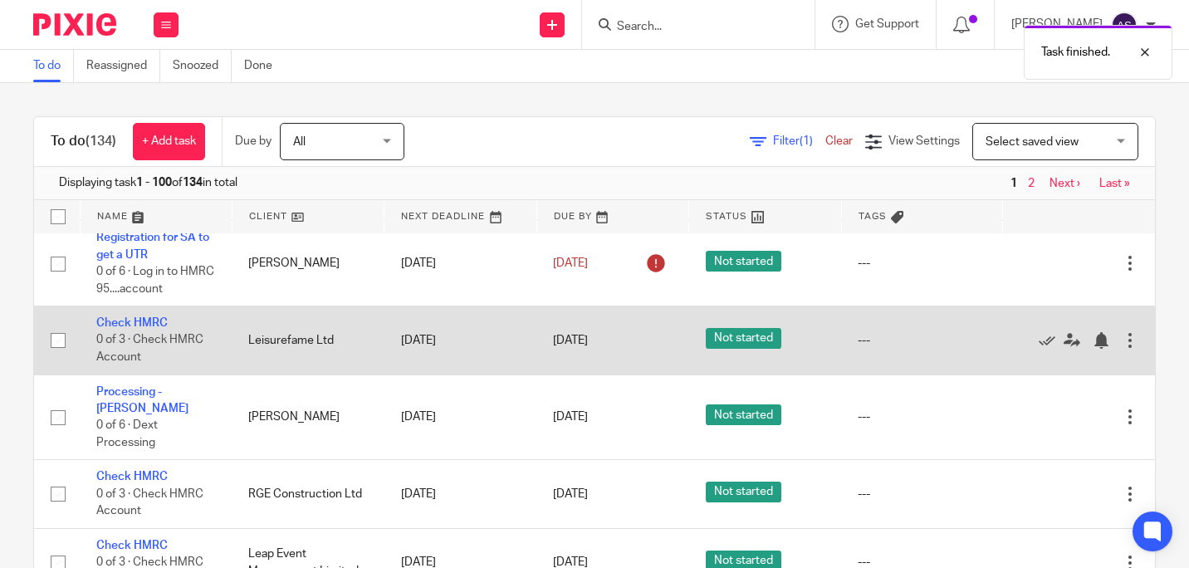
click at [1006, 374] on td "Edit task Delete" at bounding box center [1079, 340] width 152 height 68
click at [1019, 349] on div at bounding box center [1070, 340] width 102 height 17
click at [1038, 349] on icon at bounding box center [1046, 340] width 17 height 17
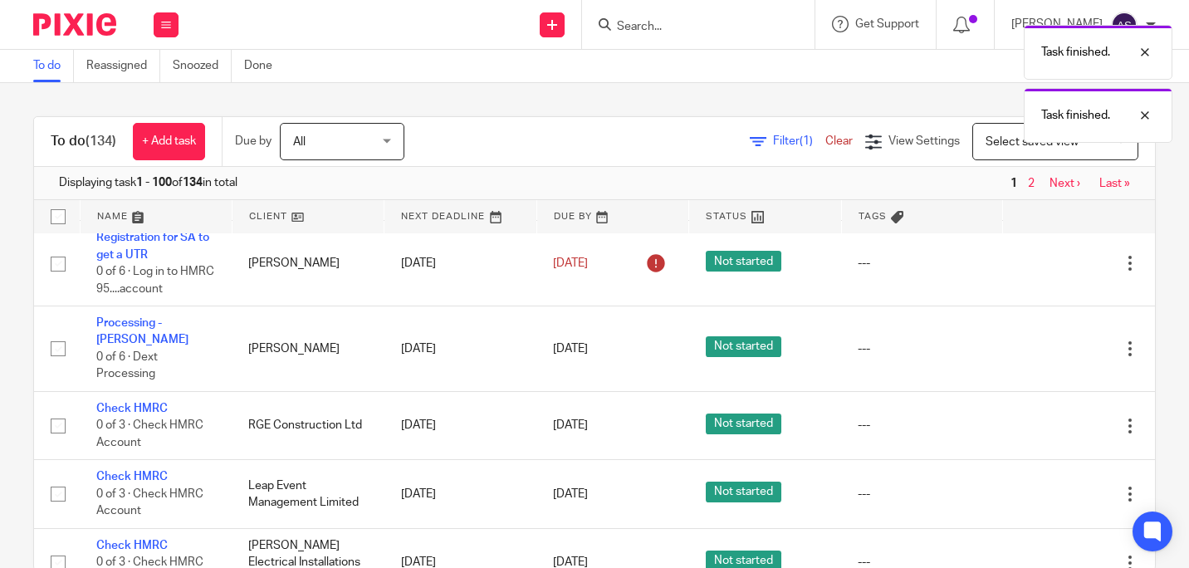
click at [1038, 357] on icon at bounding box center [1046, 348] width 17 height 17
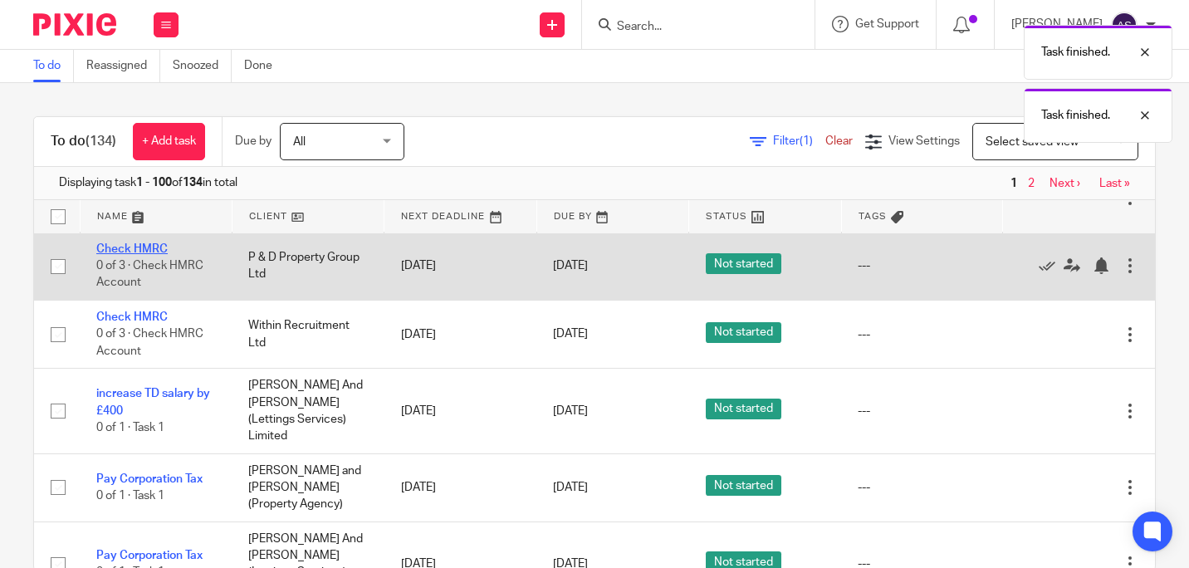
scroll to position [1162, 0]
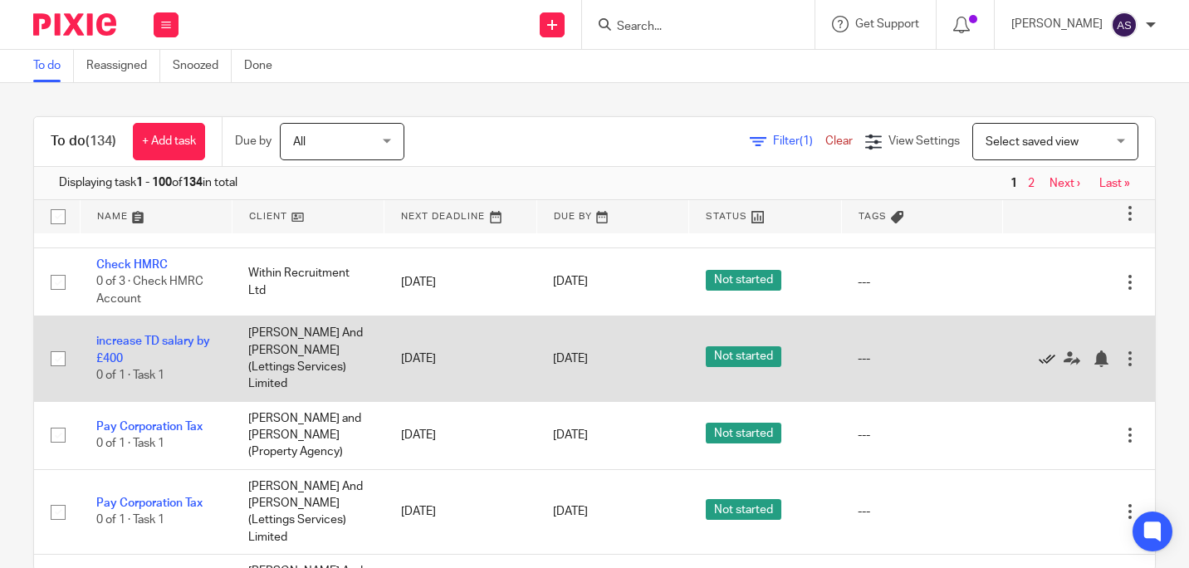
click at [1038, 367] on icon at bounding box center [1046, 358] width 17 height 17
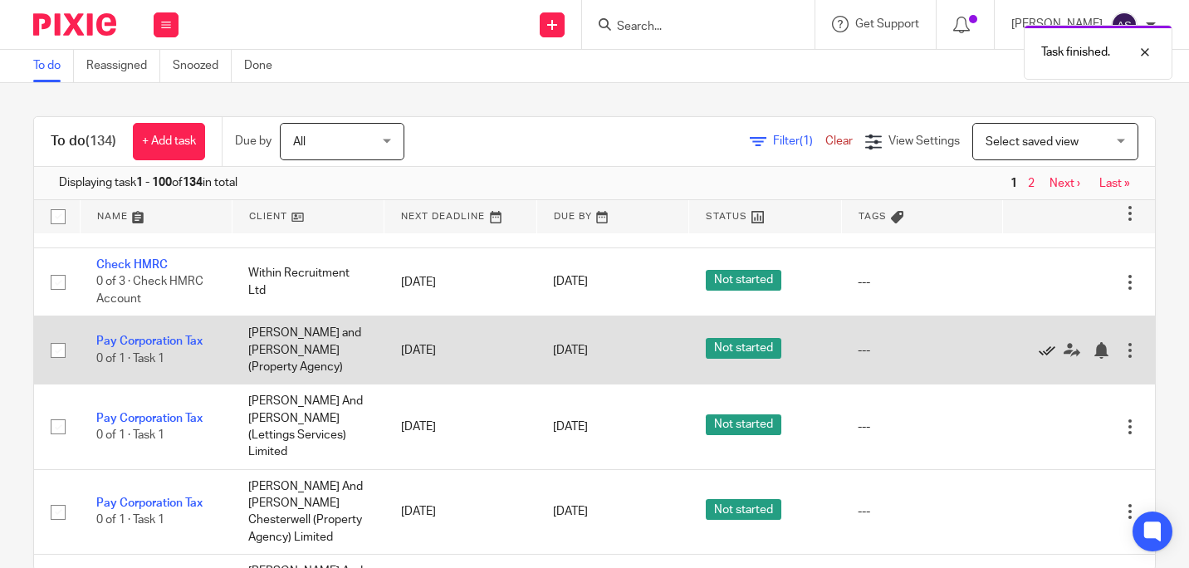
click at [1038, 359] on icon at bounding box center [1046, 350] width 17 height 17
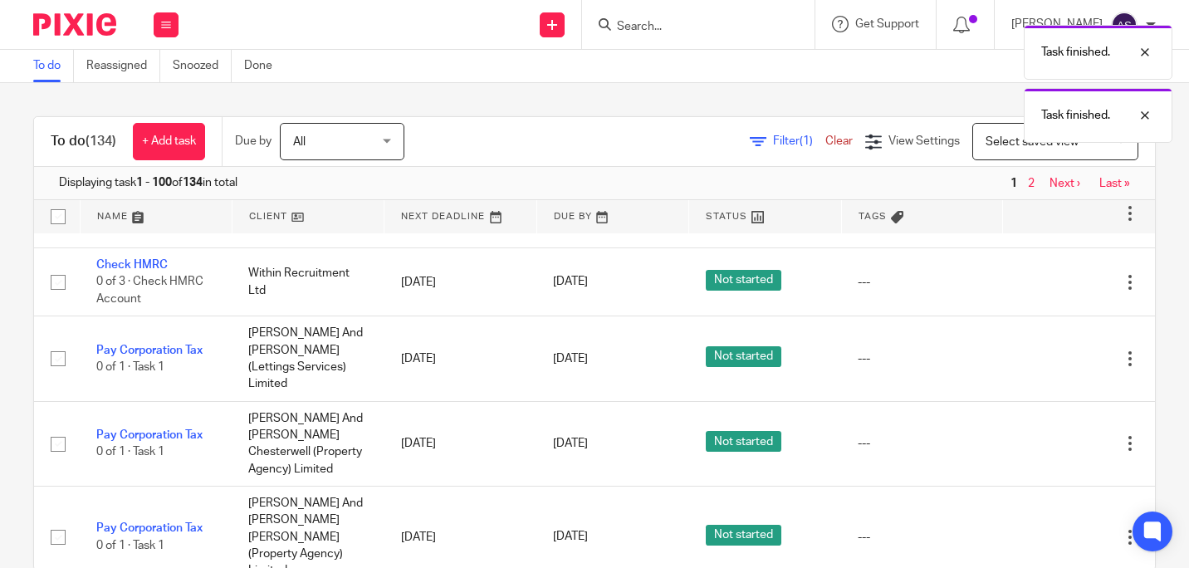
click at [1038, 367] on icon at bounding box center [1046, 358] width 17 height 17
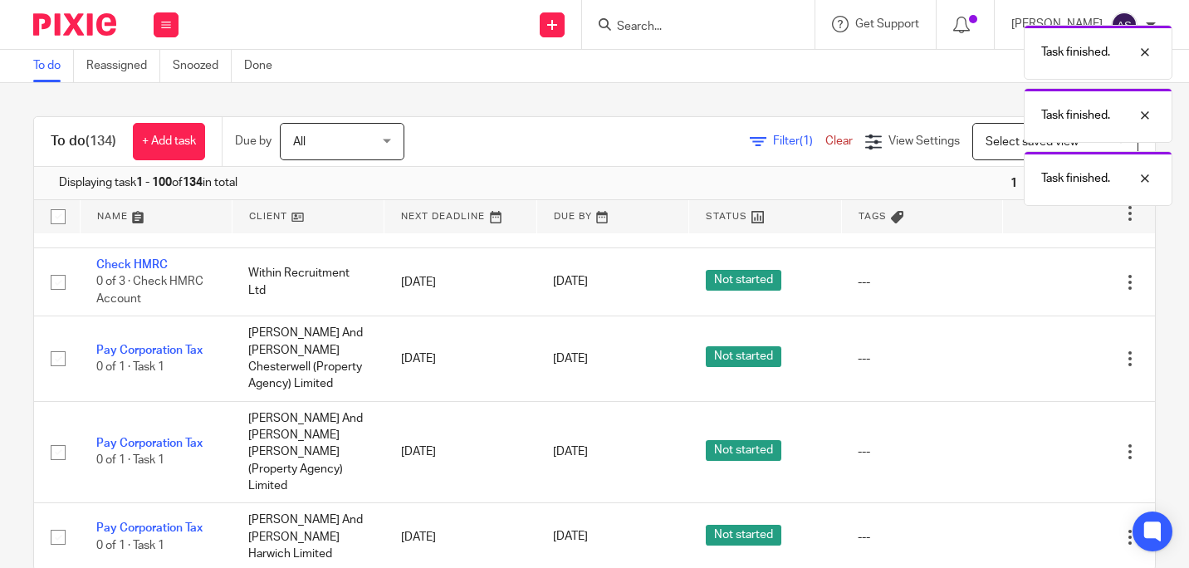
click at [1019, 379] on div "Edit task Delete" at bounding box center [1078, 358] width 119 height 41
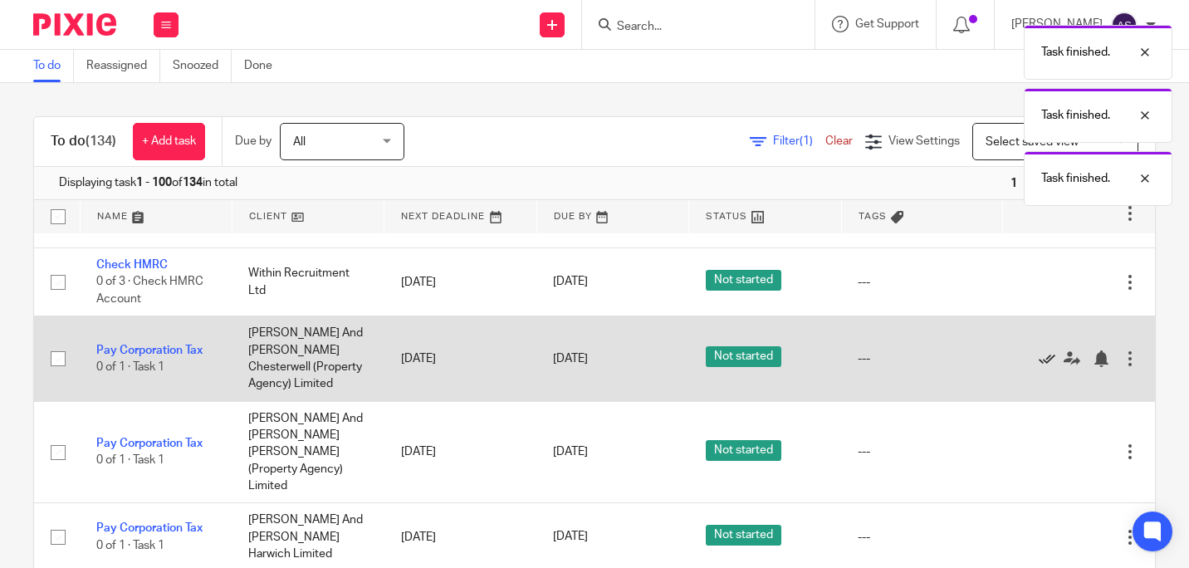
click at [1038, 367] on icon at bounding box center [1046, 358] width 17 height 17
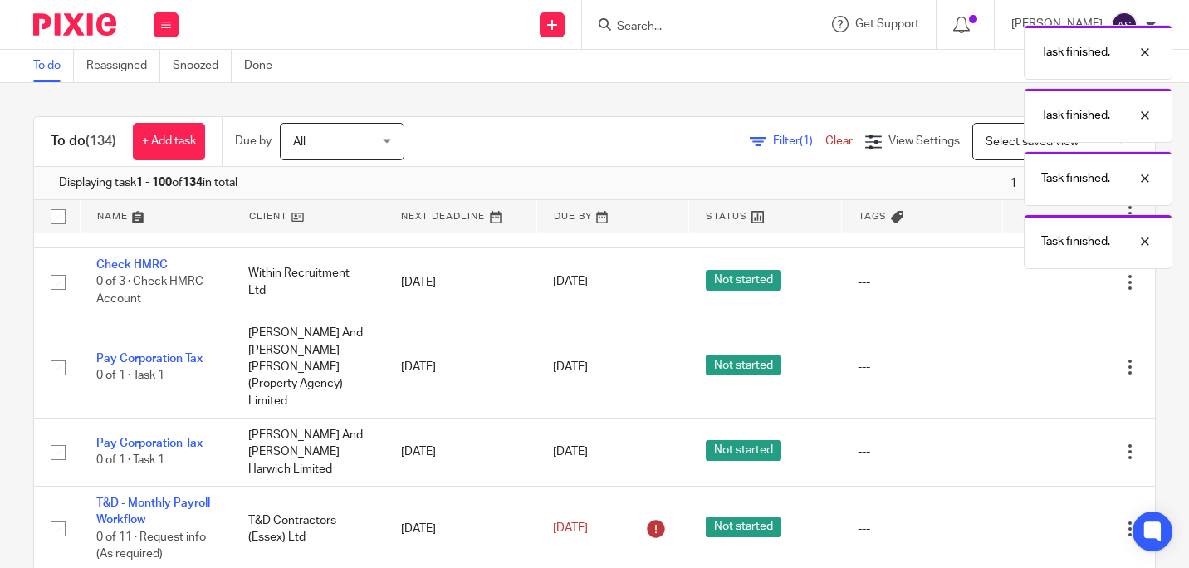
click at [1038, 375] on icon at bounding box center [1046, 367] width 17 height 17
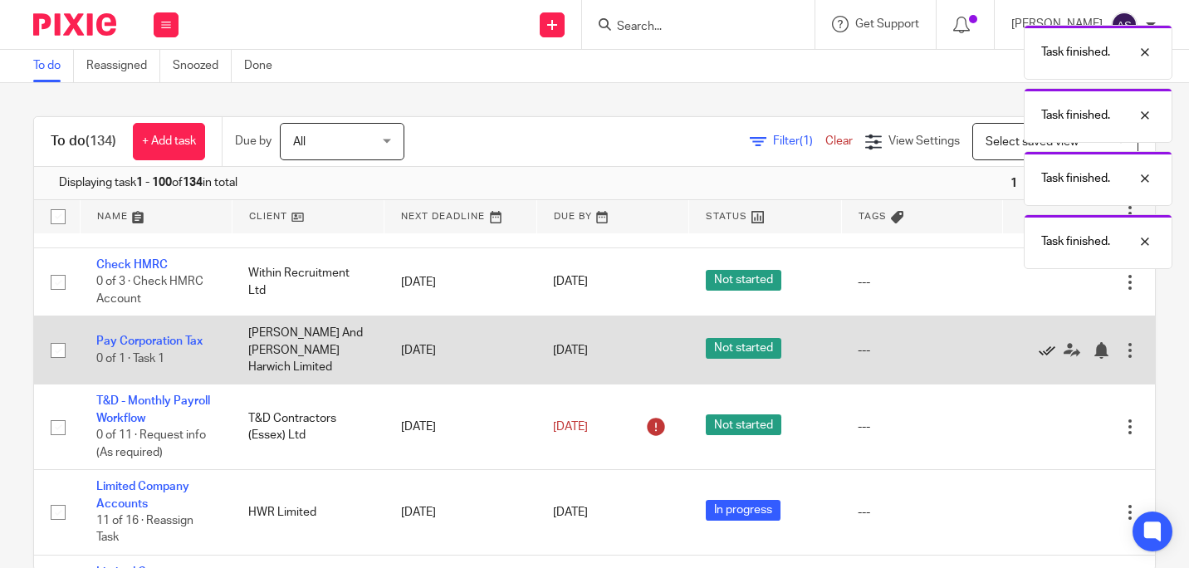
click at [1038, 359] on icon at bounding box center [1046, 350] width 17 height 17
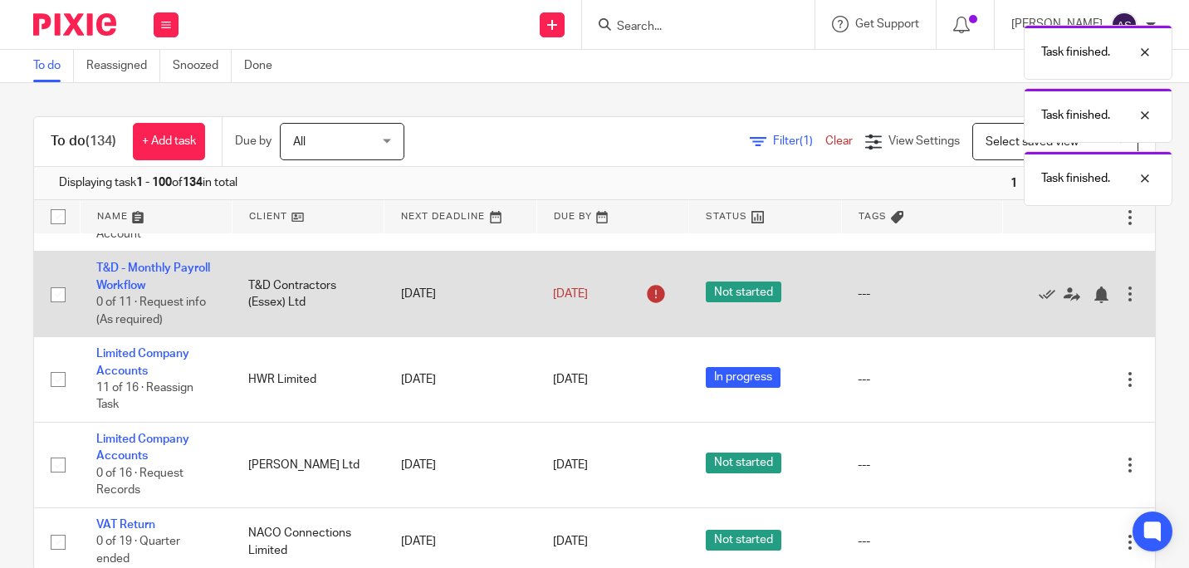
scroll to position [1245, 0]
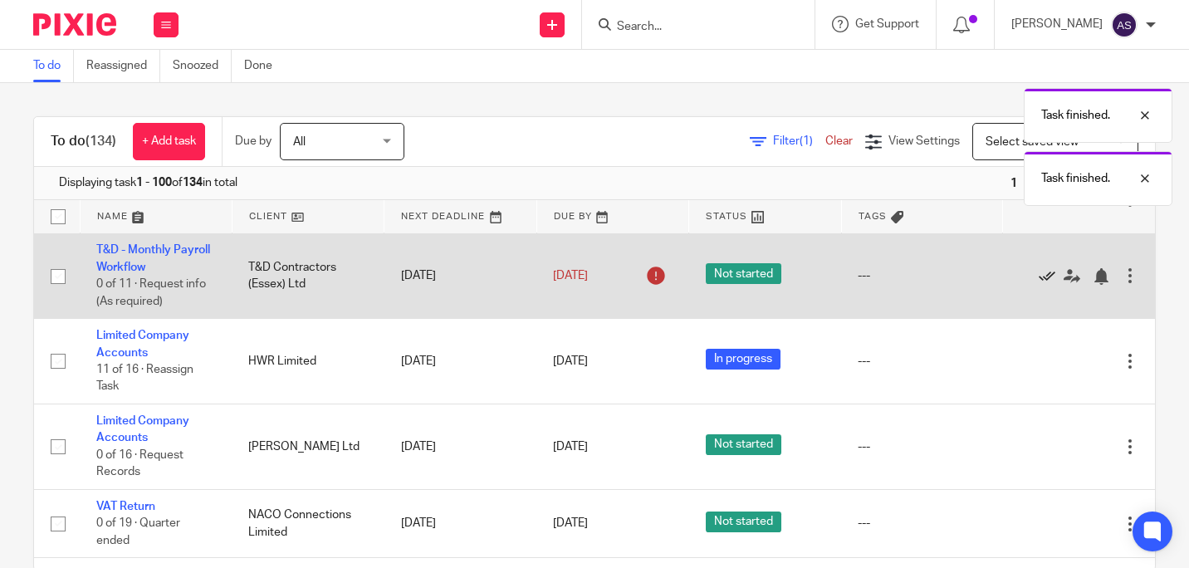
click at [1038, 285] on icon at bounding box center [1046, 276] width 17 height 17
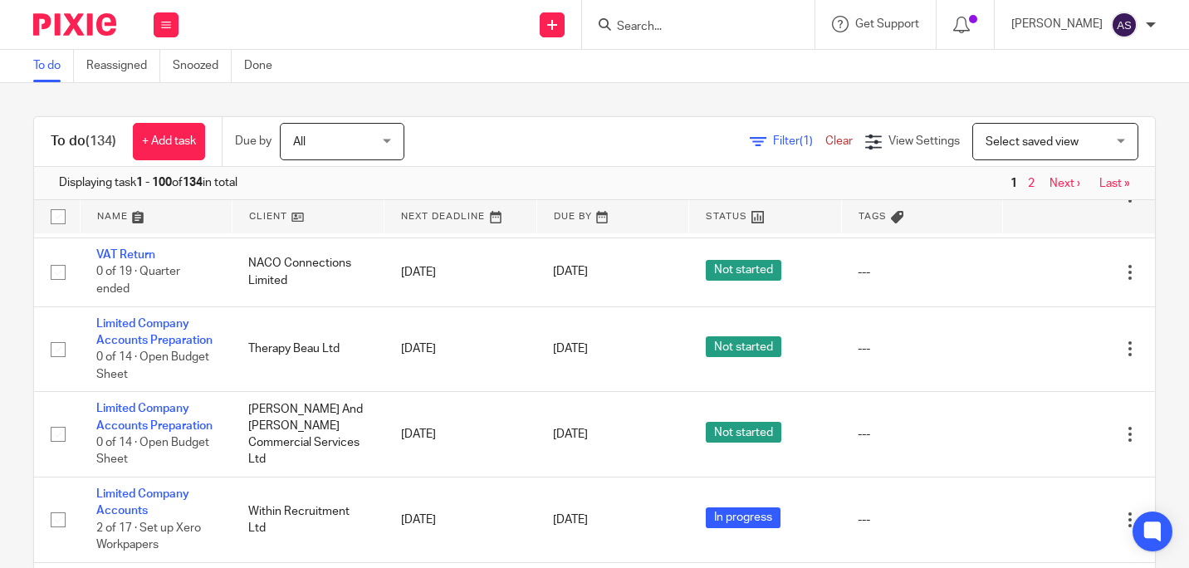
scroll to position [1494, 0]
